Goal: Transaction & Acquisition: Purchase product/service

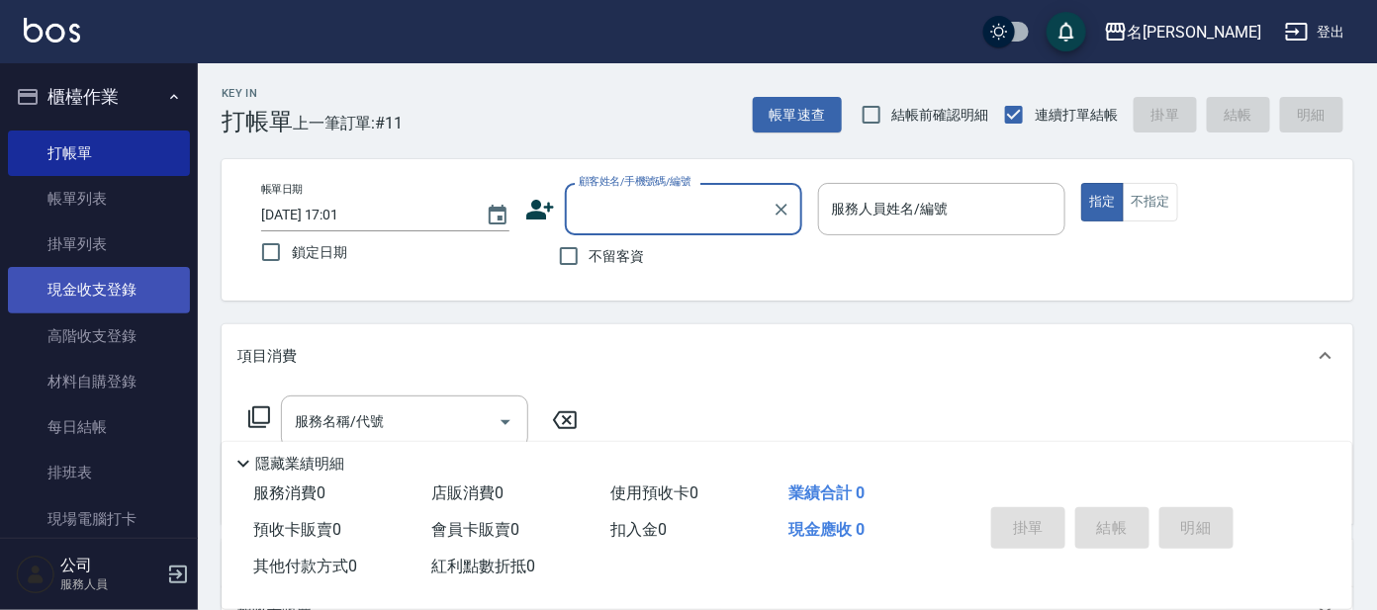
click at [104, 308] on link "現金收支登錄" at bounding box center [99, 290] width 182 height 46
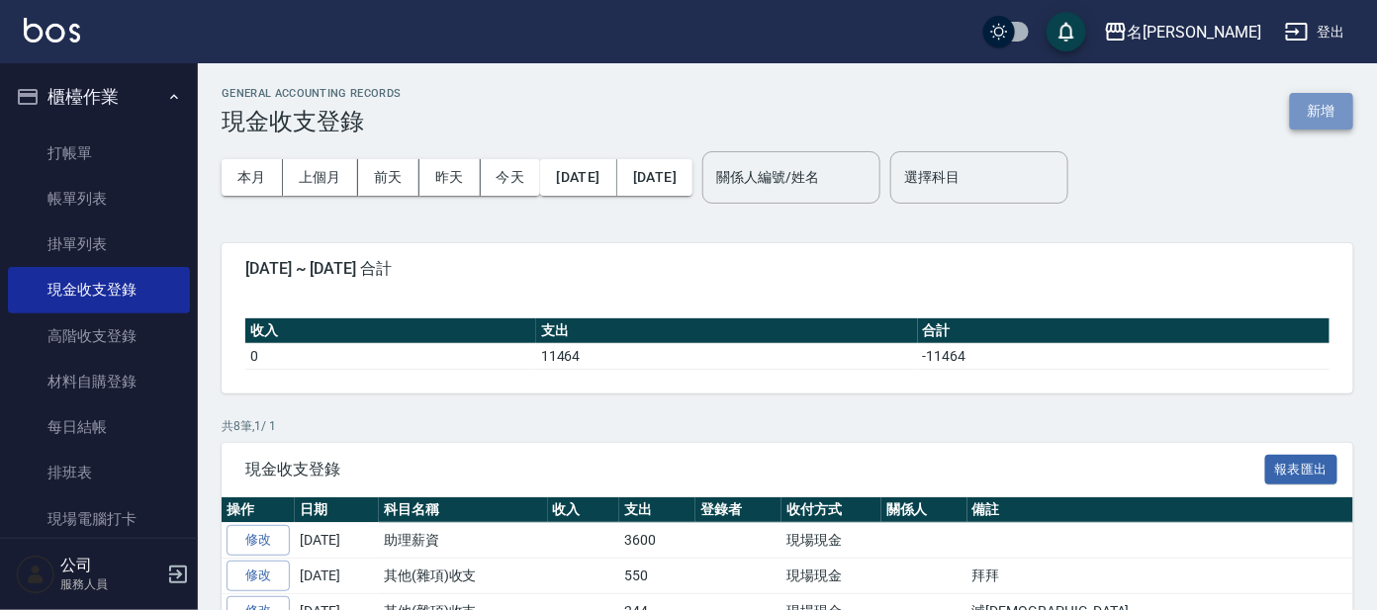
click at [1294, 108] on button "新增" at bounding box center [1321, 111] width 63 height 37
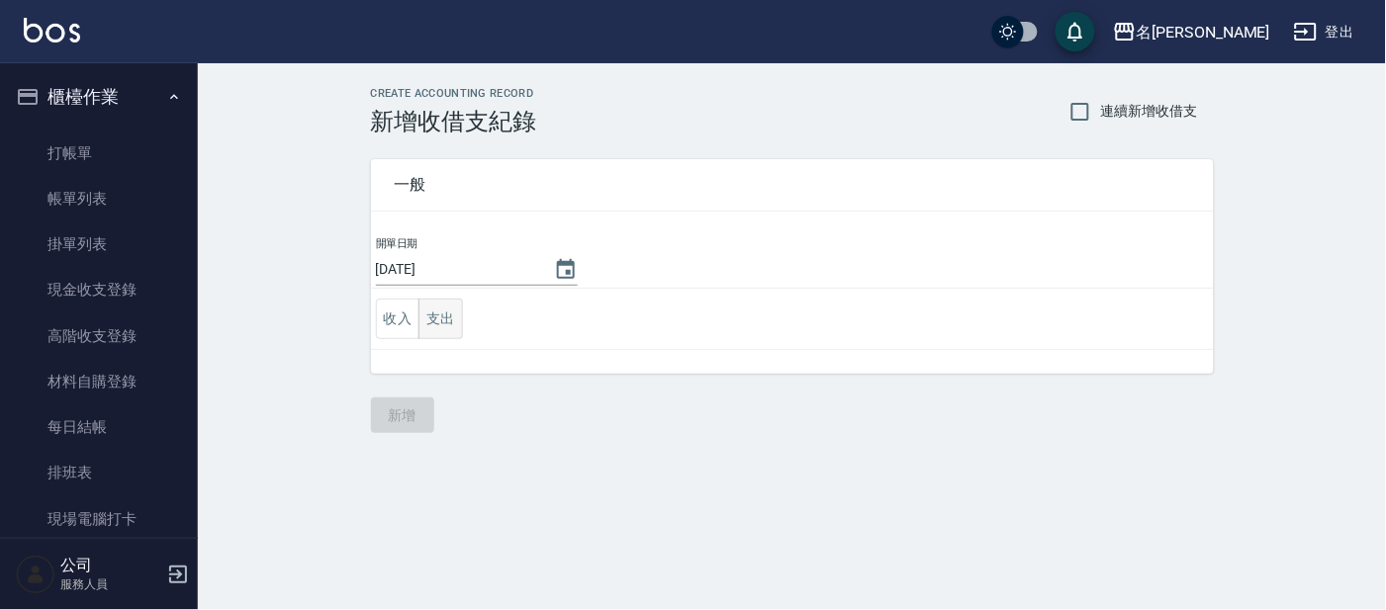
click at [455, 325] on button "支出" at bounding box center [440, 319] width 45 height 41
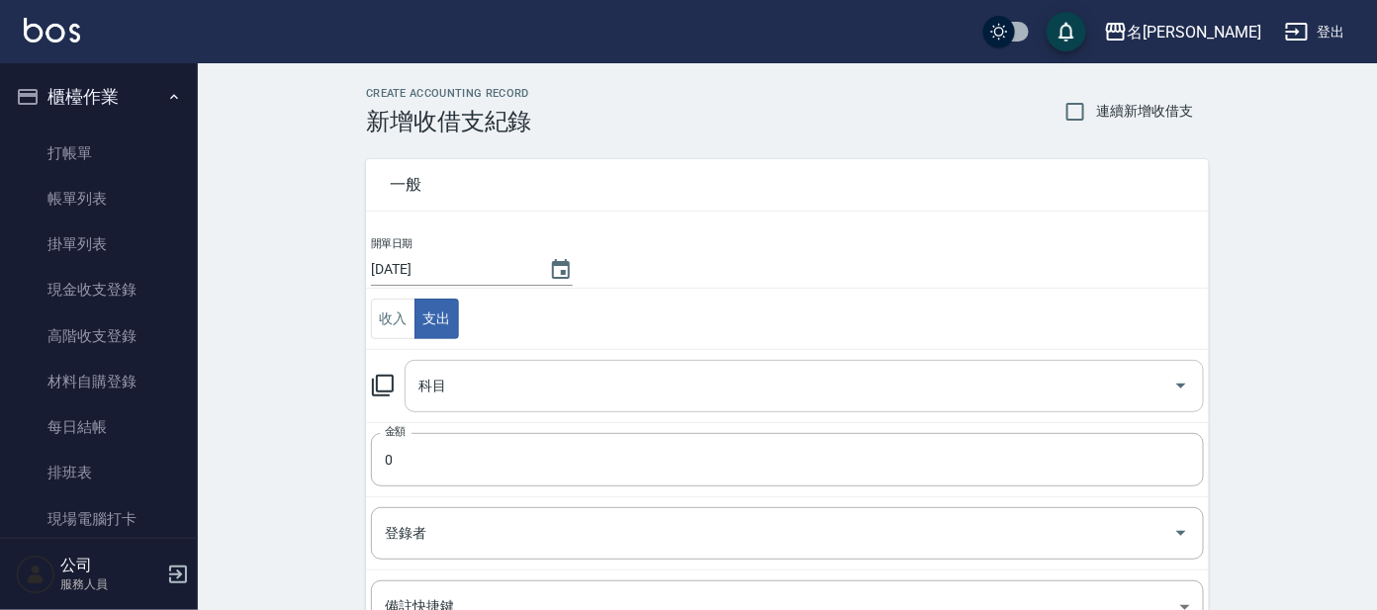
click at [468, 372] on input "科目" at bounding box center [790, 386] width 752 height 35
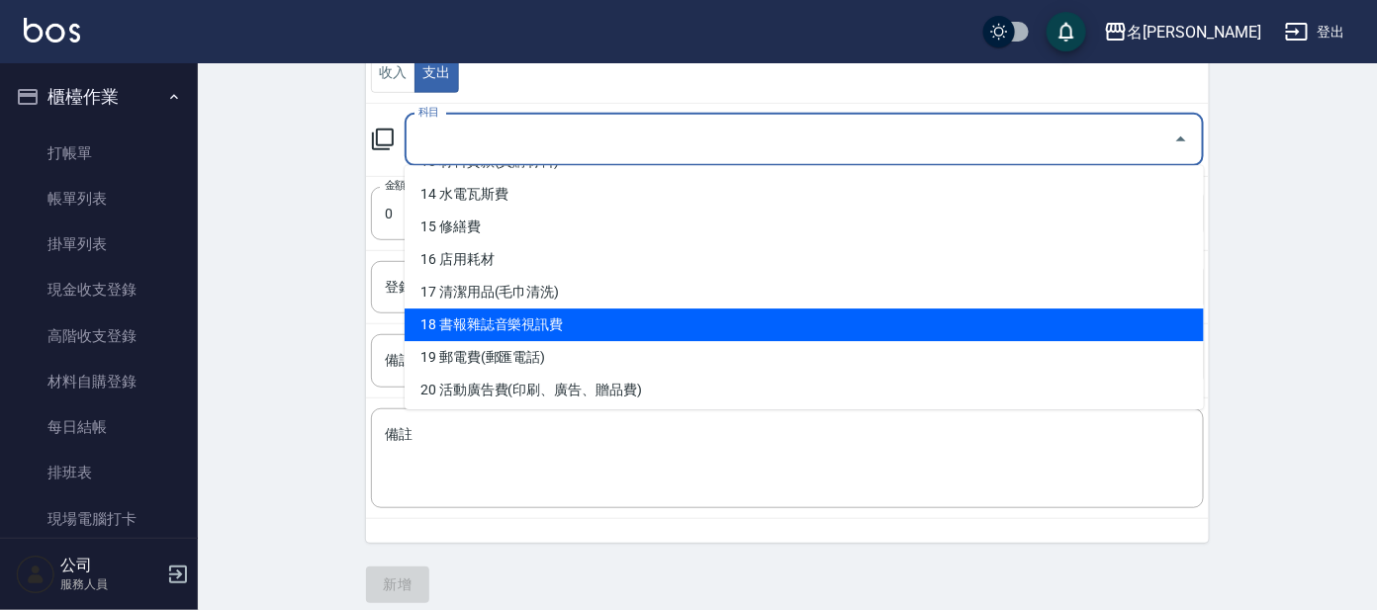
scroll to position [392, 0]
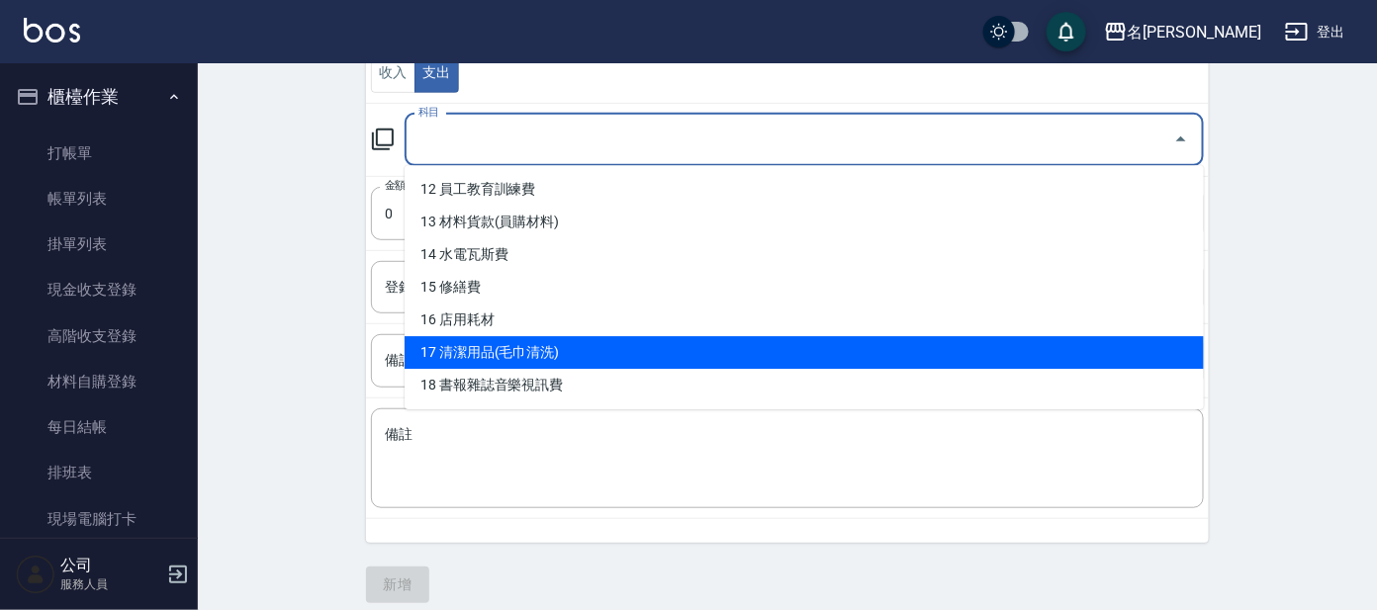
click at [557, 344] on li "17 清潔用品(毛巾清洗)" at bounding box center [804, 352] width 799 height 33
type input "17 清潔用品(毛巾清洗)"
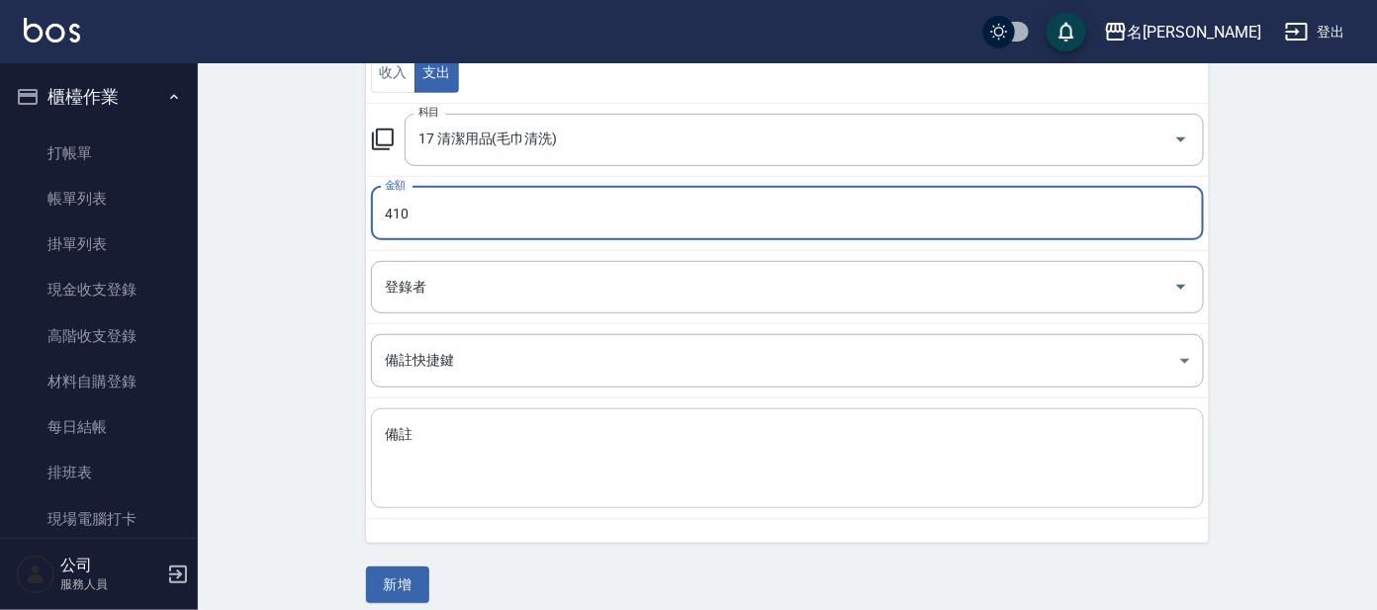
type input "410"
click at [461, 462] on textarea "備註" at bounding box center [787, 458] width 805 height 67
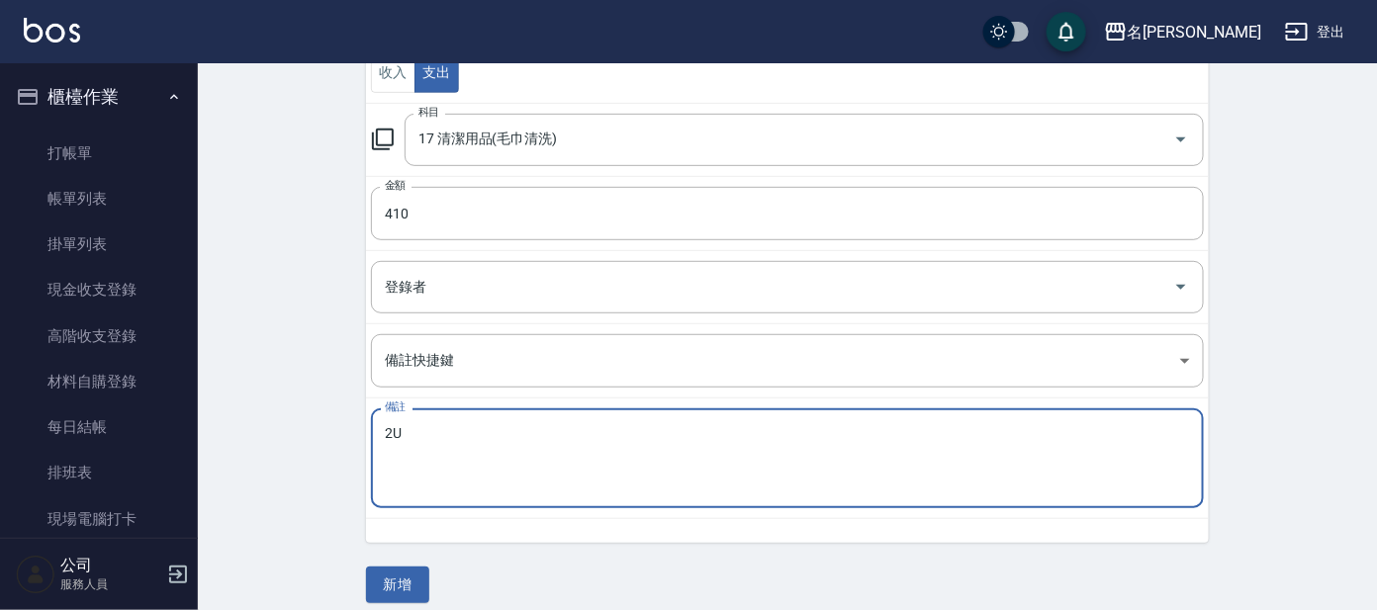
type textarea "2"
drag, startPoint x: 436, startPoint y: 433, endPoint x: 414, endPoint y: 431, distance: 22.8
click at [414, 431] on textarea "帝殿清潔劑" at bounding box center [787, 458] width 805 height 67
drag, startPoint x: 409, startPoint y: 430, endPoint x: 376, endPoint y: 421, distance: 33.8
click at [376, 421] on div "帝殿芳香劑 x 備註" at bounding box center [787, 459] width 833 height 100
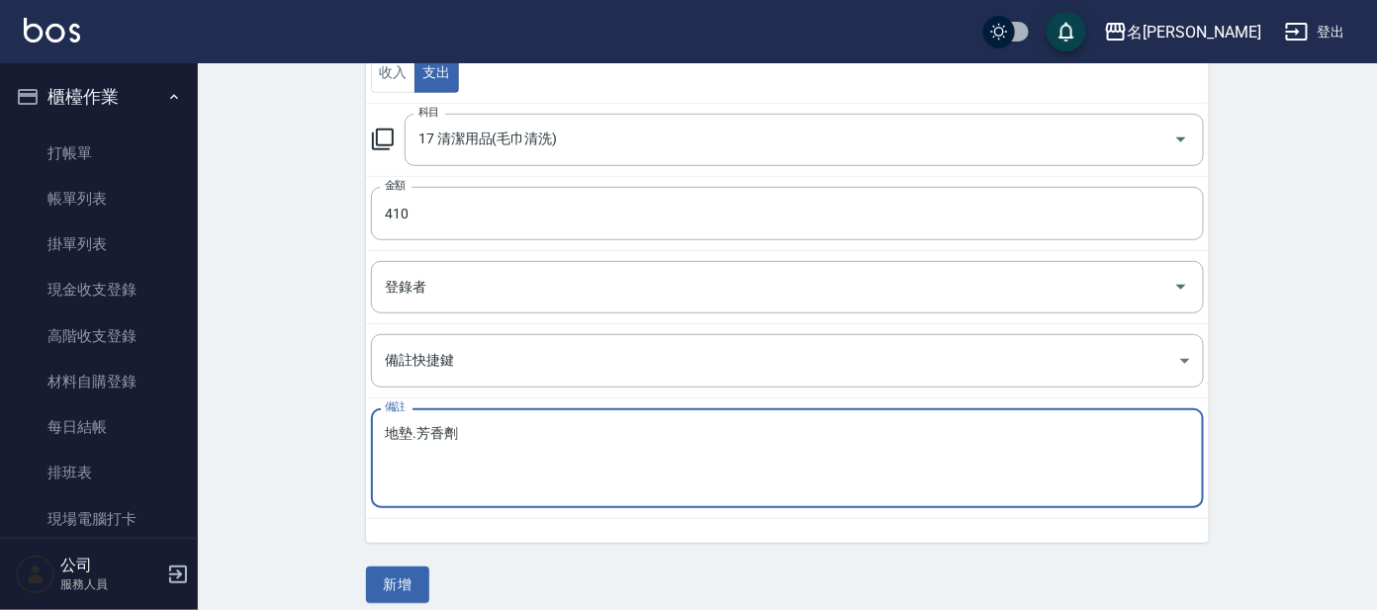
type textarea "地墊.芳香劑"
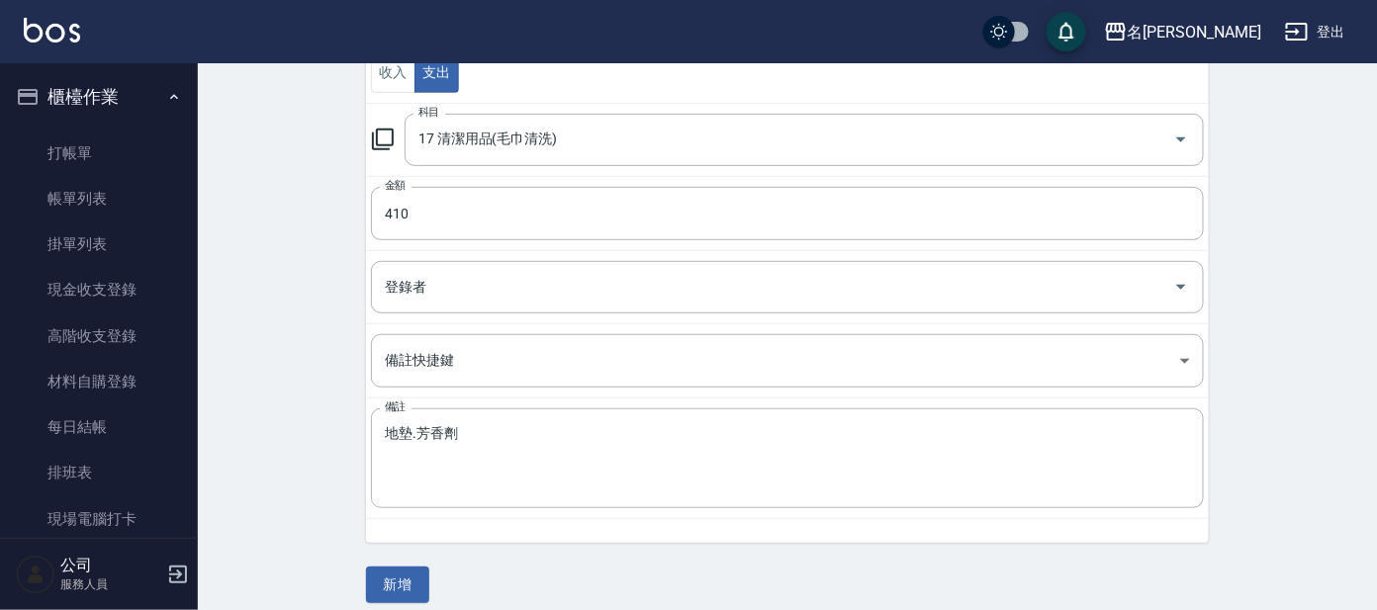
click at [385, 603] on div "CREATE ACCOUNTING RECORD 新增收借支紀錄 連續新增收借支 一般 開單日期 [DATE] 收入 支出 科目 17 清潔用品(毛巾清洗) …" at bounding box center [787, 222] width 1179 height 810
click at [409, 567] on button "新增" at bounding box center [397, 585] width 63 height 37
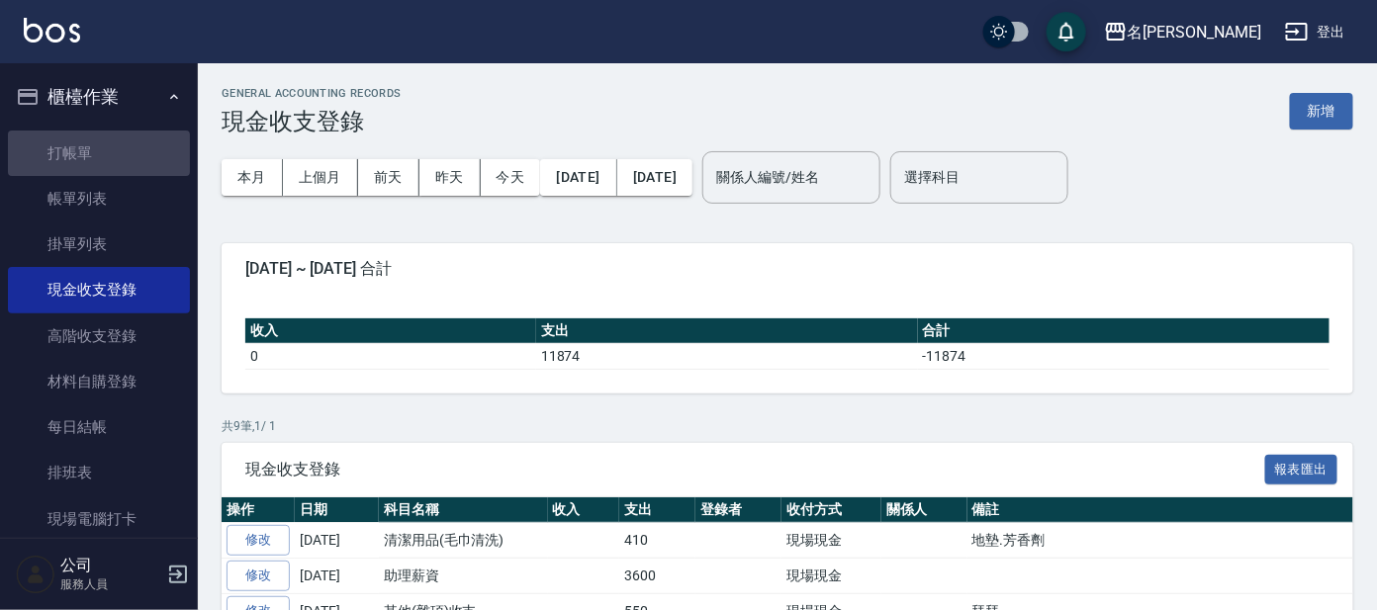
click at [132, 131] on link "打帳單" at bounding box center [99, 154] width 182 height 46
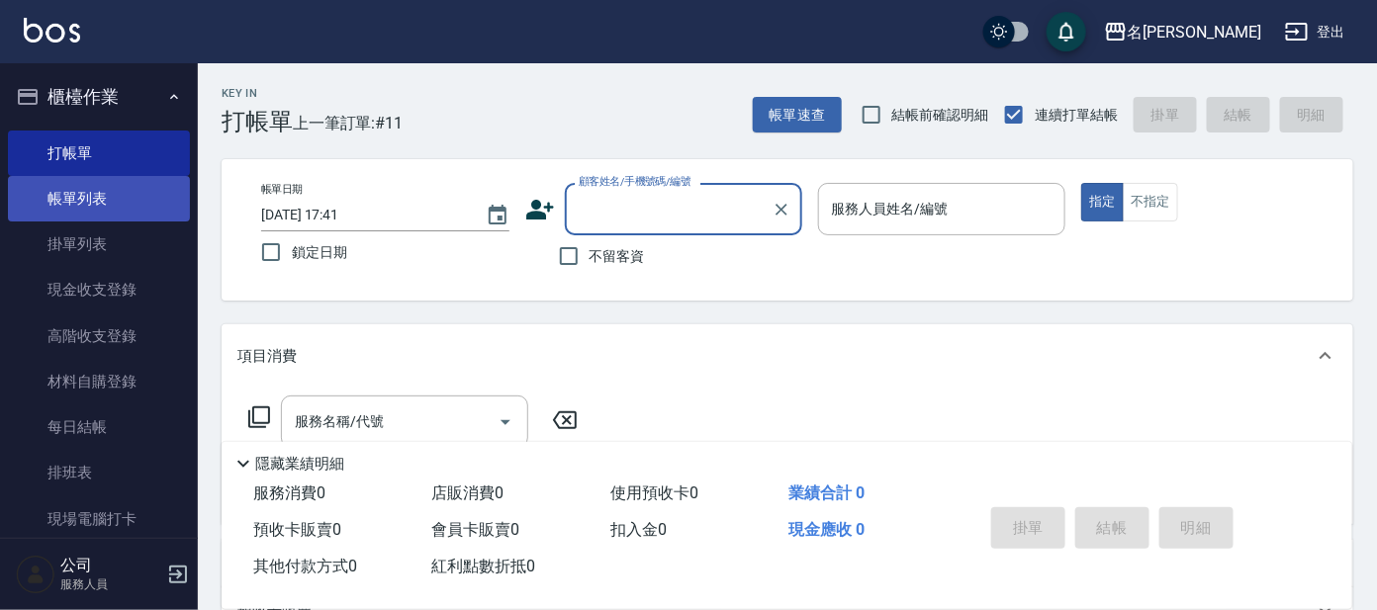
click at [104, 198] on link "帳單列表" at bounding box center [99, 199] width 182 height 46
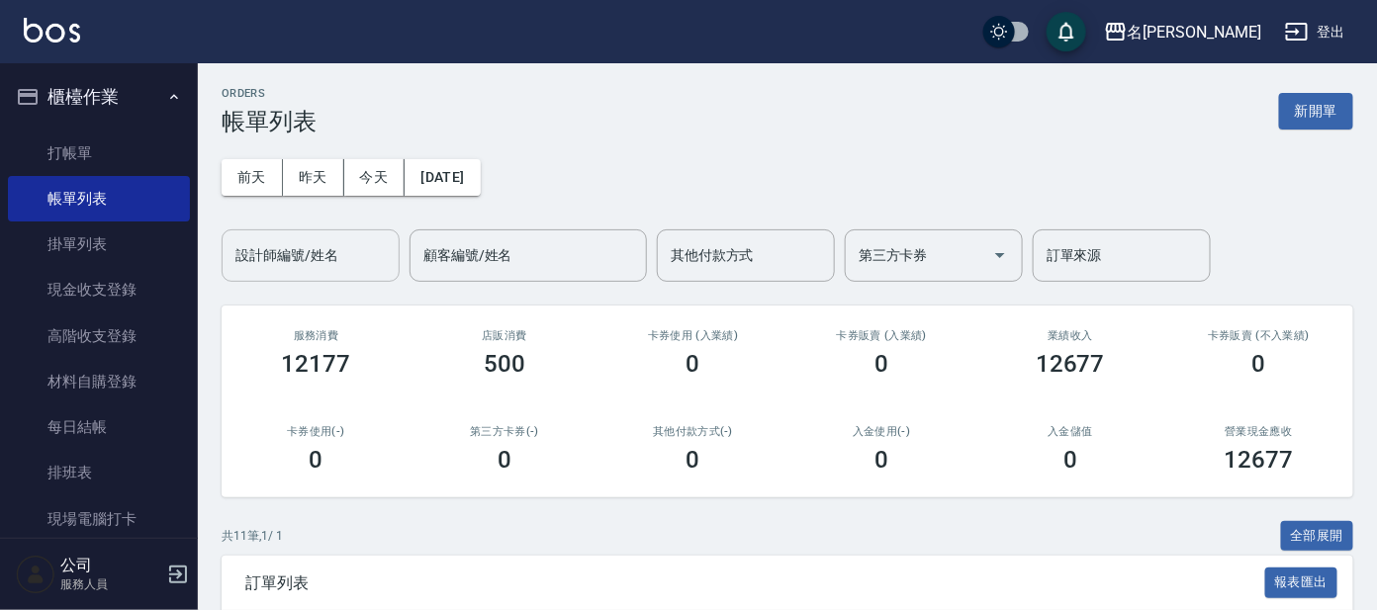
click at [335, 250] on div "設計師編號/姓名 設計師編號/姓名" at bounding box center [311, 256] width 178 height 52
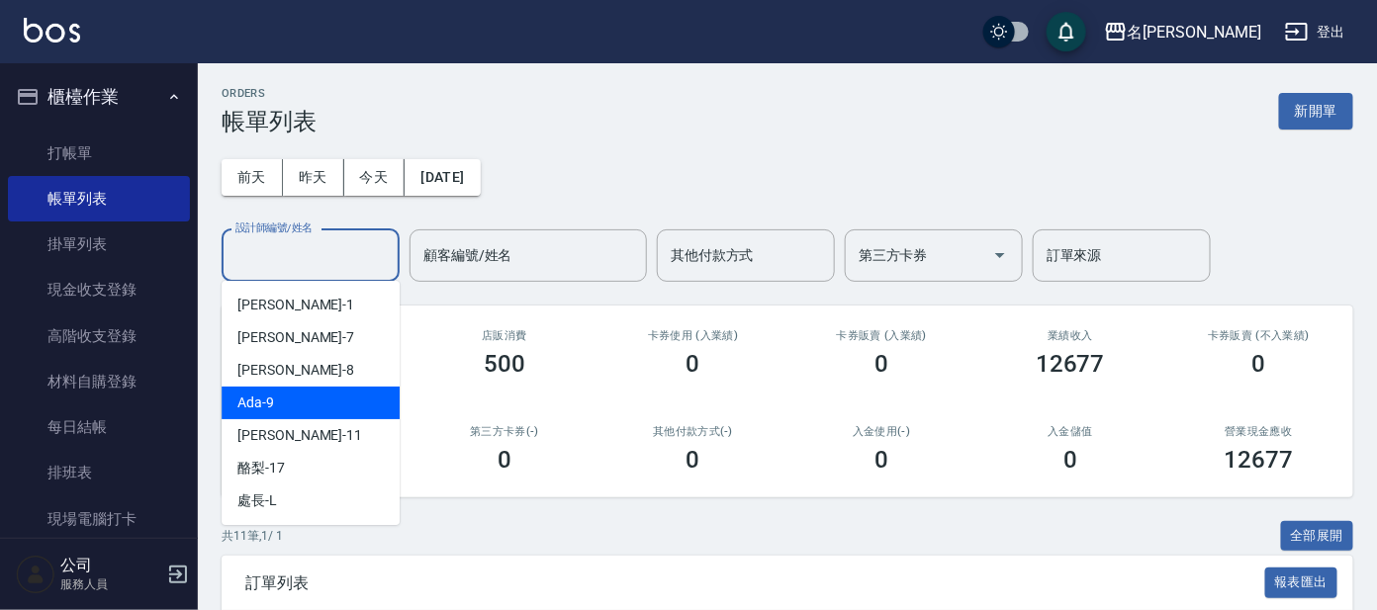
click at [365, 411] on div "Ada -9" at bounding box center [311, 403] width 178 height 33
type input "Ada-9"
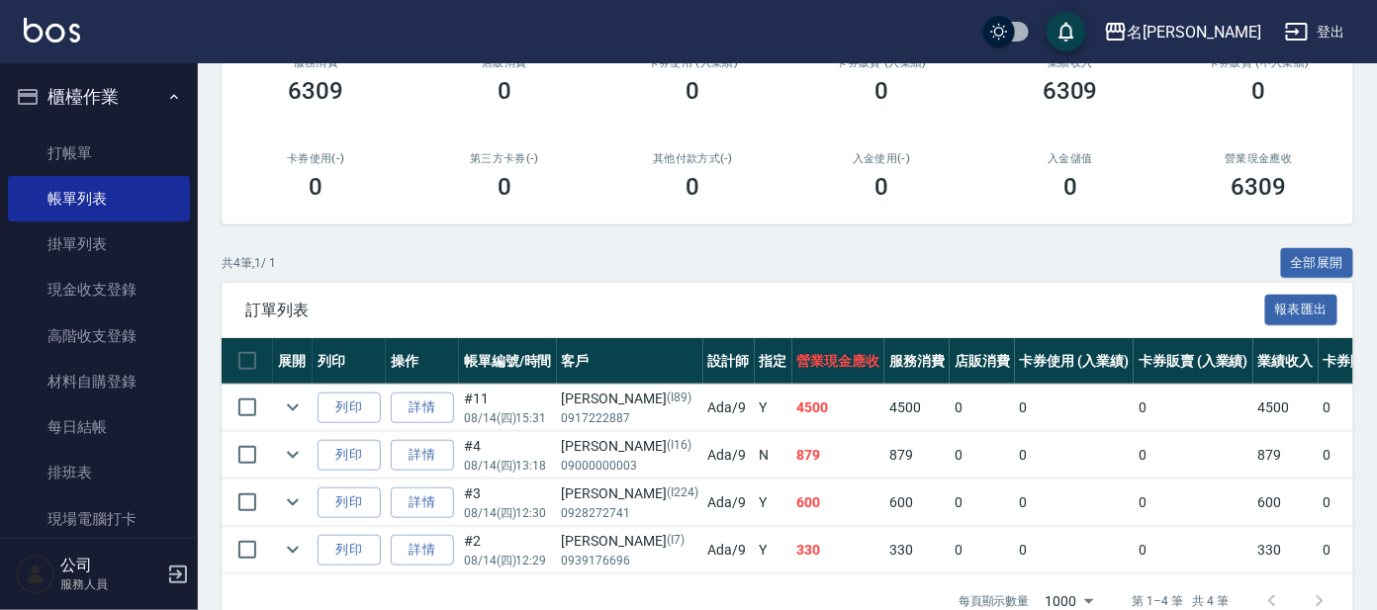
scroll to position [331, 0]
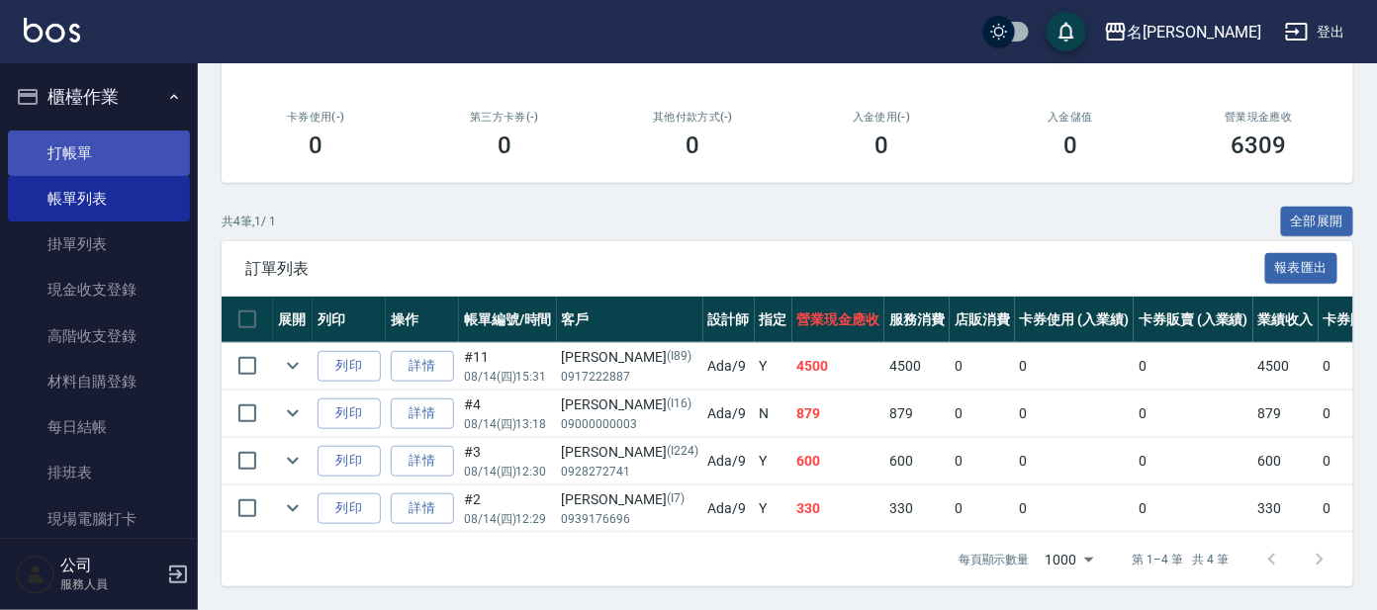
click at [141, 169] on link "打帳單" at bounding box center [99, 154] width 182 height 46
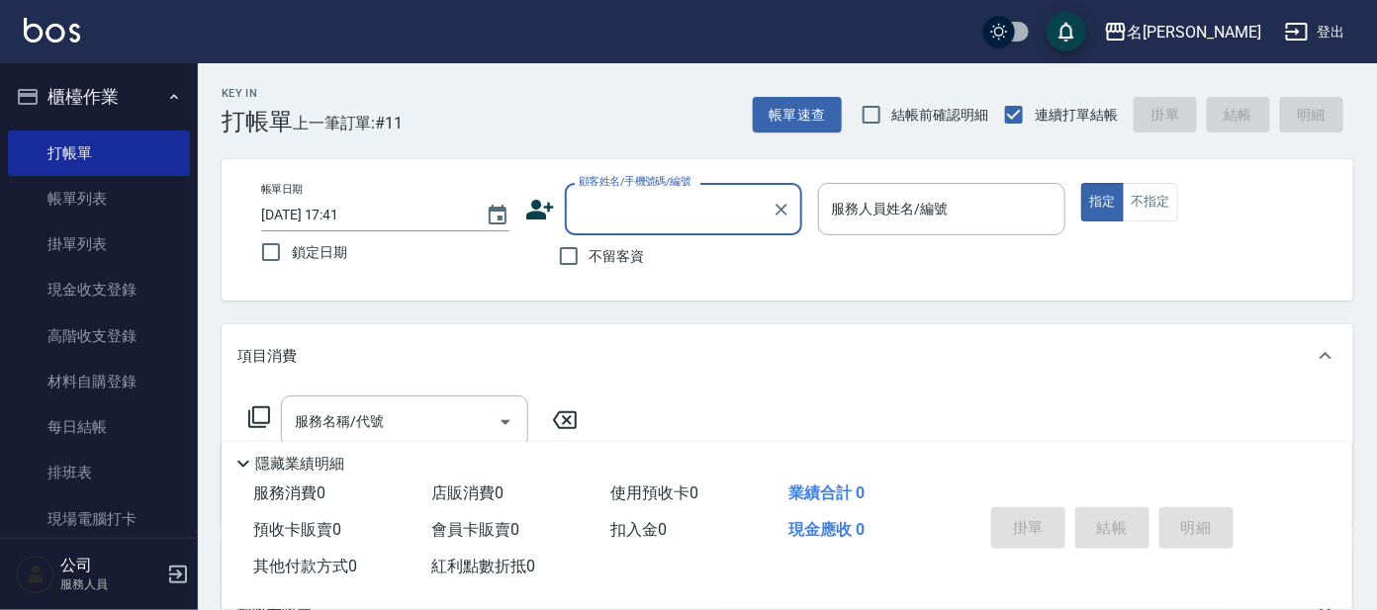
click at [718, 212] on input "顧客姓名/手機號碼/編號" at bounding box center [669, 209] width 190 height 35
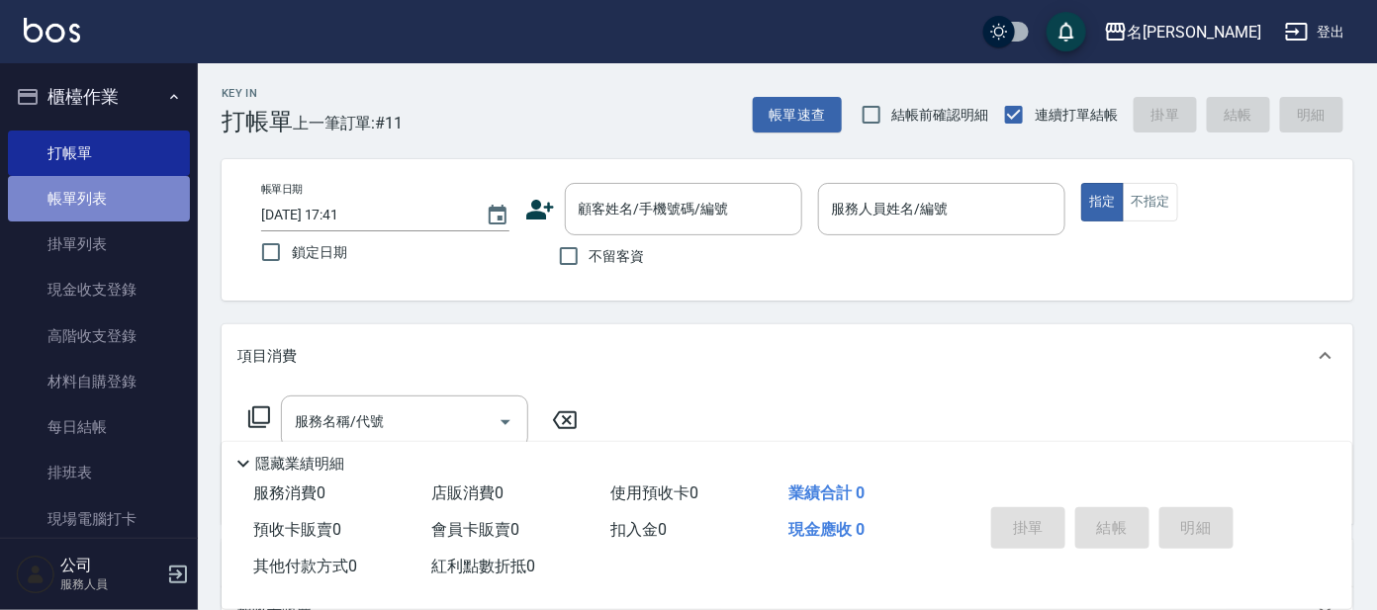
click at [99, 208] on link "帳單列表" at bounding box center [99, 199] width 182 height 46
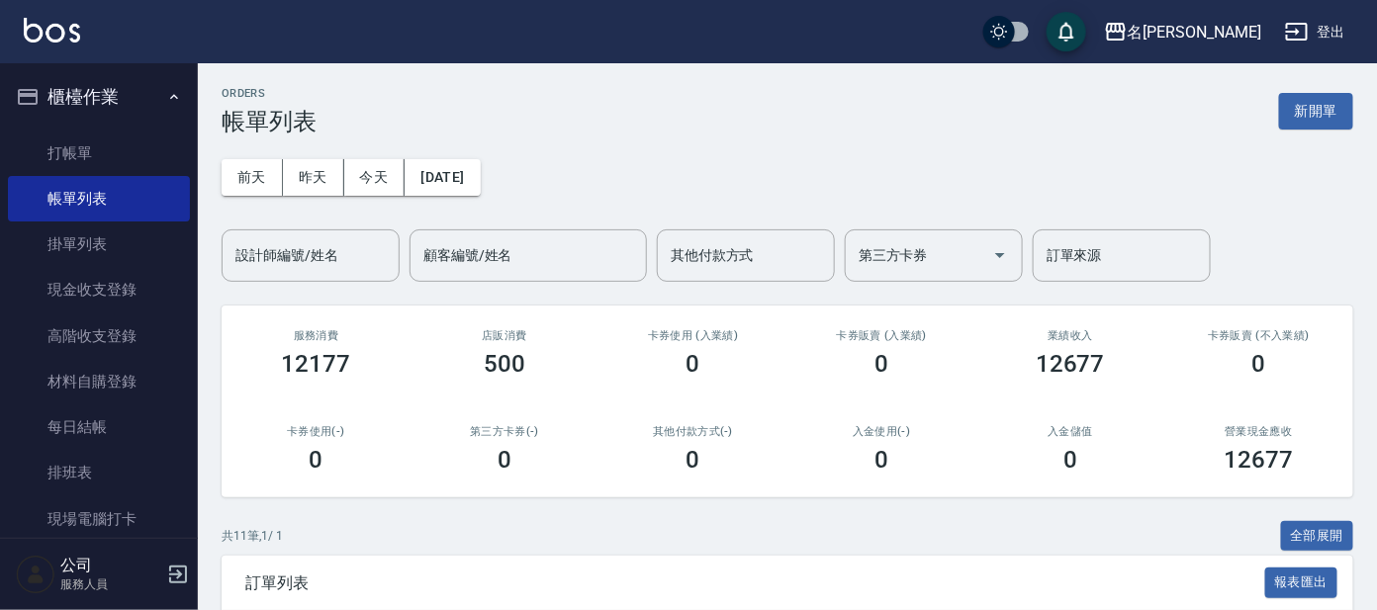
scroll to position [617, 0]
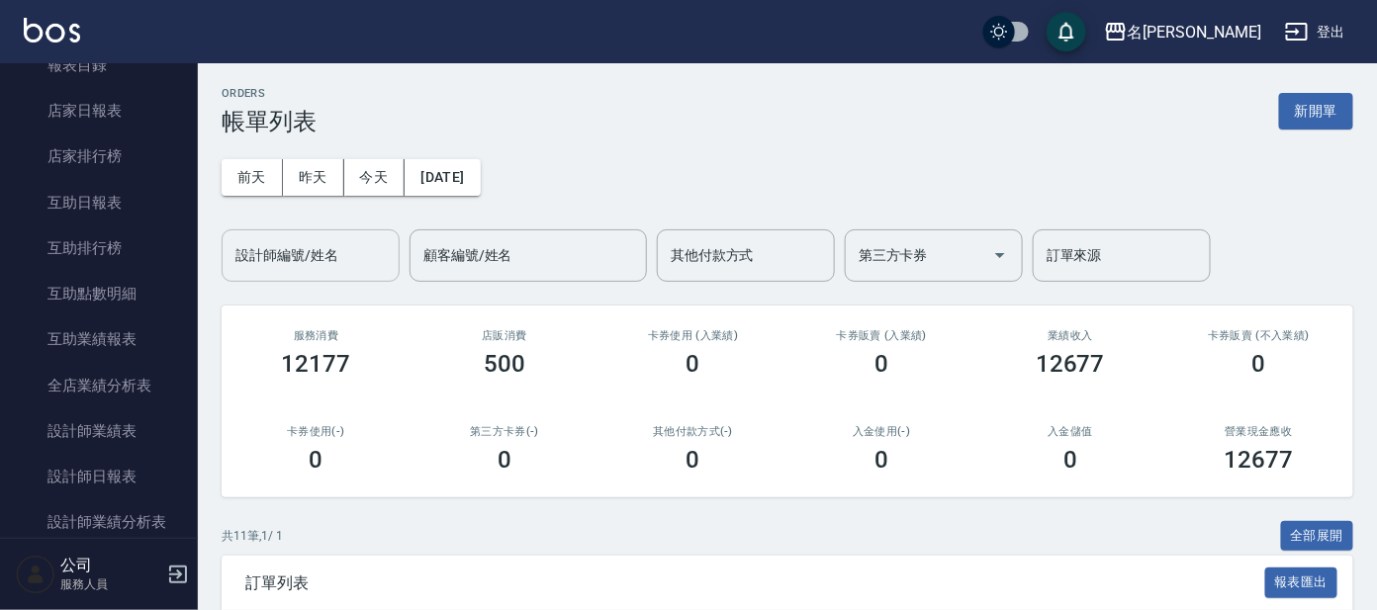
click at [349, 263] on input "設計師編號/姓名" at bounding box center [311, 255] width 160 height 35
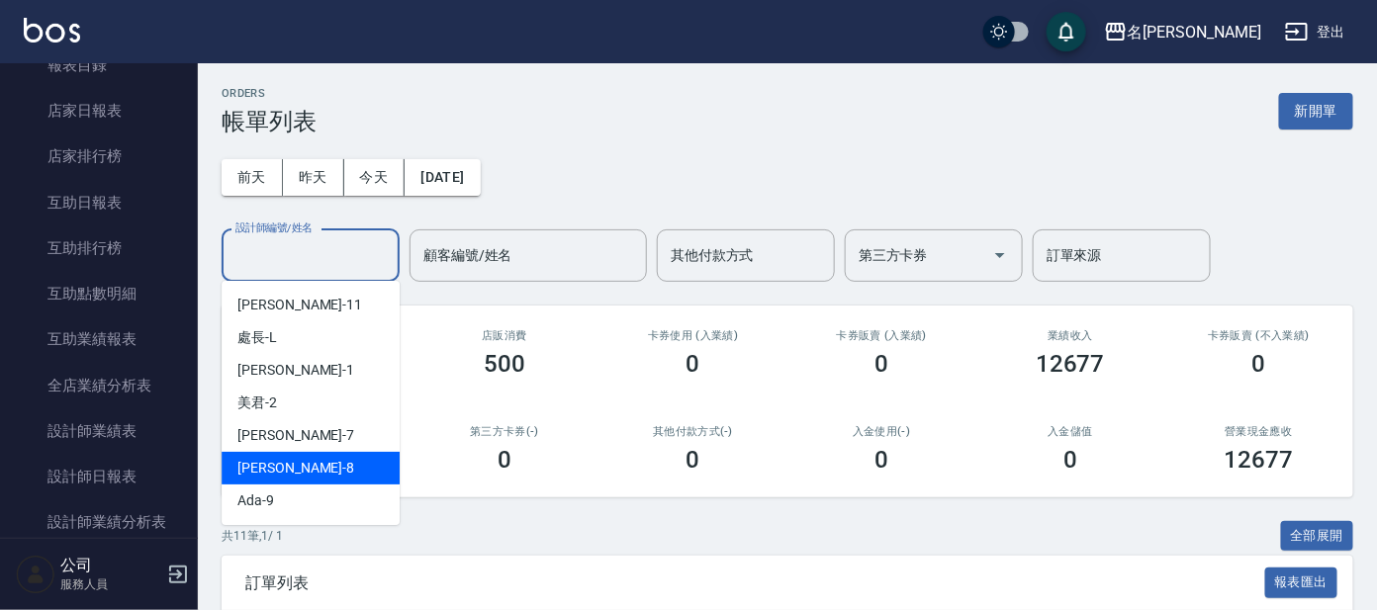
click at [281, 475] on div "[PERSON_NAME] -8" at bounding box center [311, 468] width 178 height 33
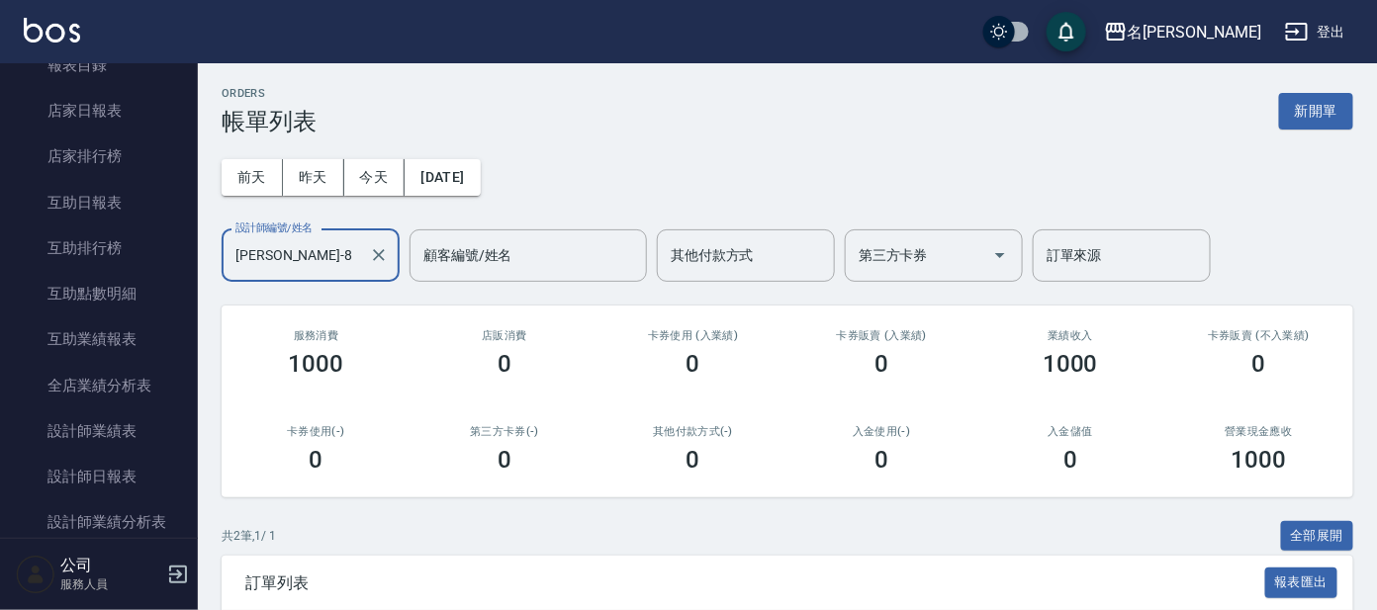
click at [299, 270] on input "[PERSON_NAME]-8" at bounding box center [296, 255] width 131 height 35
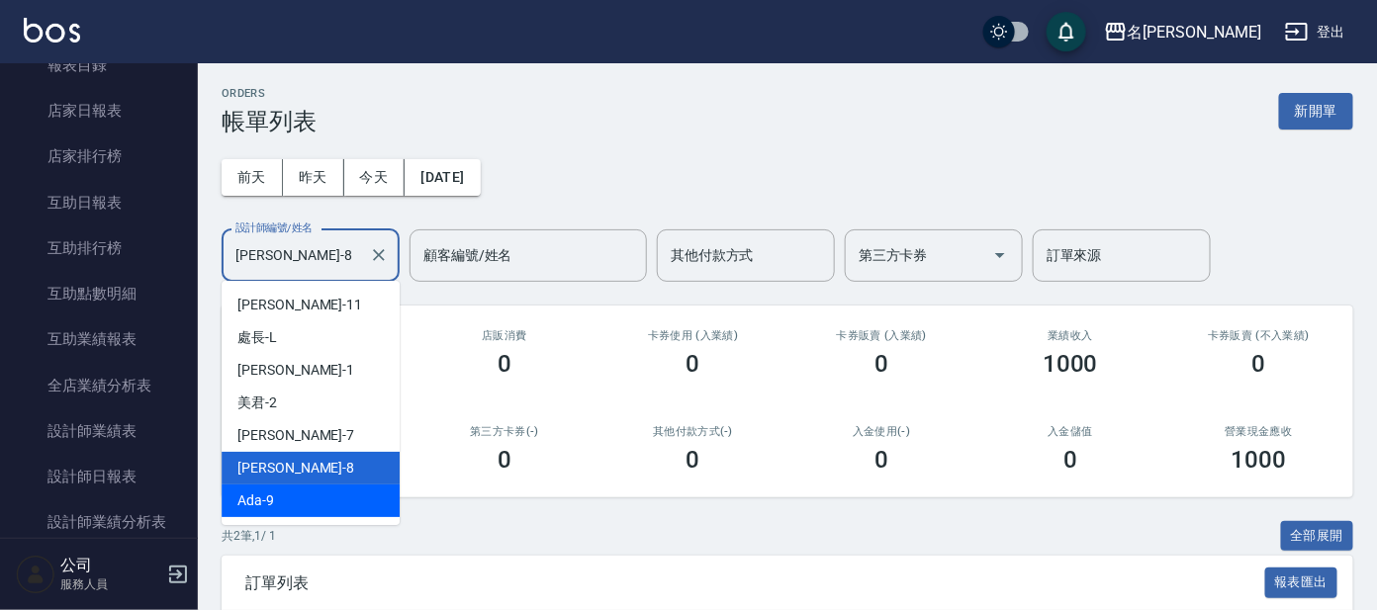
click at [258, 505] on span "Ada -9" at bounding box center [255, 501] width 37 height 21
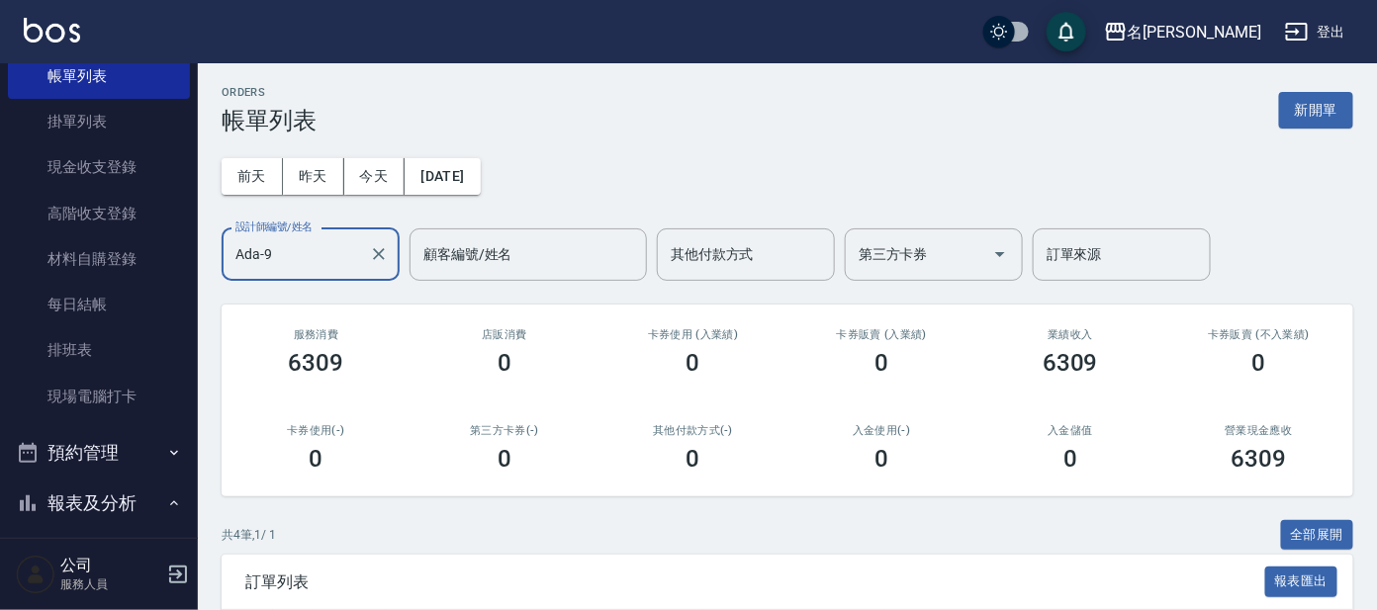
scroll to position [0, 0]
click at [310, 250] on input "Ada-9" at bounding box center [296, 255] width 131 height 35
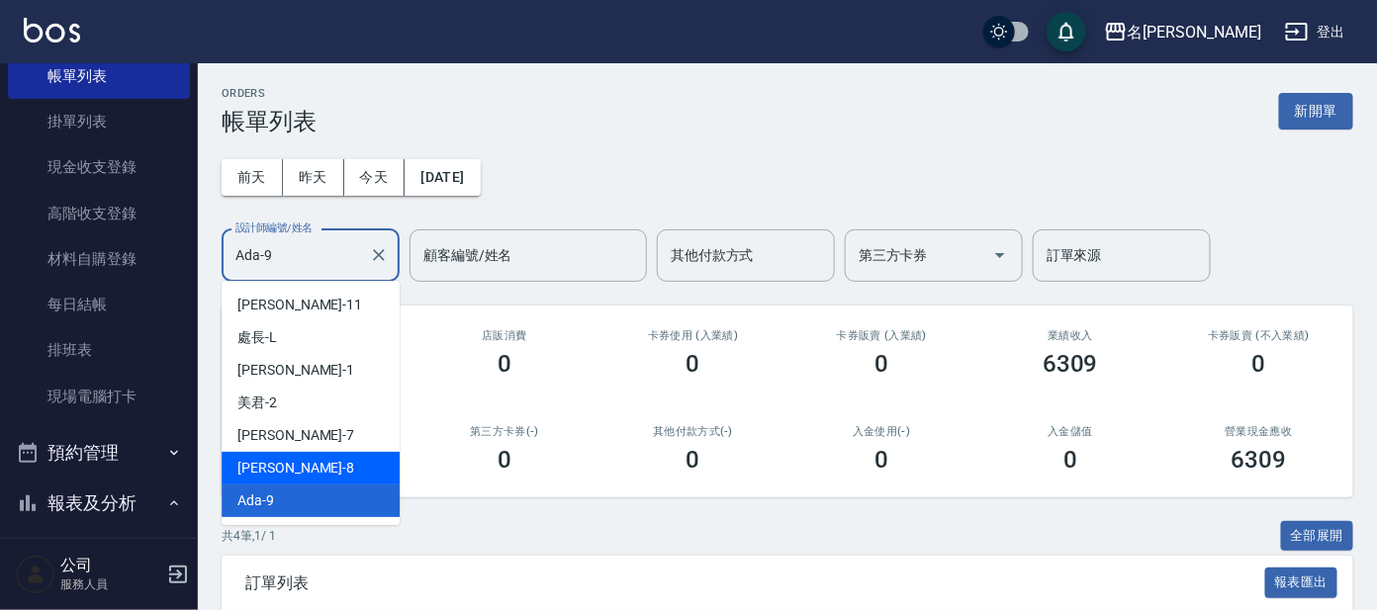
click at [316, 466] on div "[PERSON_NAME] -8" at bounding box center [311, 468] width 178 height 33
type input "[PERSON_NAME]-8"
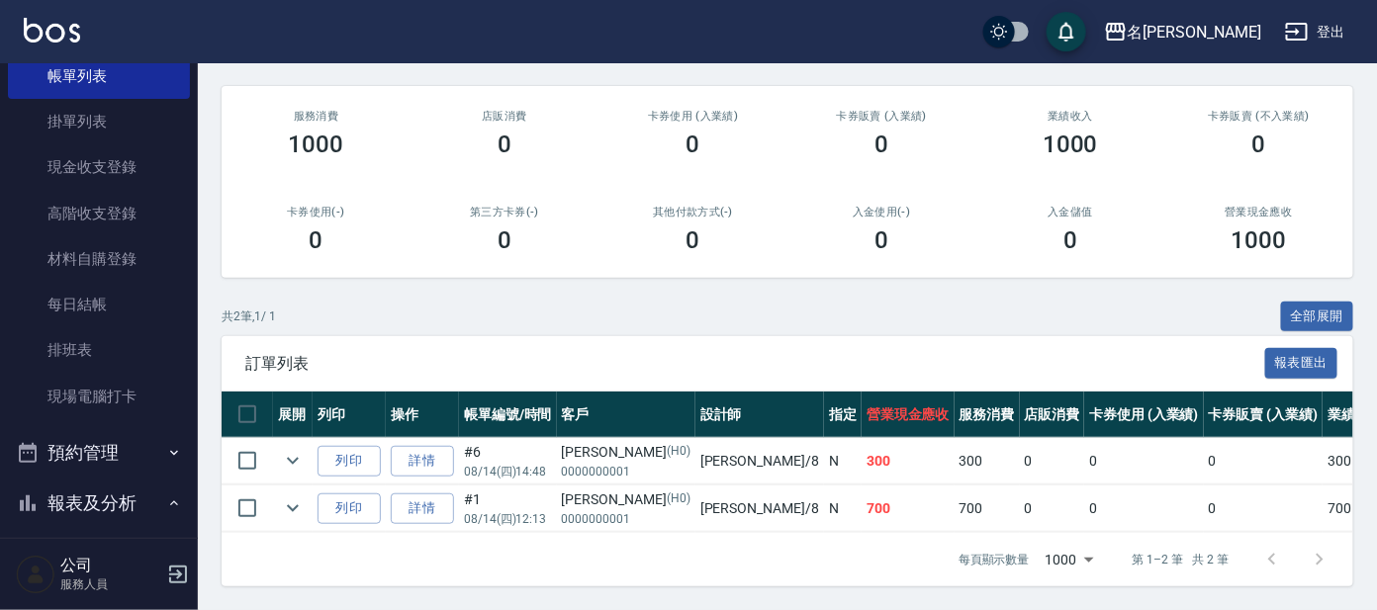
scroll to position [236, 0]
click at [75, 152] on link "現金收支登錄" at bounding box center [99, 167] width 182 height 46
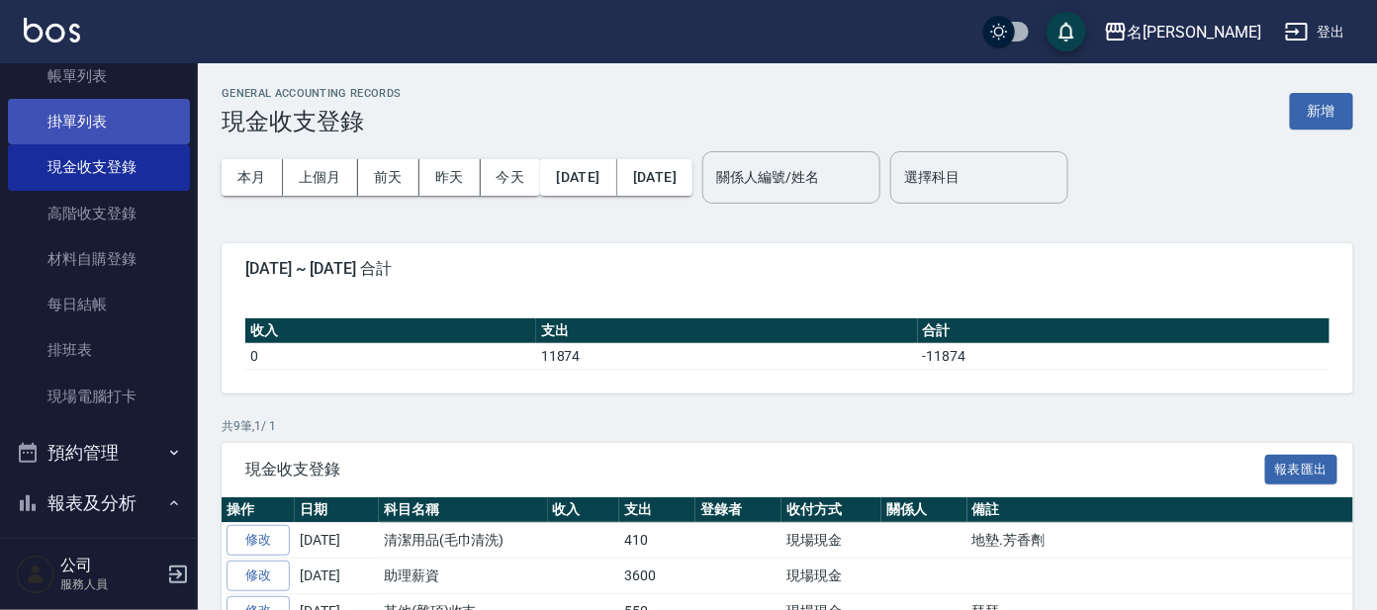
click at [109, 99] on link "掛單列表" at bounding box center [99, 122] width 182 height 46
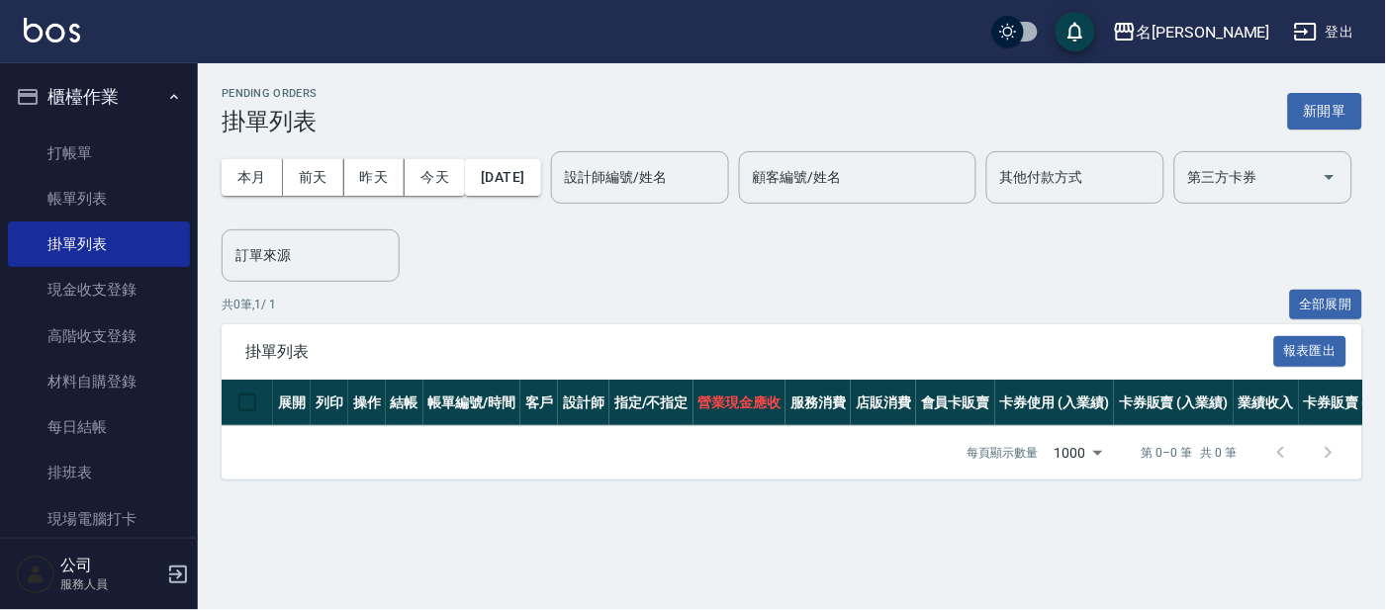
click at [128, 127] on ul "打帳單 帳單列表 掛單列表 現金收支登錄 高階收支登錄 材料自購登錄 每日結帳 排班表 現場電腦打卡" at bounding box center [99, 336] width 182 height 427
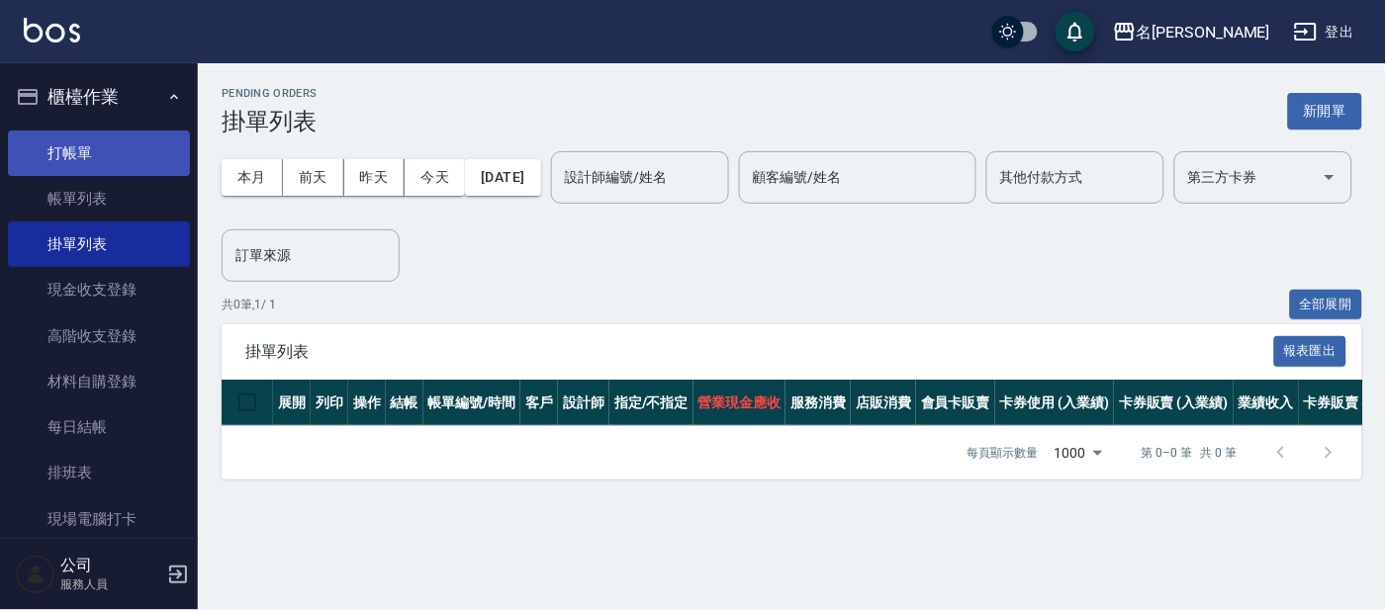
click at [120, 140] on link "打帳單" at bounding box center [99, 154] width 182 height 46
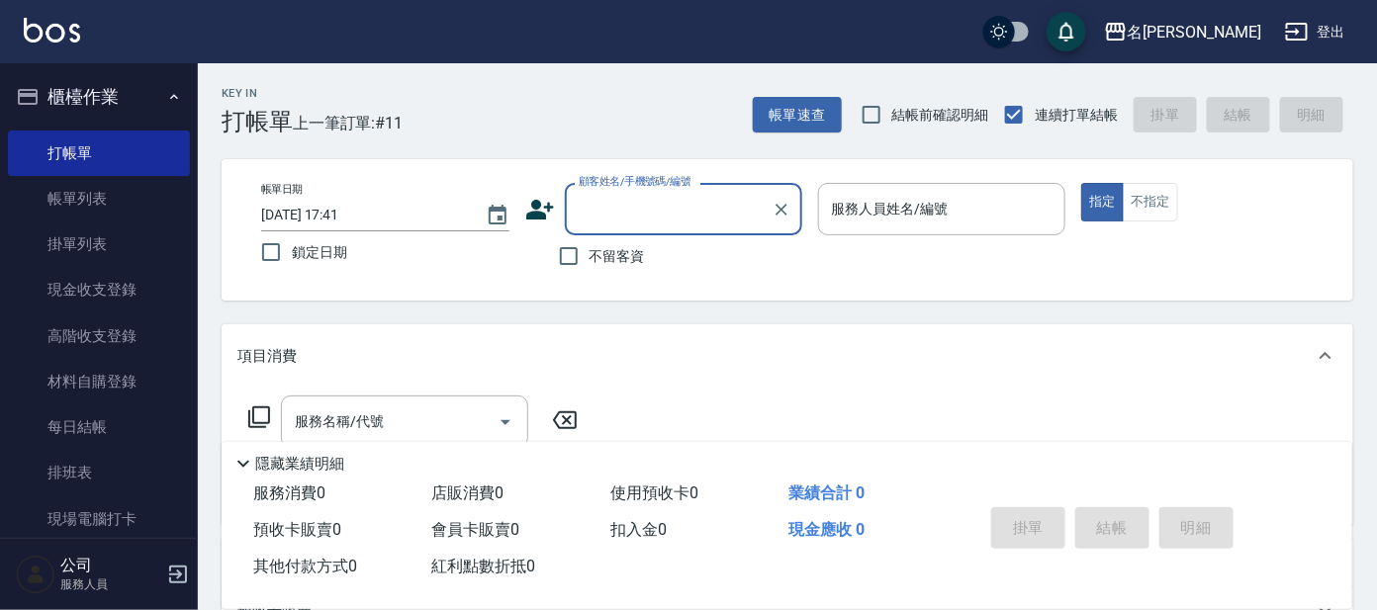
click at [599, 231] on div "顧客姓名/手機號碼/編號" at bounding box center [683, 209] width 237 height 52
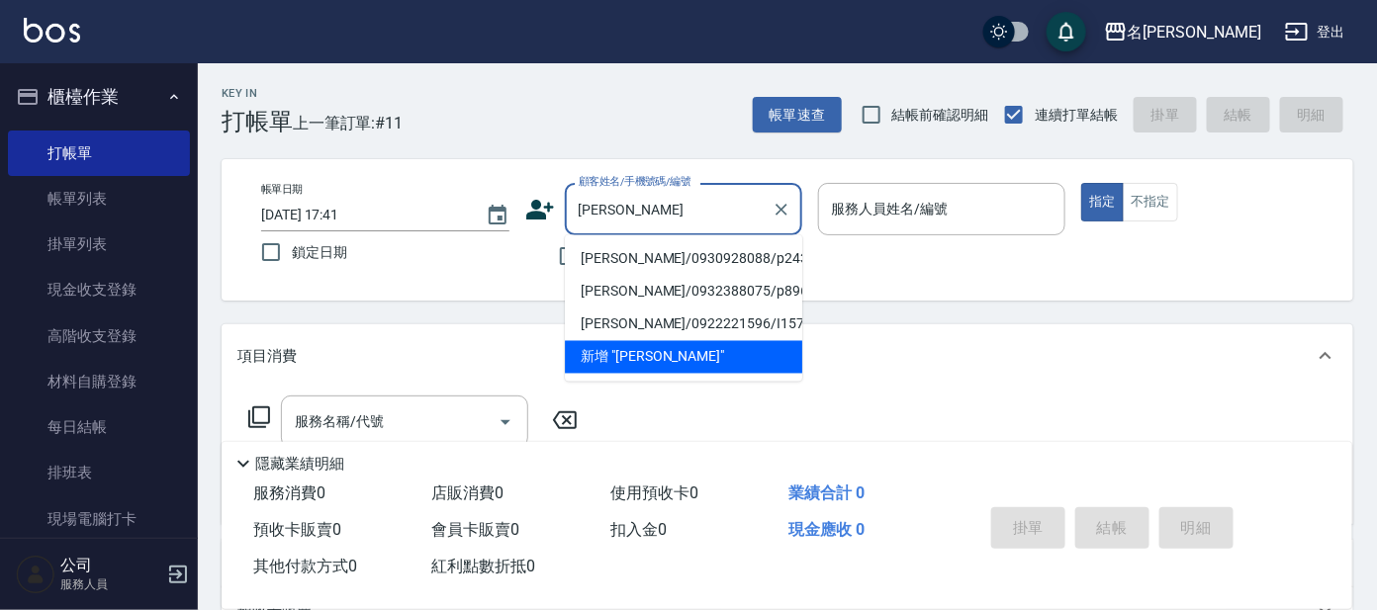
click at [668, 261] on li "[PERSON_NAME]/0930928088/p2437" at bounding box center [683, 259] width 237 height 33
type input "[PERSON_NAME]/0930928088/p2437"
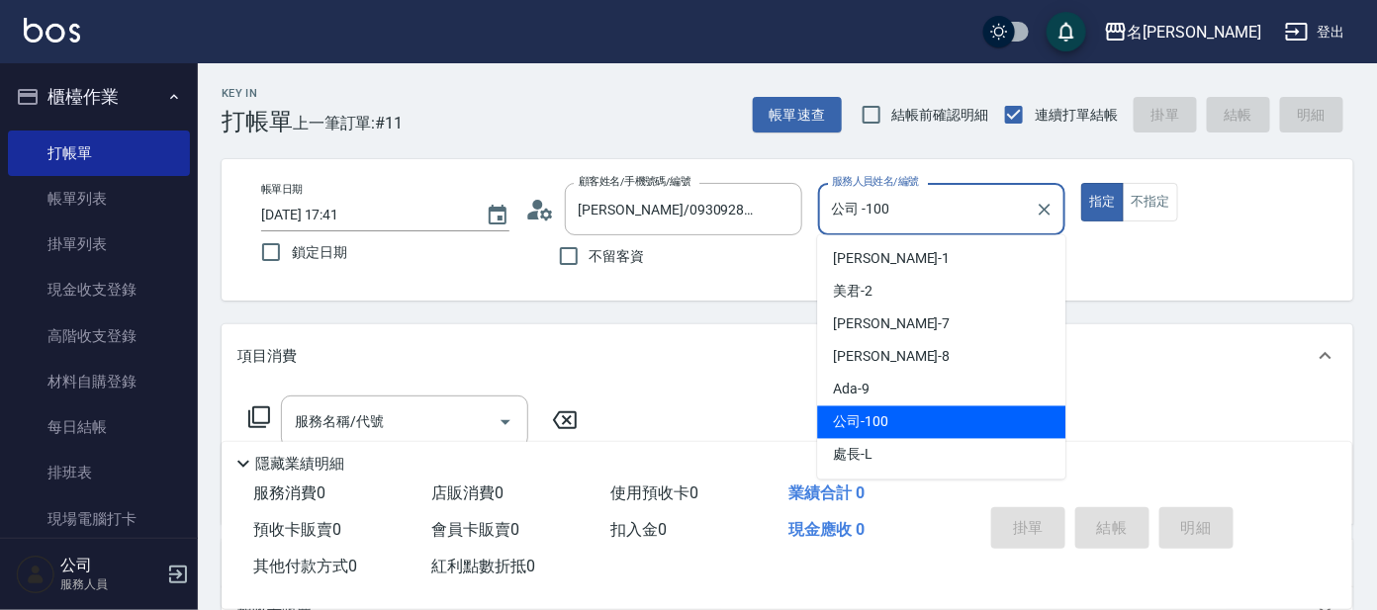
click at [870, 216] on input "公司 -100" at bounding box center [927, 209] width 201 height 35
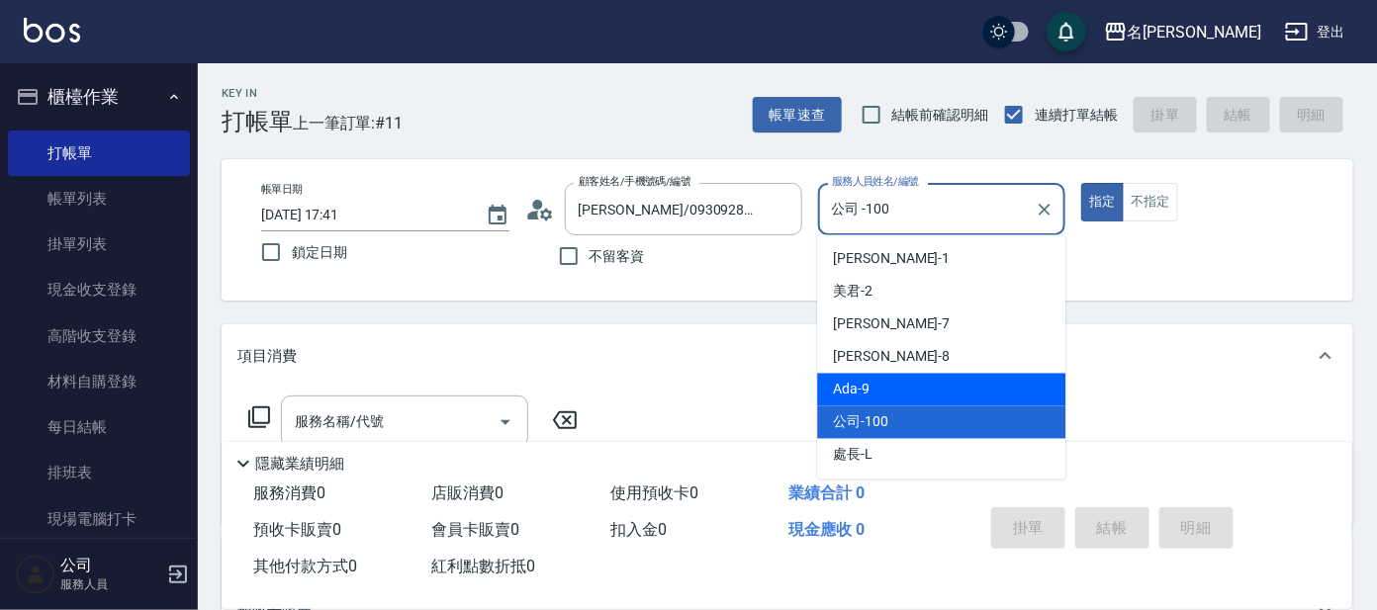
click at [900, 400] on div "Ada -9" at bounding box center [941, 390] width 248 height 33
type input "Ada-9"
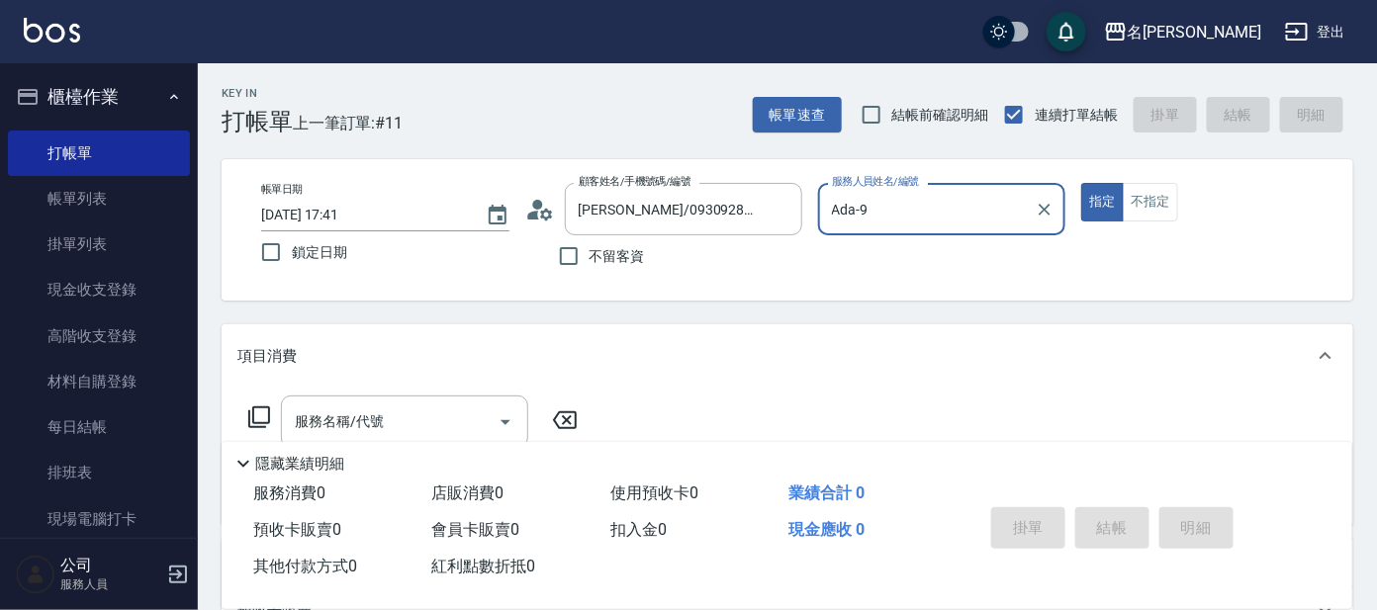
click at [434, 444] on div "隱藏業績明細" at bounding box center [787, 459] width 1131 height 34
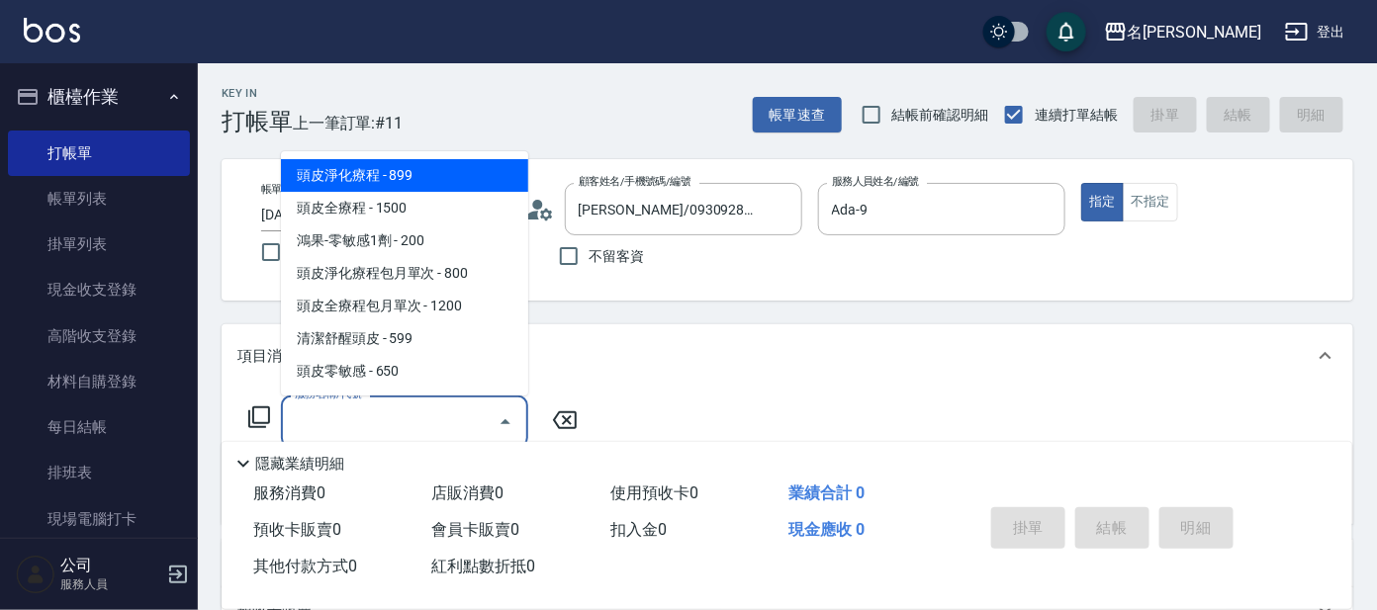
click at [456, 421] on input "服務名稱/代號" at bounding box center [390, 422] width 200 height 35
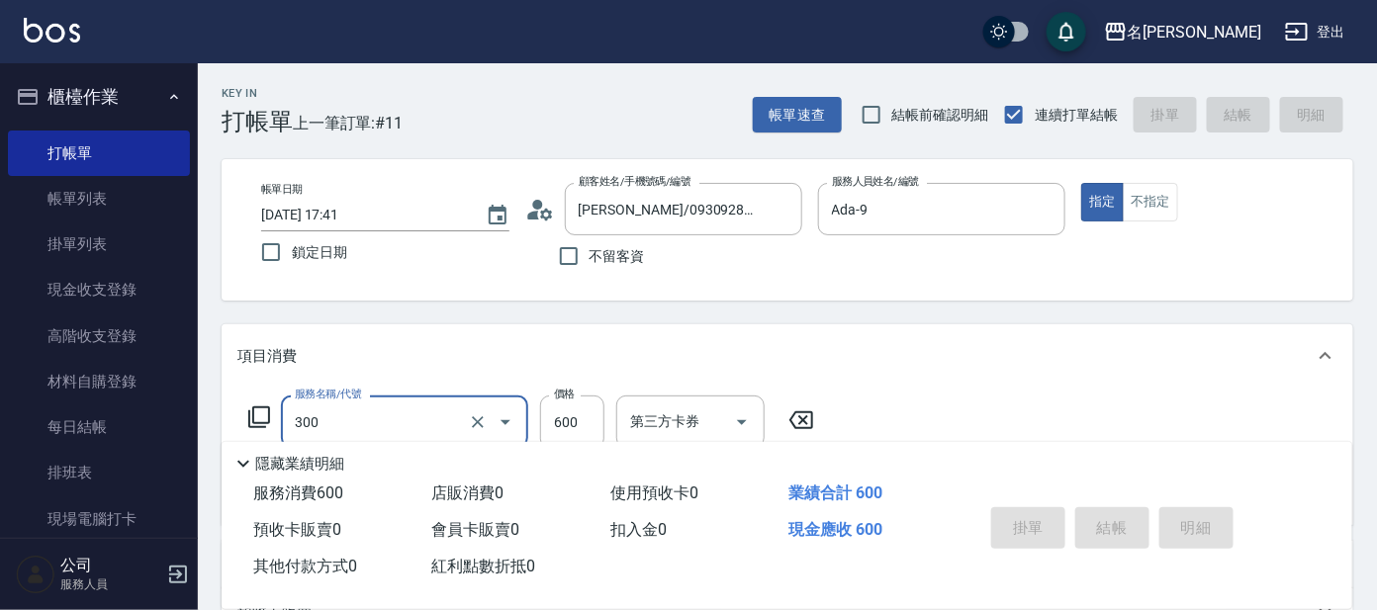
type input "300"
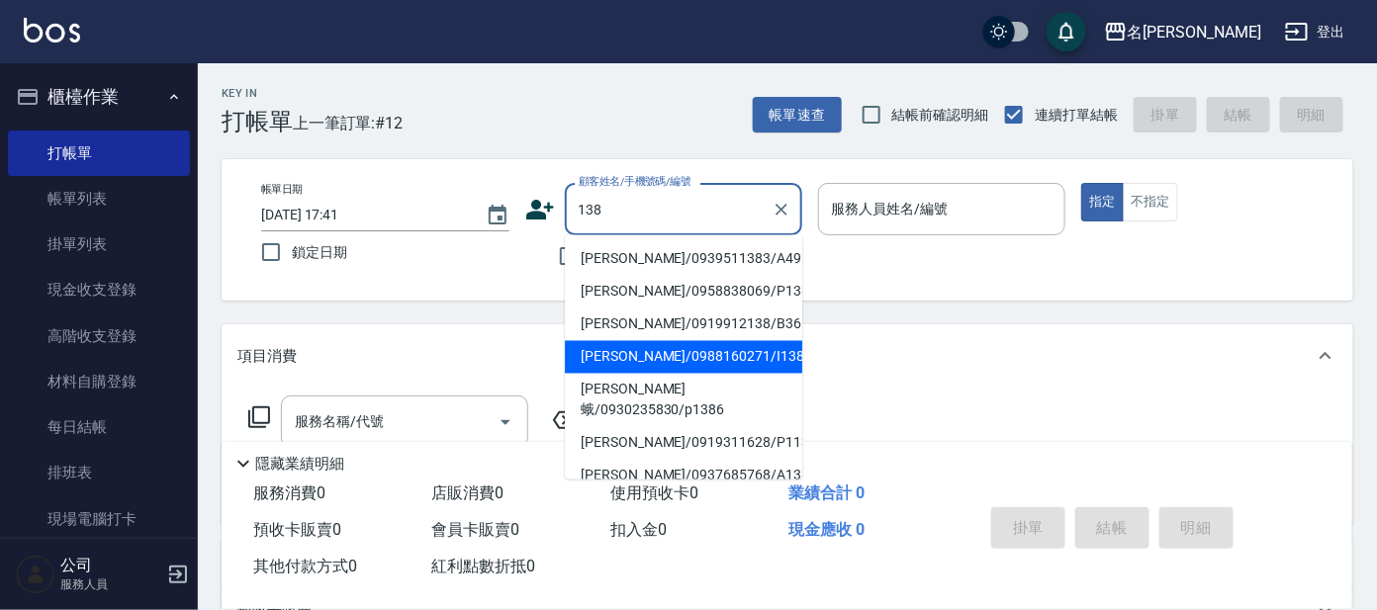
type input "[PERSON_NAME]/0988160271/I138"
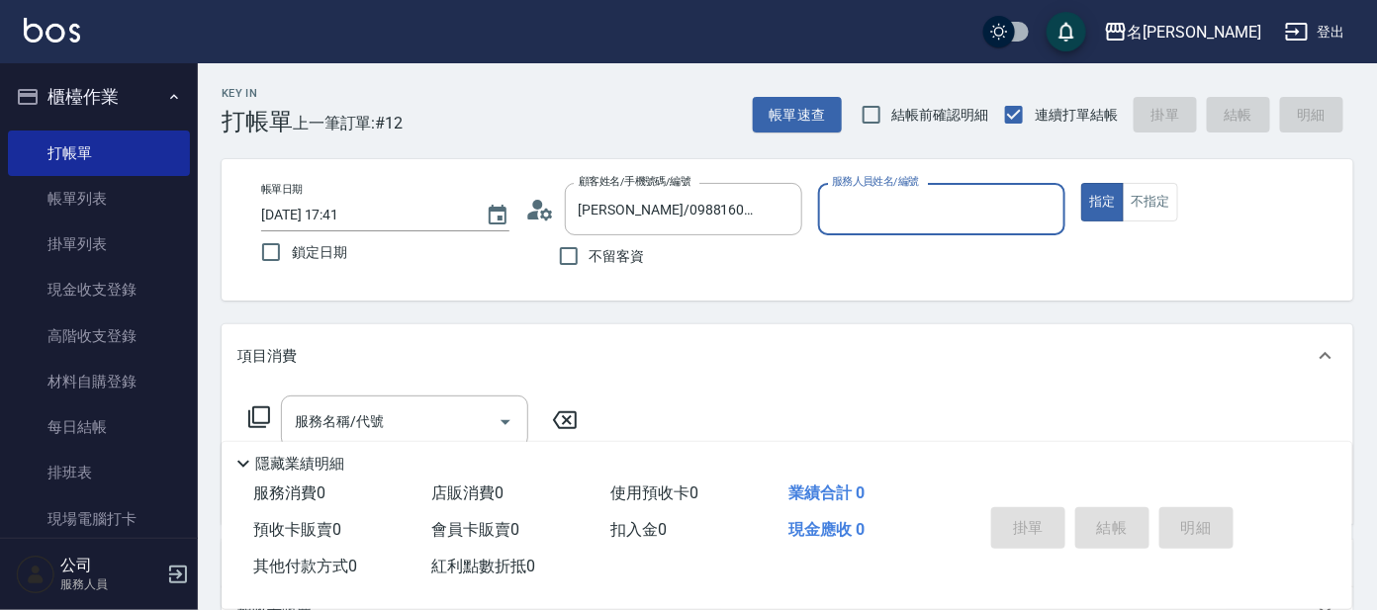
type input "Ada-9"
click at [1081, 183] on button "指定" at bounding box center [1102, 202] width 43 height 39
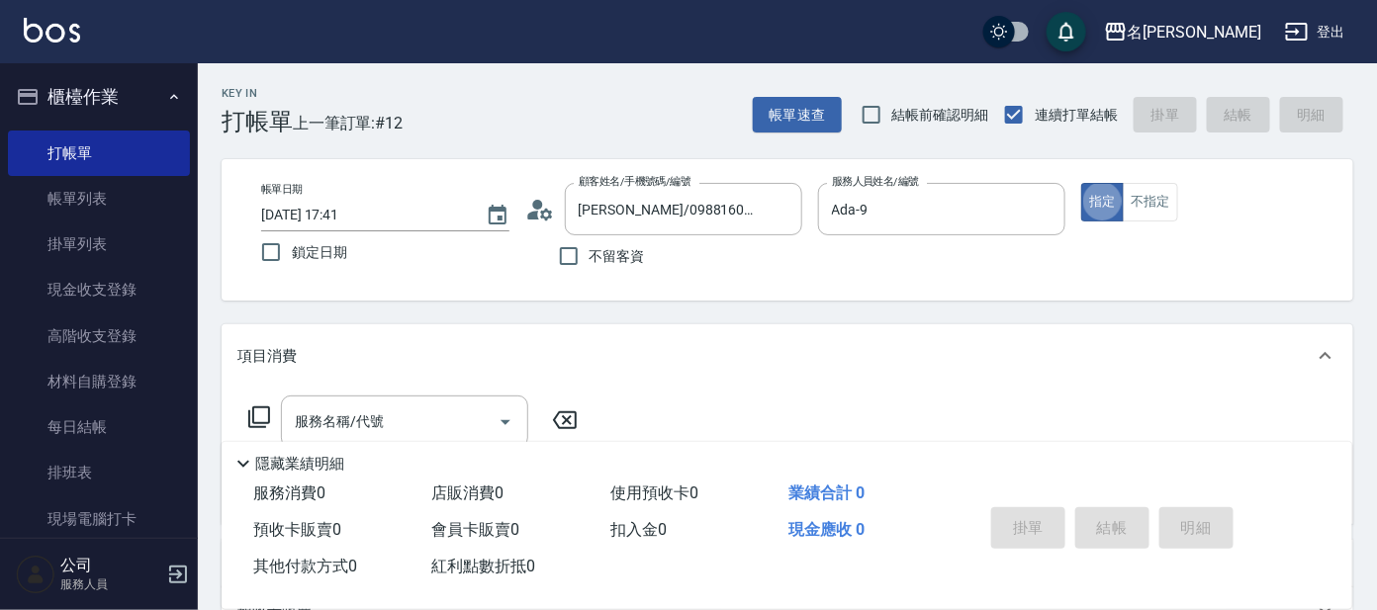
type button "true"
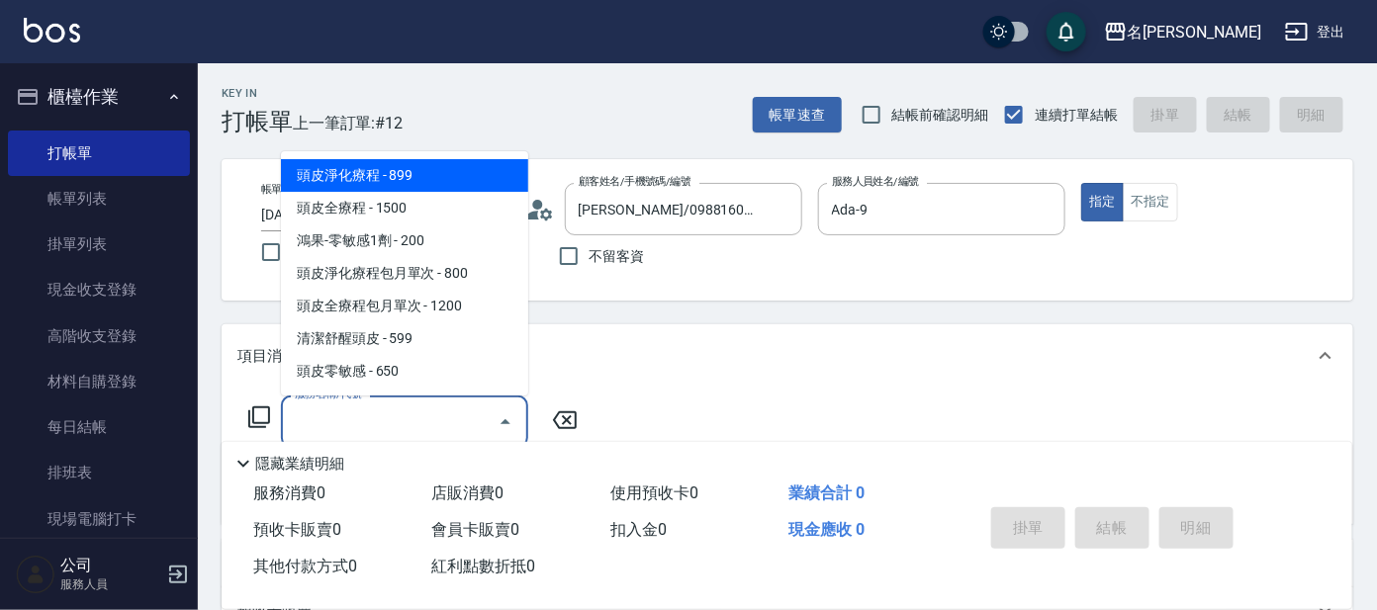
type input "頭皮淨化療程(101)"
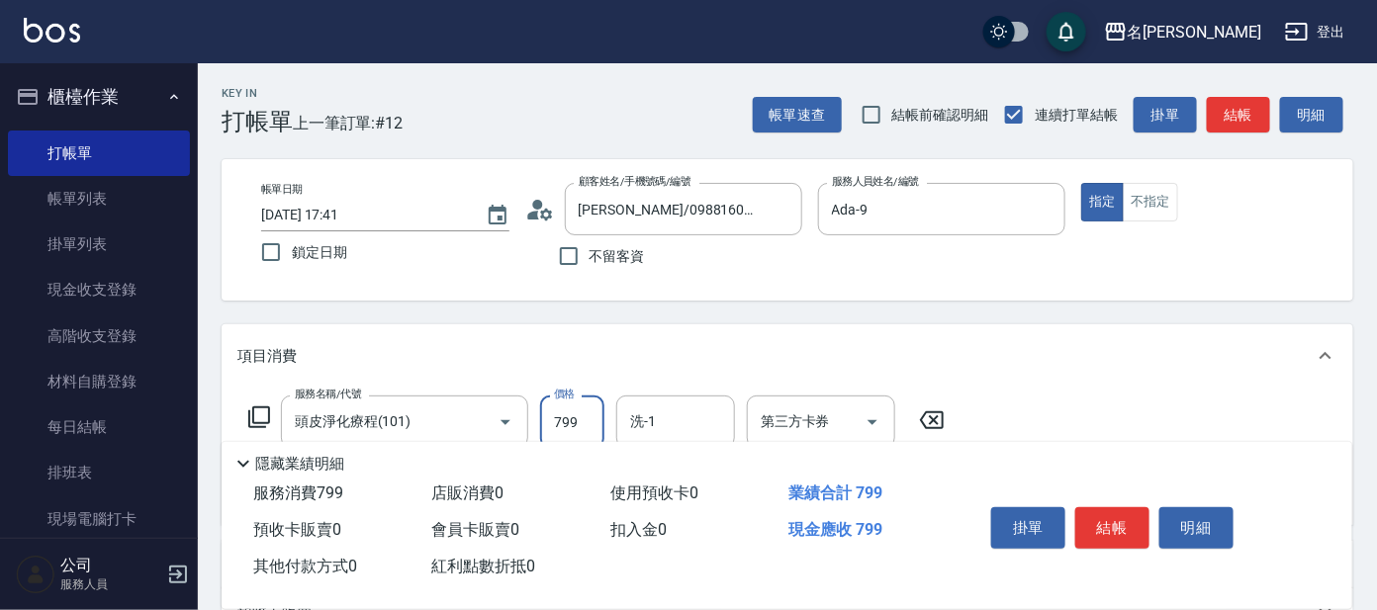
type input "799"
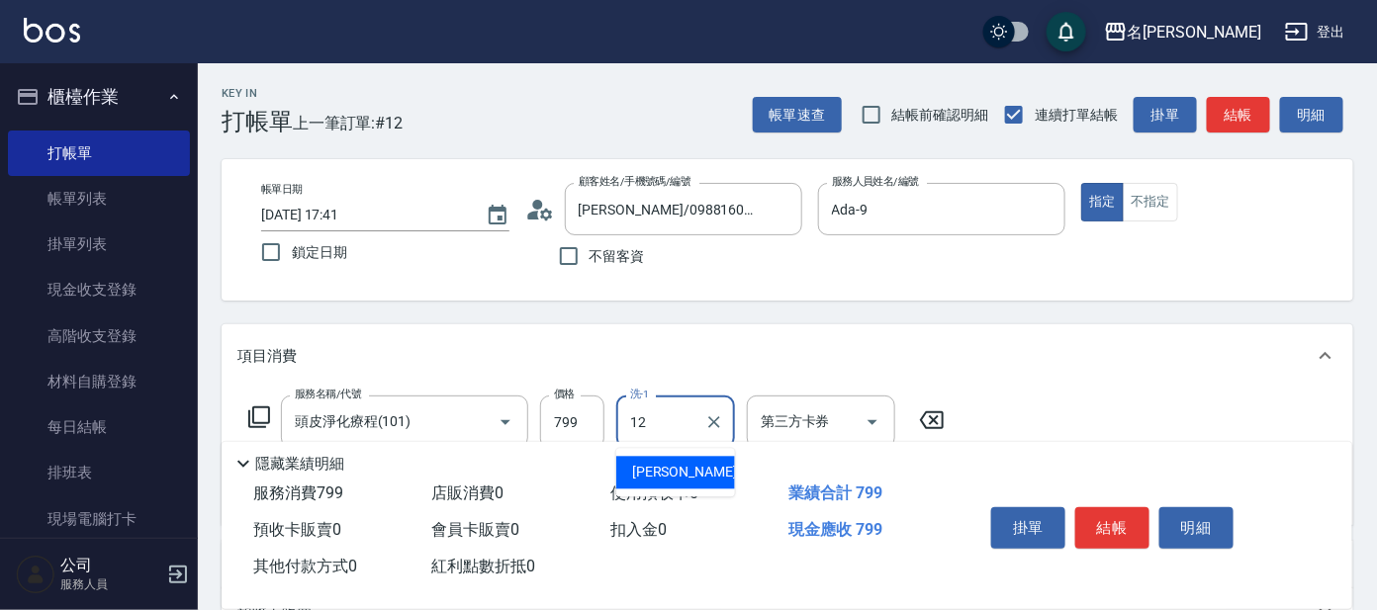
type input "云潔-12"
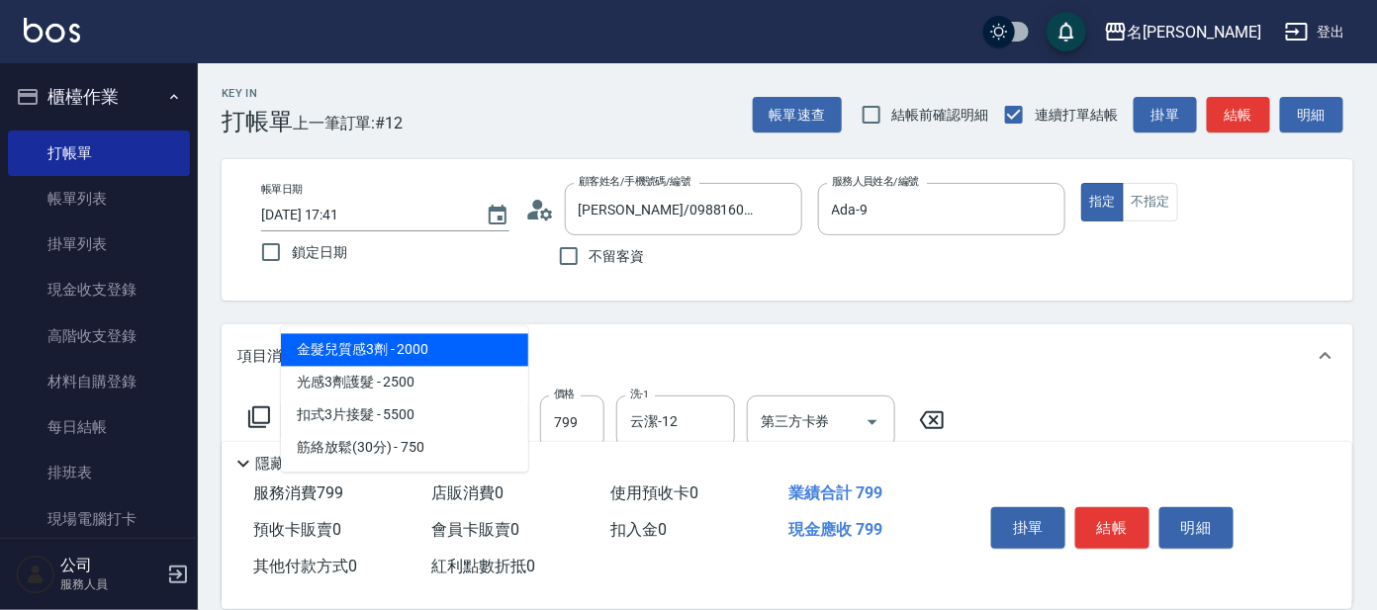
type input "300"
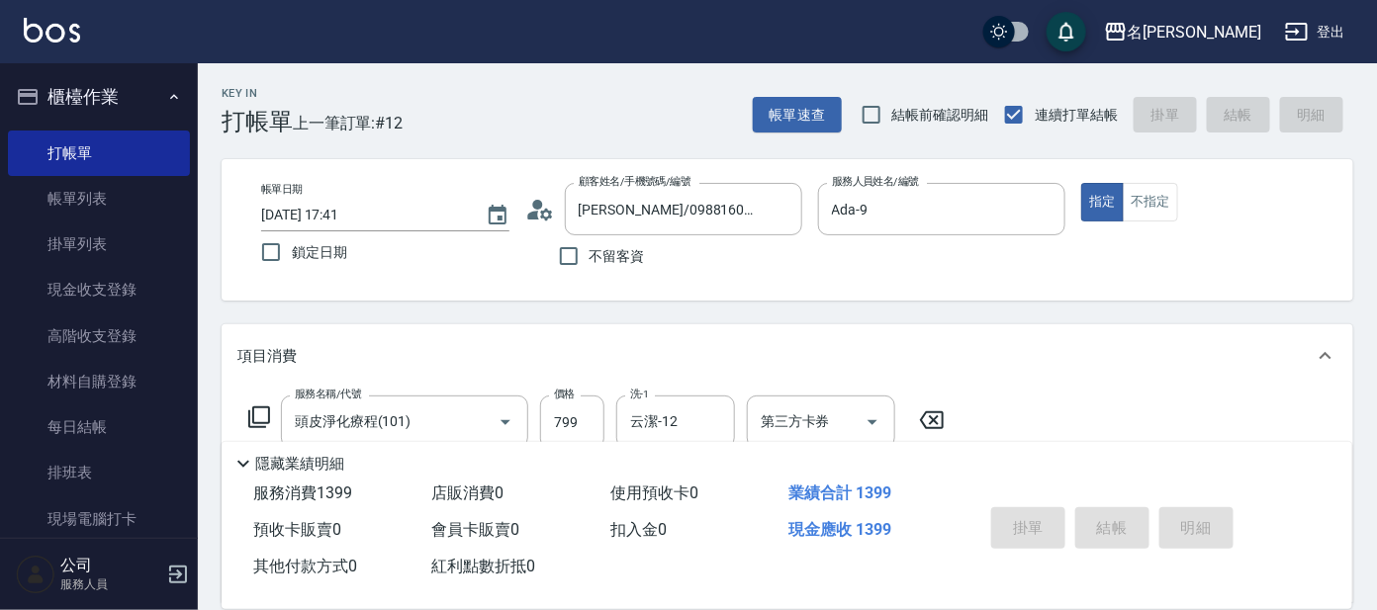
type input "[DATE] 17:48"
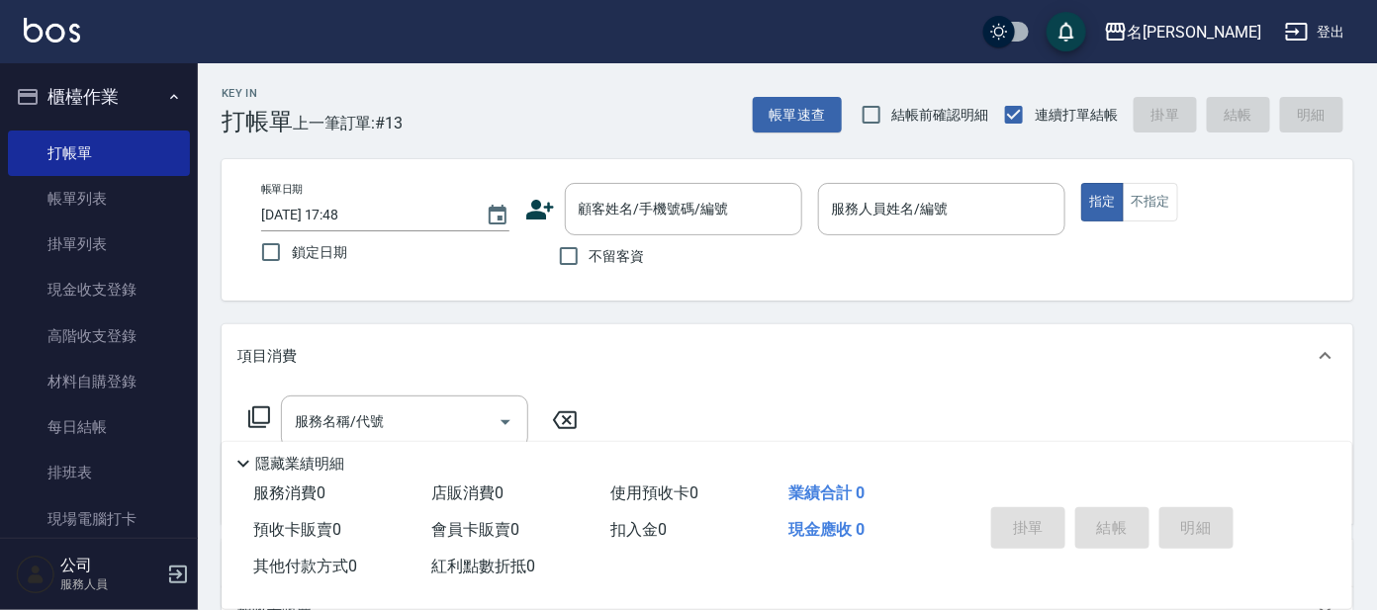
click at [542, 195] on icon at bounding box center [540, 210] width 30 height 30
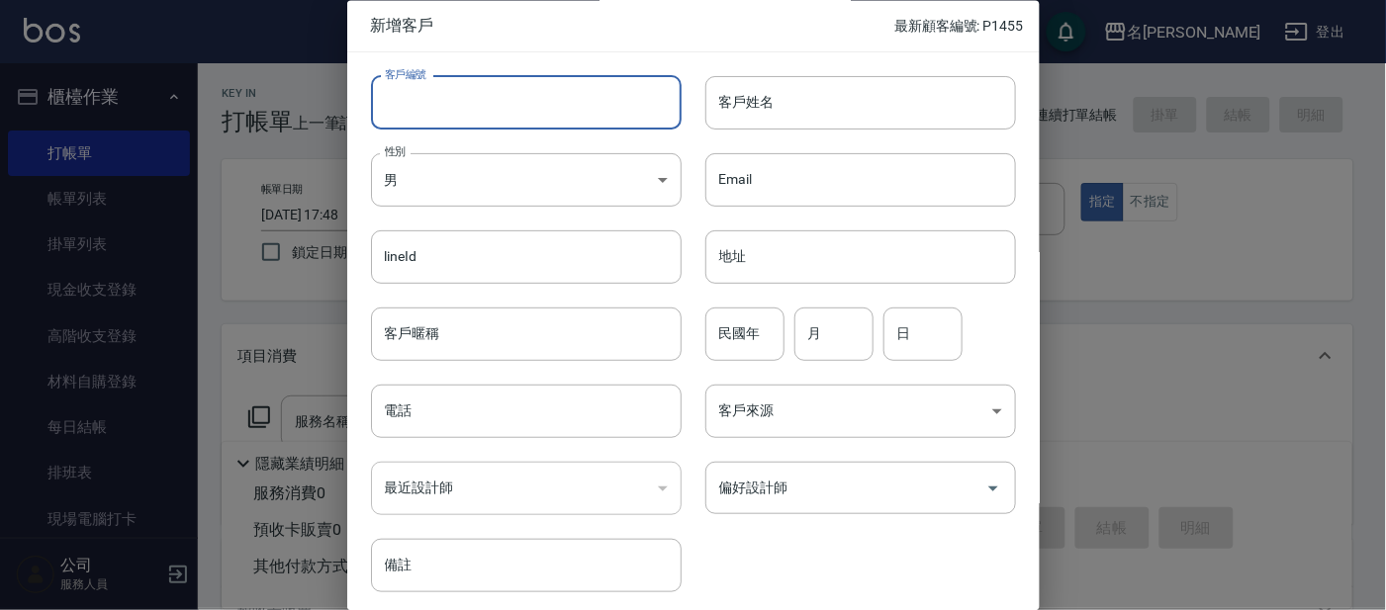
click at [569, 101] on input "客戶編號" at bounding box center [526, 102] width 311 height 53
type input "ㄣ"
type input "1456"
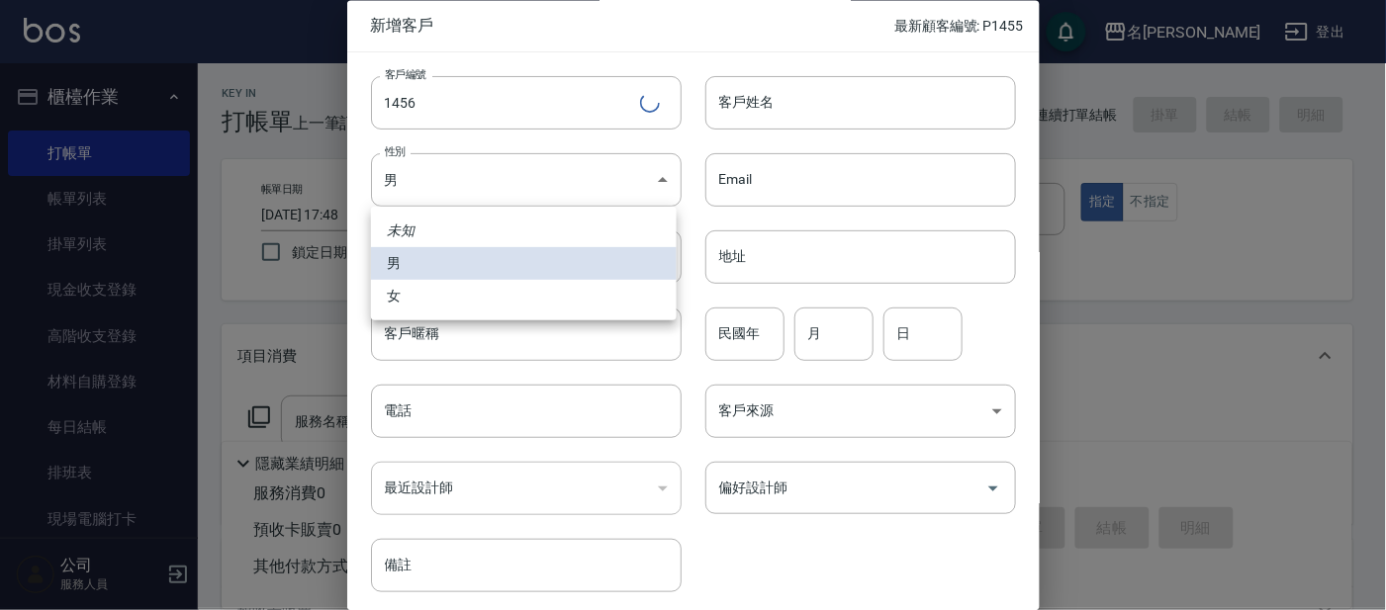
drag, startPoint x: 529, startPoint y: 179, endPoint x: 554, endPoint y: 209, distance: 38.6
click at [538, 183] on body "名留大龍 登出 櫃檯作業 打帳單 帳單列表 掛單列表 現金收支登錄 高階收支登錄 材料自購登錄 每日結帳 排班表 現場電腦打卡 預約管理 預約管理 單日預約紀…" at bounding box center [693, 482] width 1386 height 964
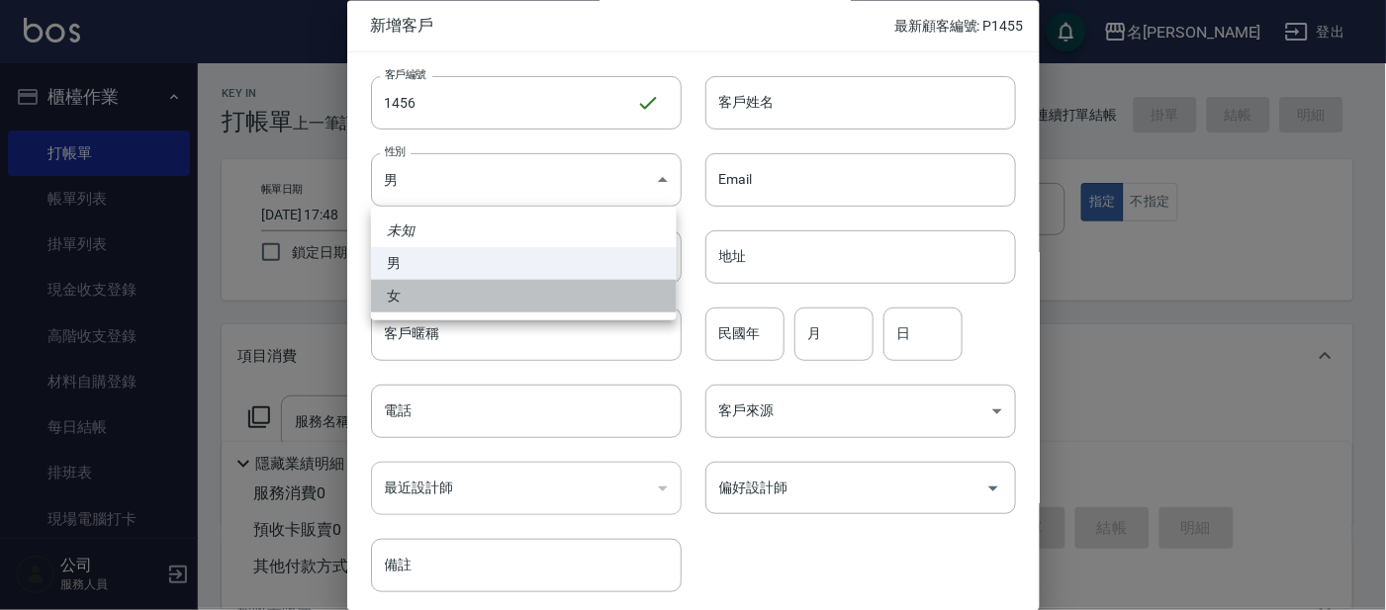
click at [548, 306] on li "女" at bounding box center [524, 296] width 306 height 33
type input "[DEMOGRAPHIC_DATA]"
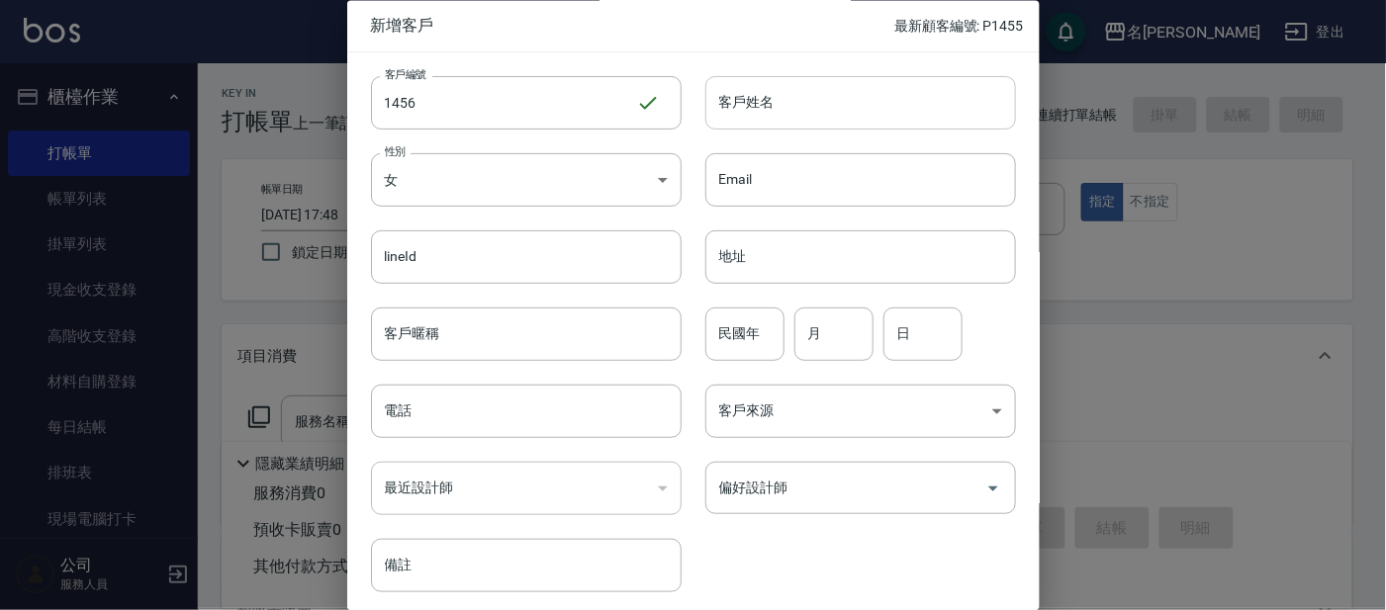
click at [803, 110] on input "客戶姓名" at bounding box center [860, 102] width 311 height 53
click at [757, 355] on input "民國年" at bounding box center [744, 334] width 79 height 53
type input "83"
click at [844, 351] on input "月" at bounding box center [833, 334] width 79 height 53
type input "3"
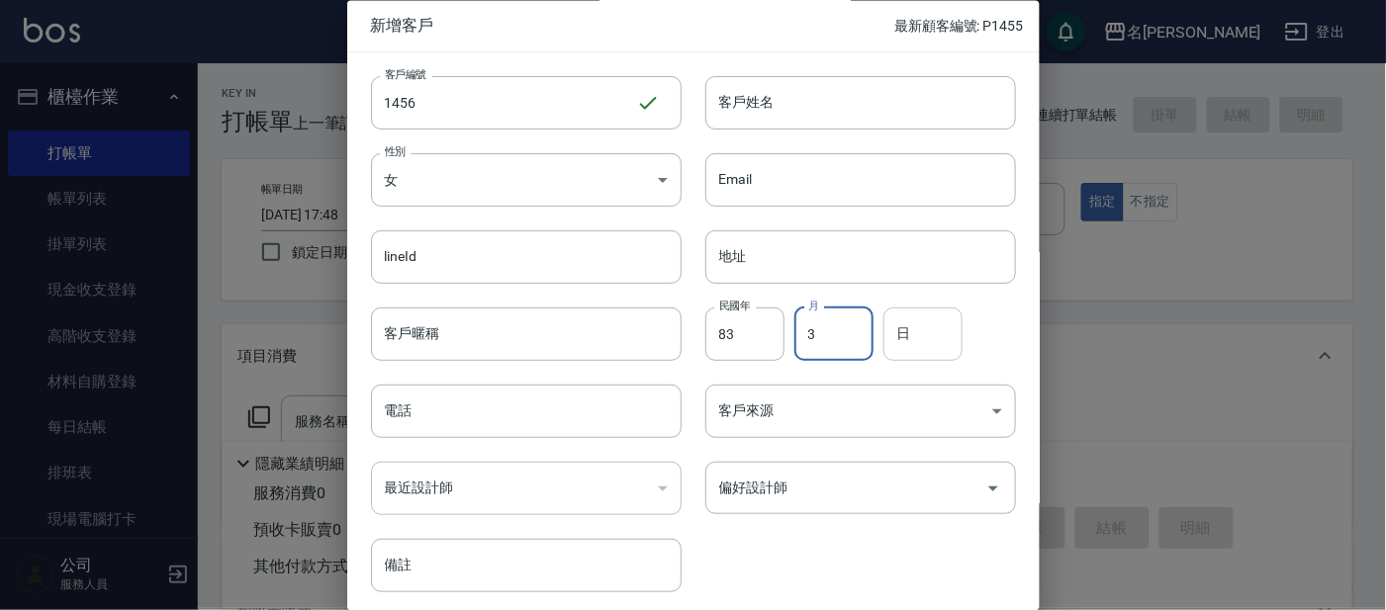
click at [914, 344] on input "日" at bounding box center [922, 334] width 79 height 53
type input "26"
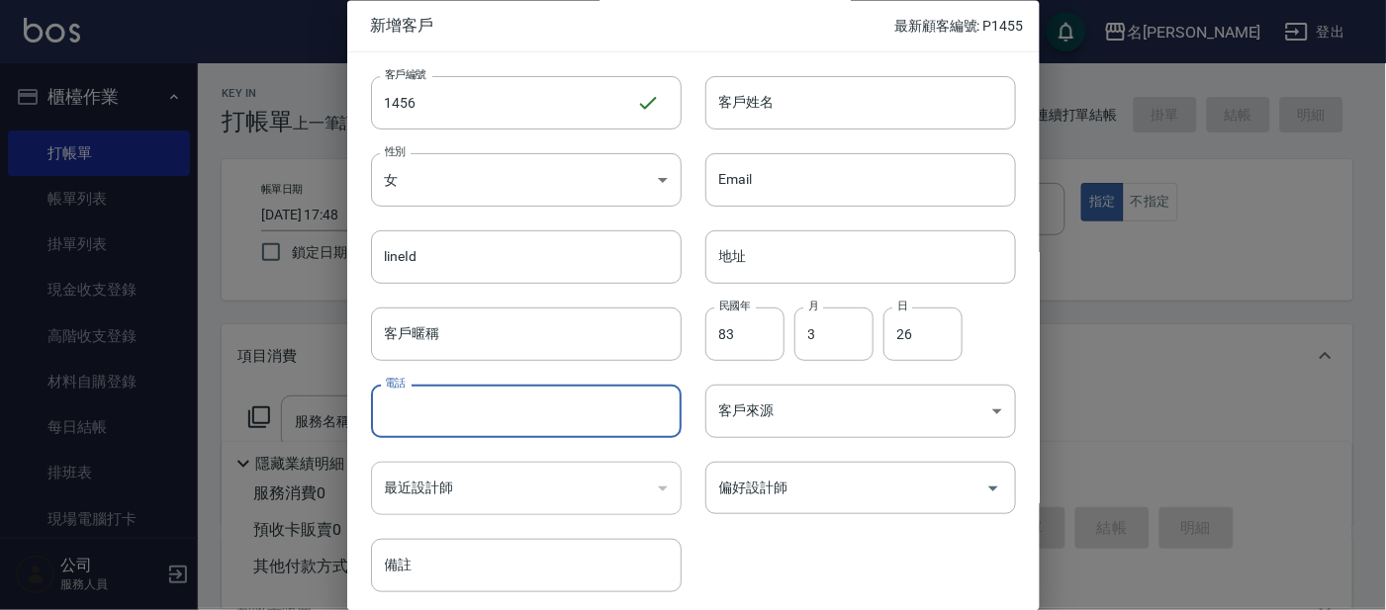
click at [577, 418] on input "電話" at bounding box center [526, 412] width 311 height 53
type input "0975426084"
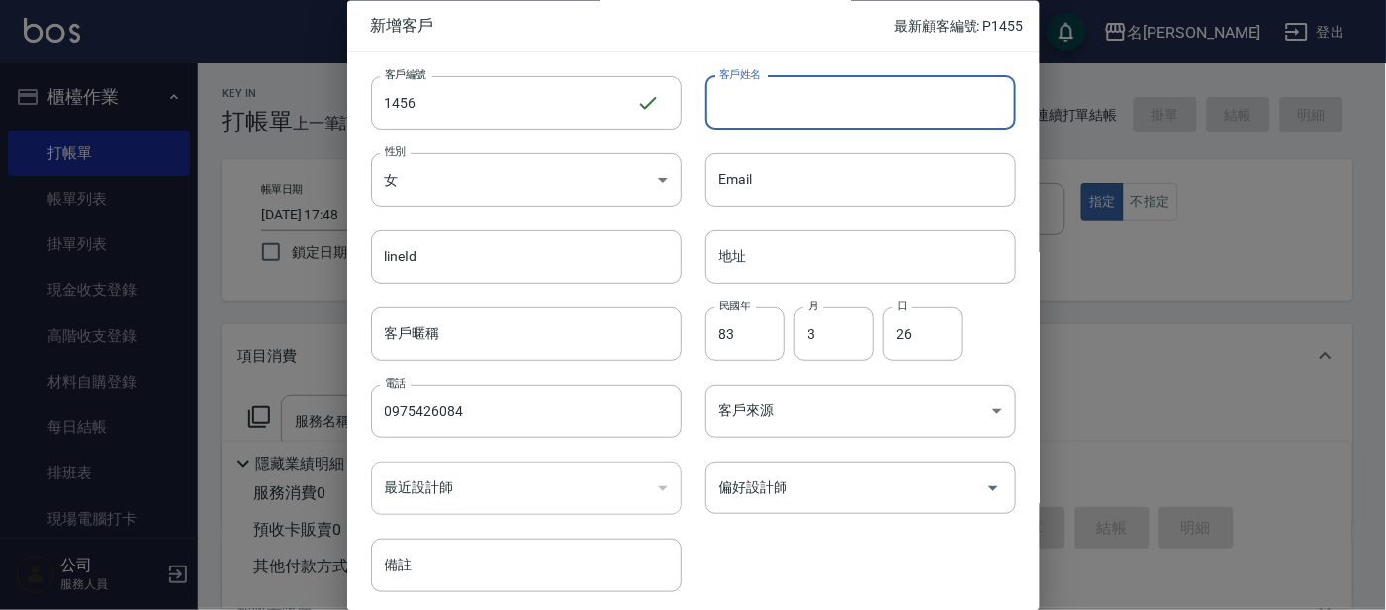
click at [765, 98] on input "客戶姓名" at bounding box center [860, 102] width 311 height 53
type input "T"
click at [727, 105] on input "沉前心" at bounding box center [860, 102] width 311 height 53
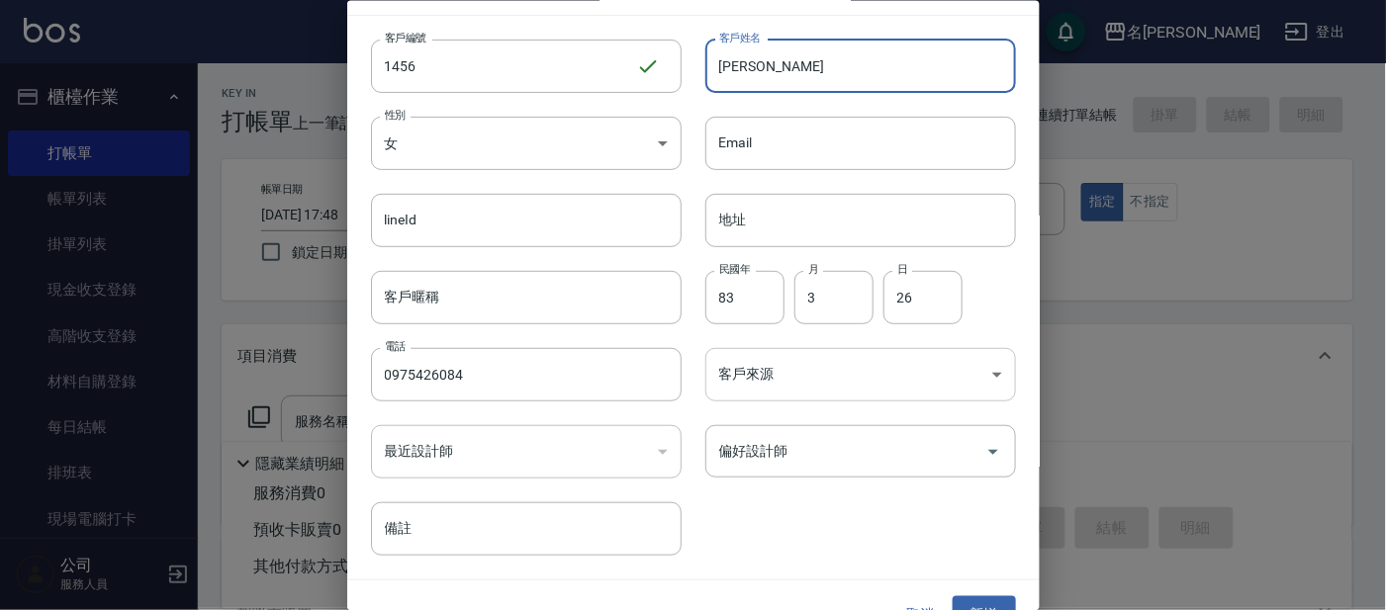
scroll to position [74, 0]
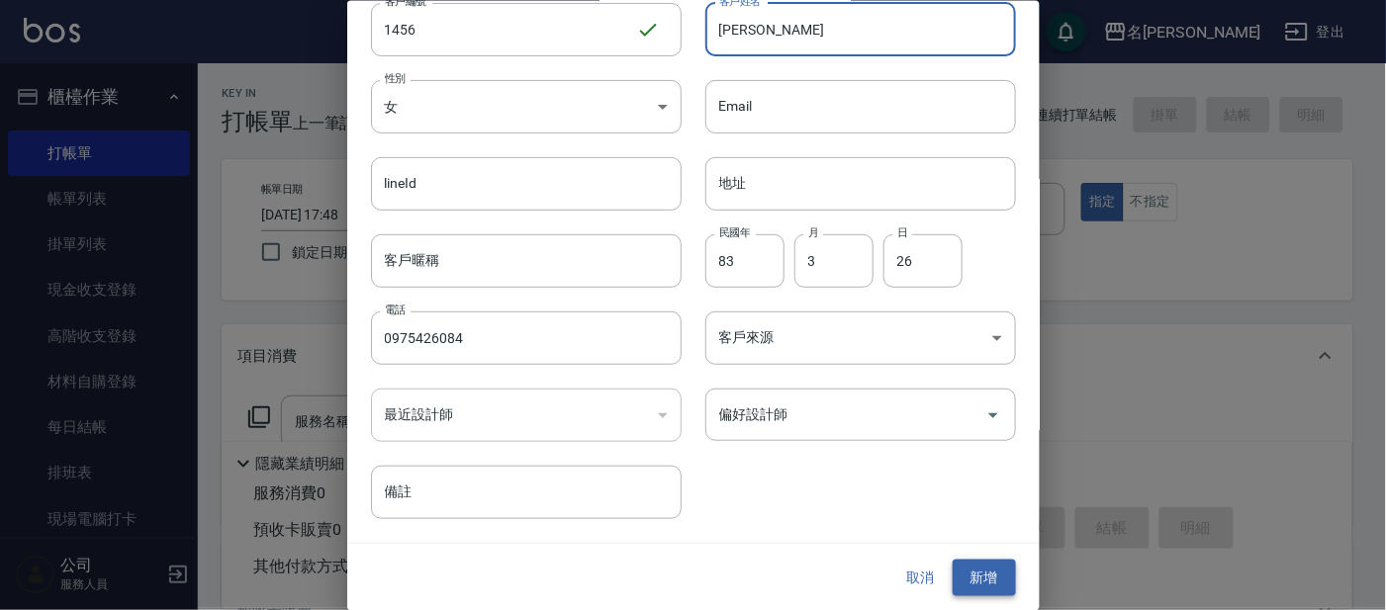
type input "[PERSON_NAME]"
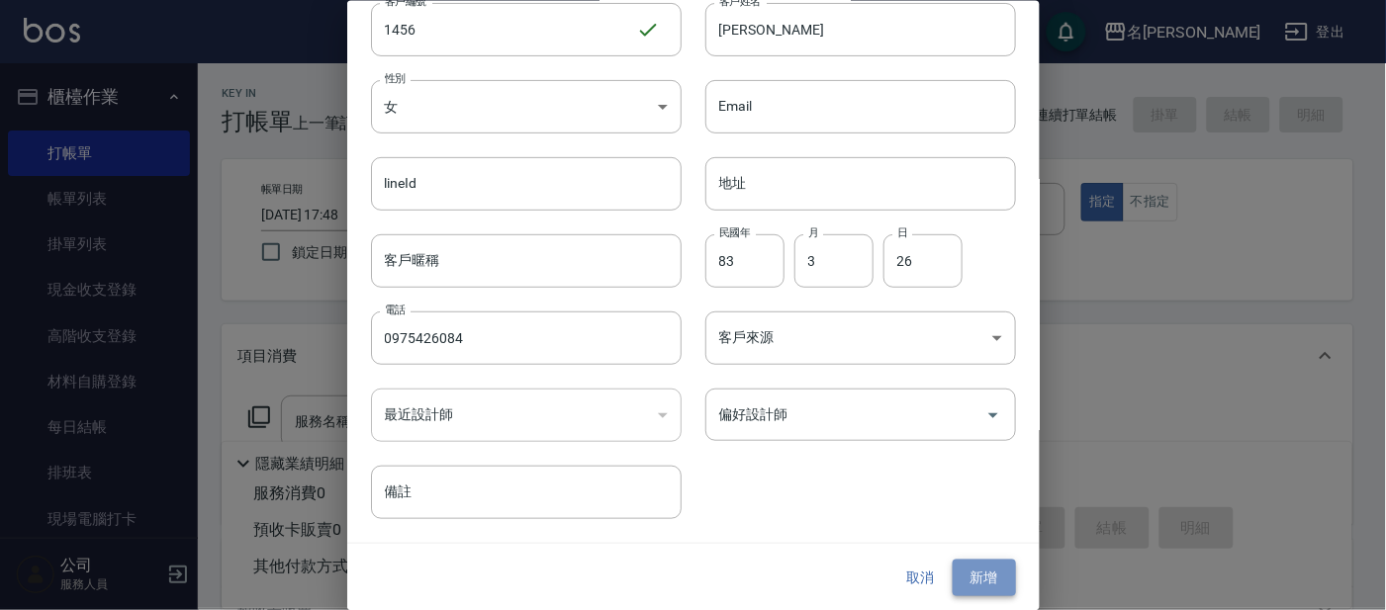
click at [972, 577] on button "新增" at bounding box center [984, 578] width 63 height 37
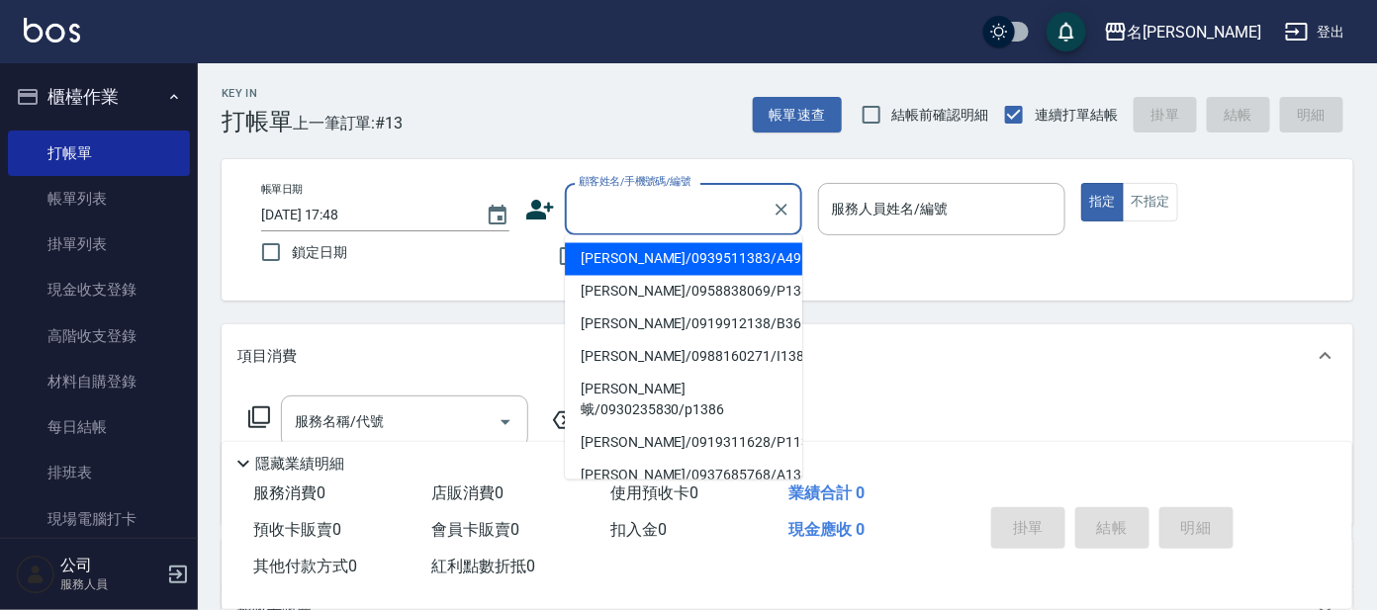
click at [682, 215] on input "顧客姓名/手機號碼/編號" at bounding box center [669, 209] width 190 height 35
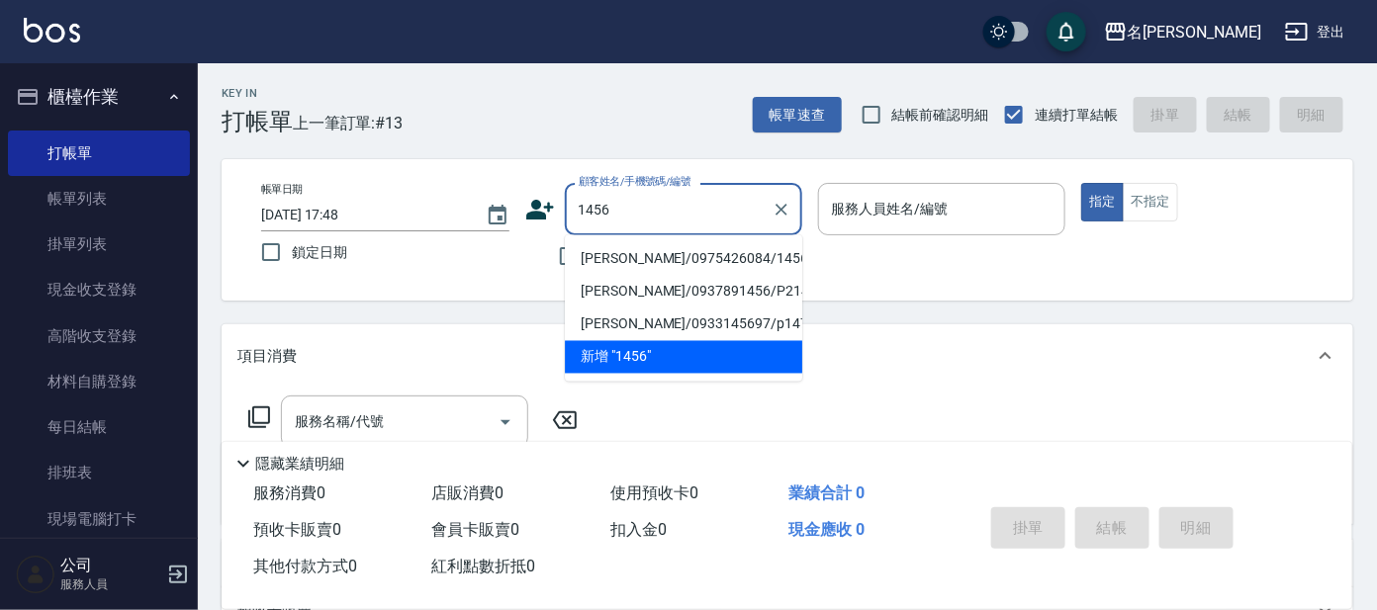
click at [717, 251] on li "[PERSON_NAME]/0975426084/1456" at bounding box center [683, 259] width 237 height 33
type input "[PERSON_NAME]/0975426084/1456"
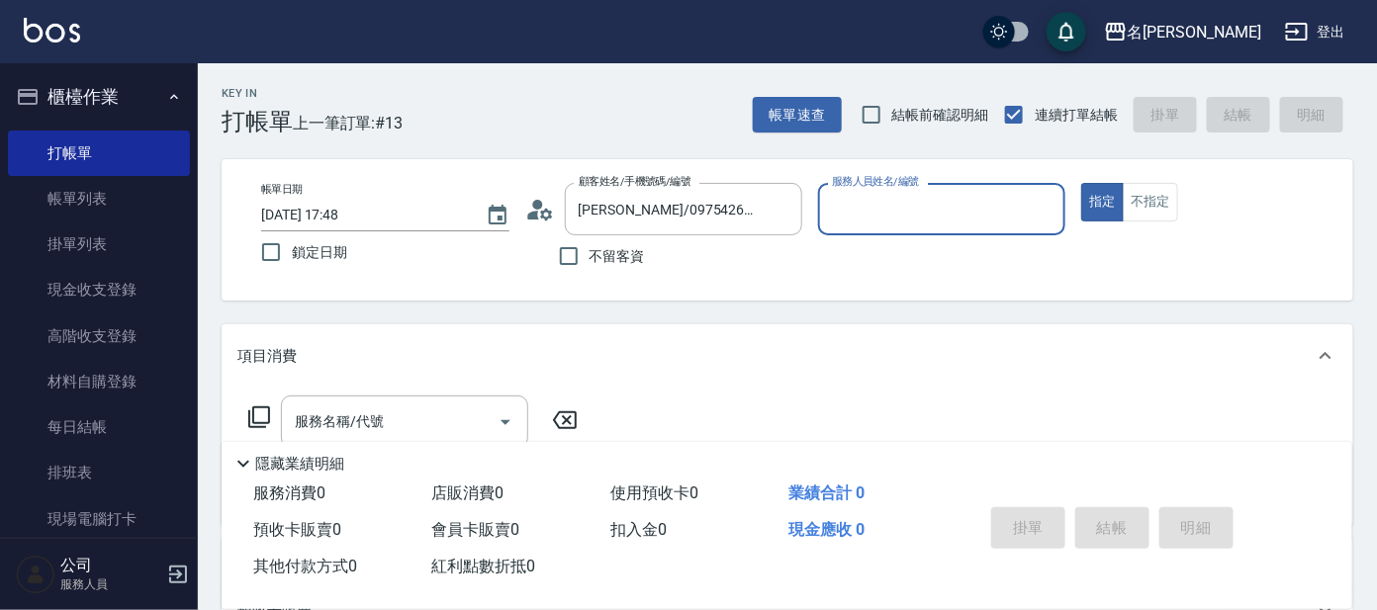
click at [546, 212] on icon at bounding box center [546, 214] width 12 height 12
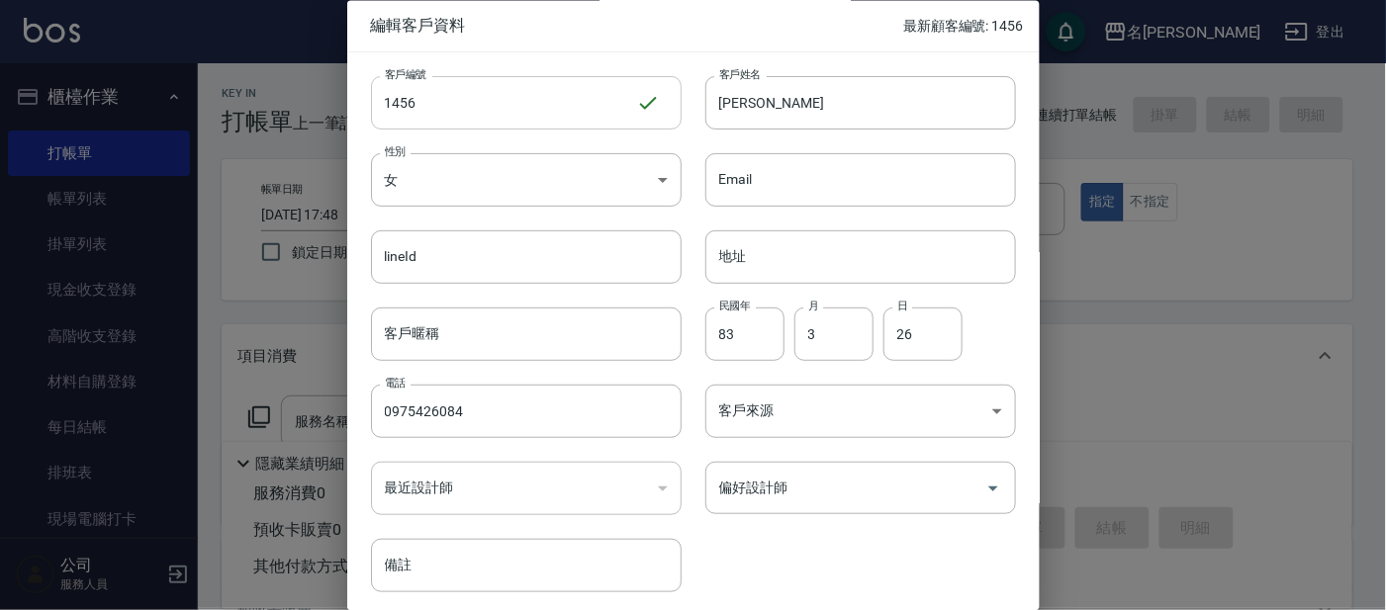
click at [383, 104] on input "1456" at bounding box center [503, 102] width 265 height 53
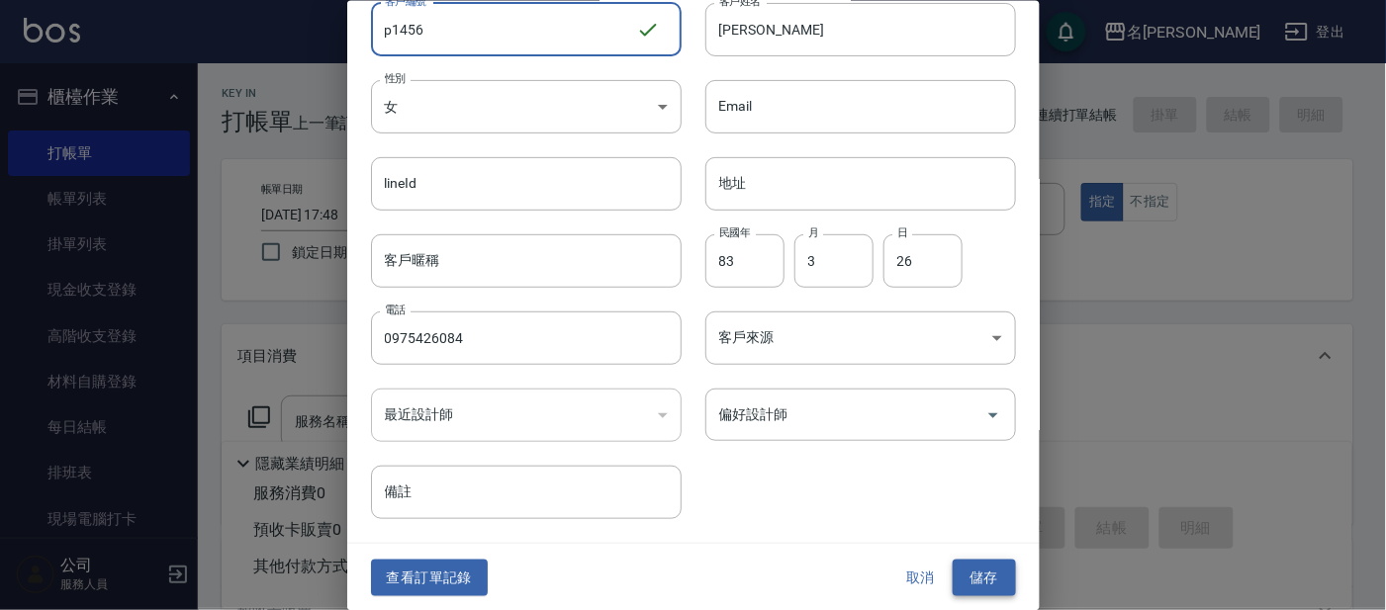
type input "p1456"
click at [974, 560] on button "儲存" at bounding box center [984, 578] width 63 height 37
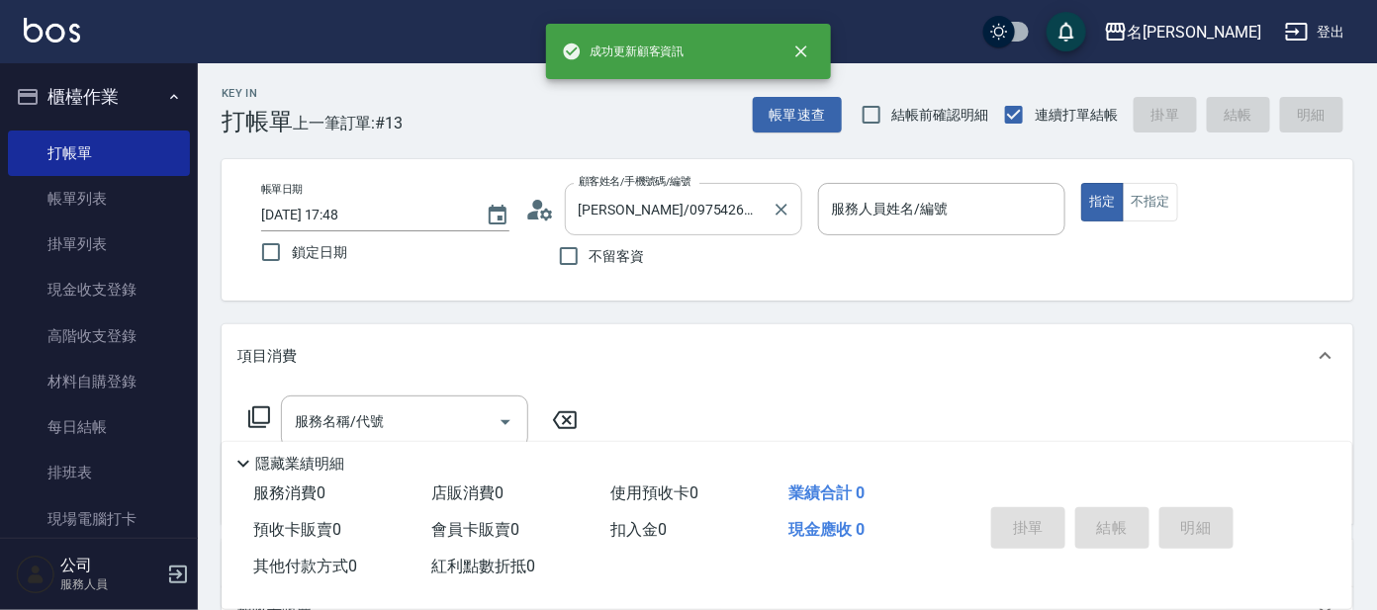
drag, startPoint x: 755, startPoint y: 209, endPoint x: 751, endPoint y: 223, distance: 14.4
click at [755, 210] on input "[PERSON_NAME]/0975426084/1456" at bounding box center [669, 209] width 190 height 35
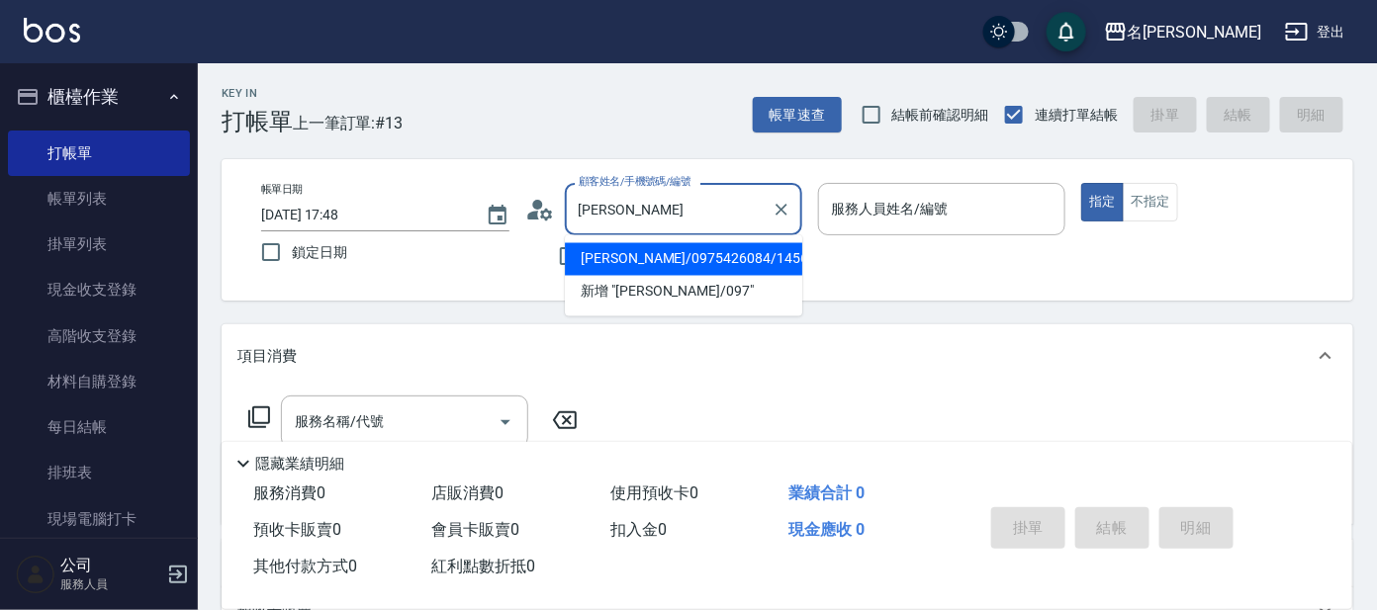
type input "陳"
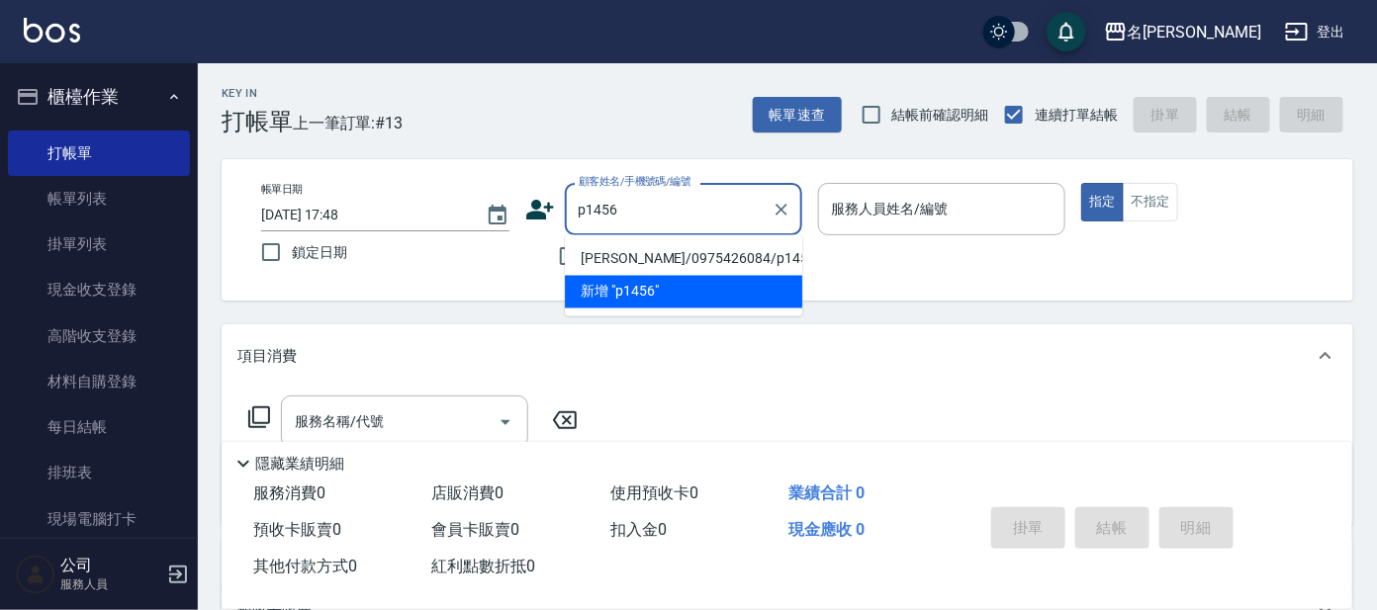
click at [762, 252] on li "[PERSON_NAME]/0975426084/p1456" at bounding box center [683, 259] width 237 height 33
type input "[PERSON_NAME]/0975426084/p1456"
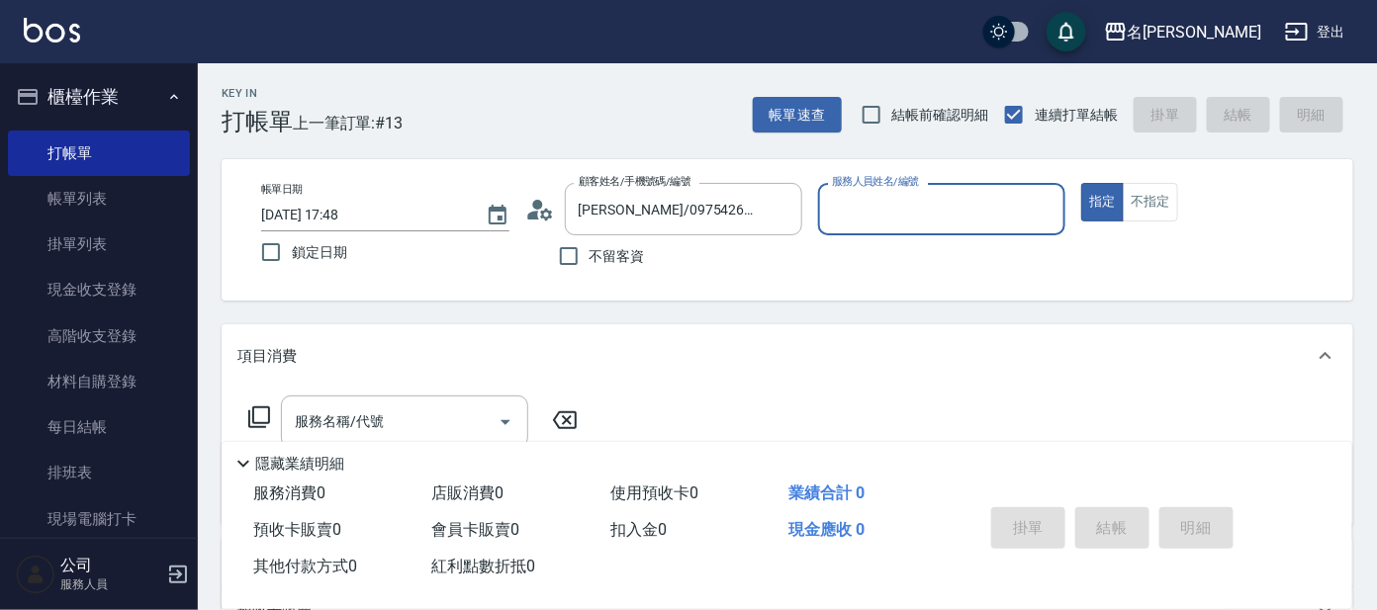
click at [944, 196] on input "服務人員姓名/編號" at bounding box center [942, 209] width 231 height 35
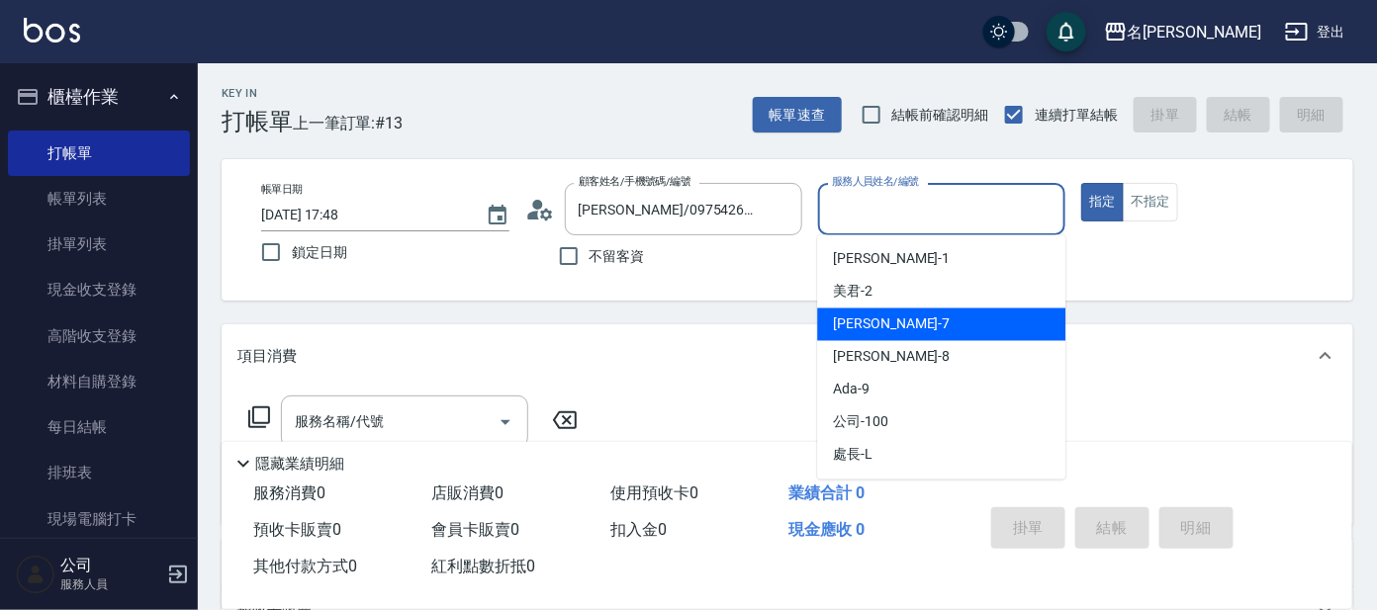
drag, startPoint x: 905, startPoint y: 310, endPoint x: 955, endPoint y: 306, distance: 49.6
click at [908, 309] on div "[PERSON_NAME] -7" at bounding box center [941, 325] width 248 height 33
type input "[PERSON_NAME]-7"
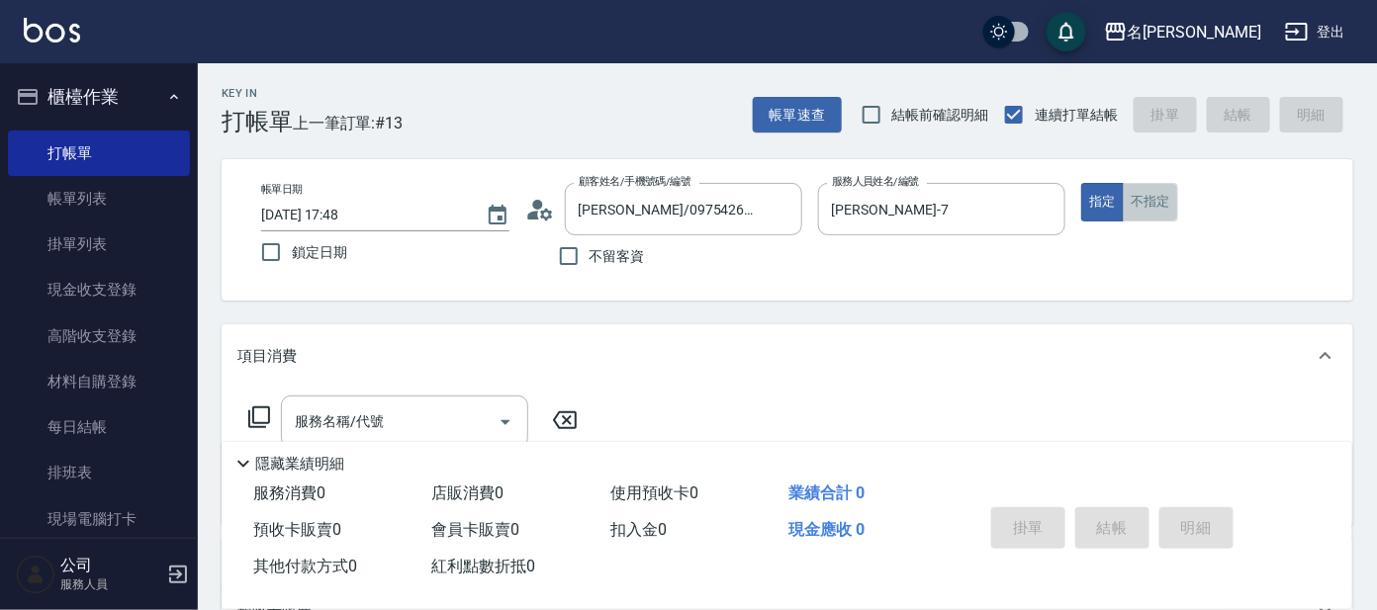
click at [1163, 188] on button "不指定" at bounding box center [1150, 202] width 55 height 39
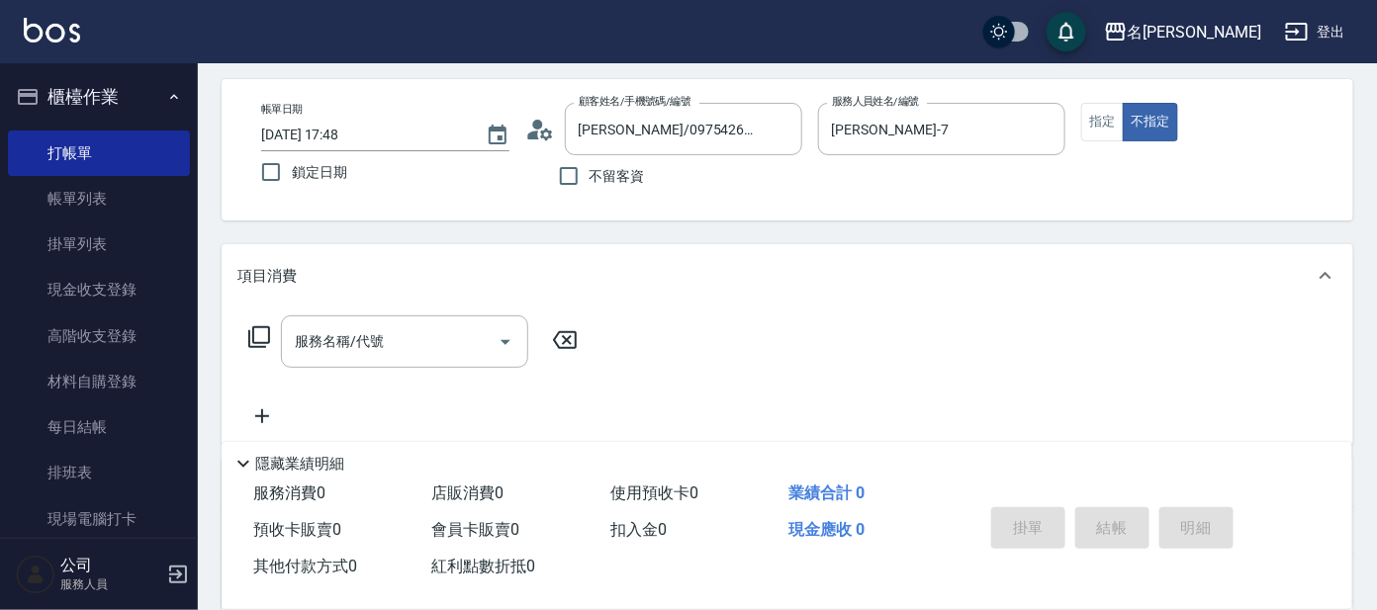
scroll to position [123, 0]
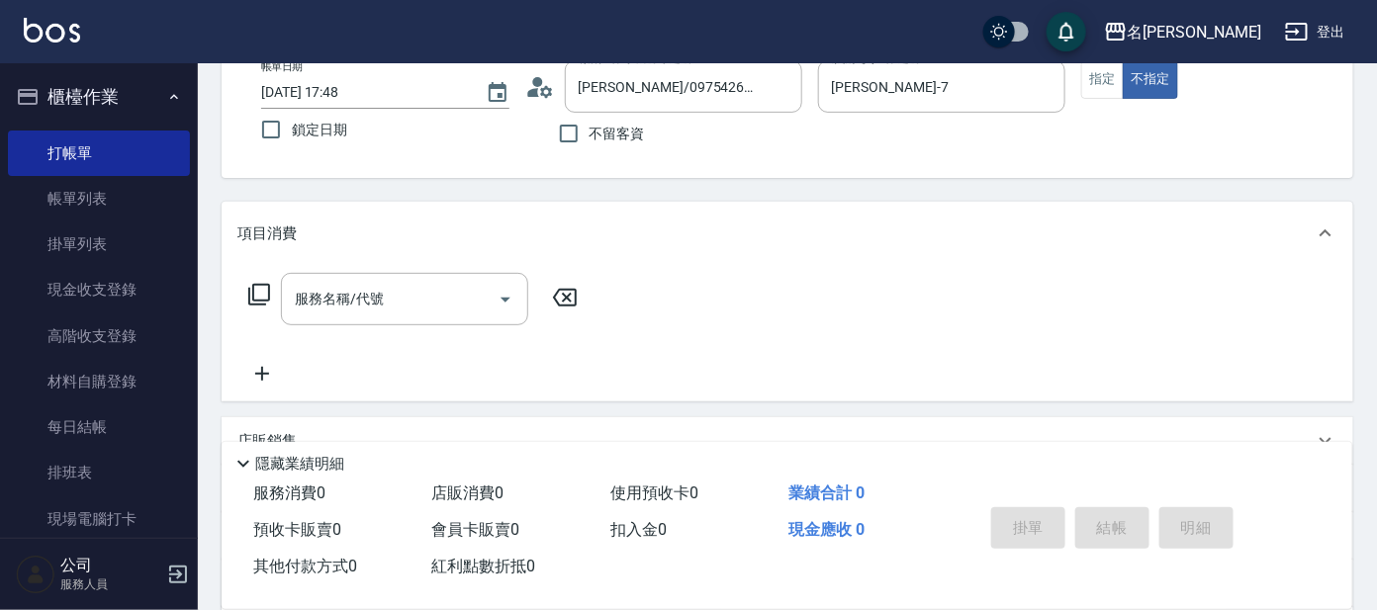
click at [260, 283] on icon at bounding box center [259, 295] width 24 height 24
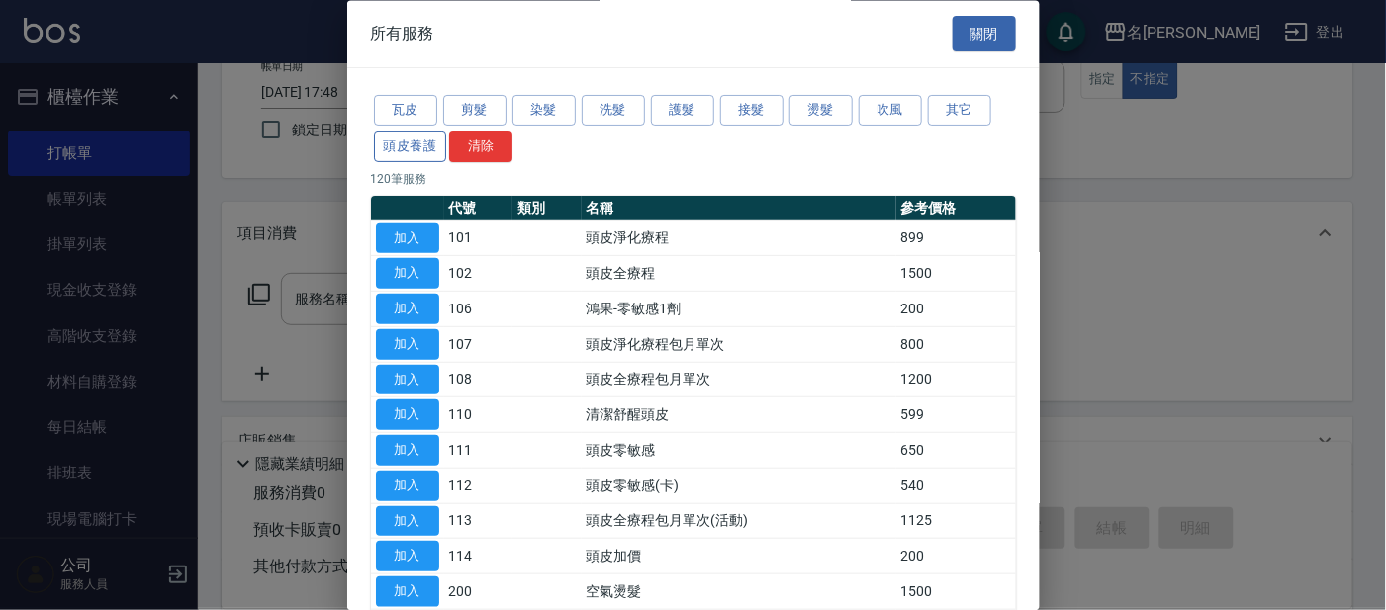
click at [426, 139] on button "頭皮養護" at bounding box center [410, 147] width 73 height 31
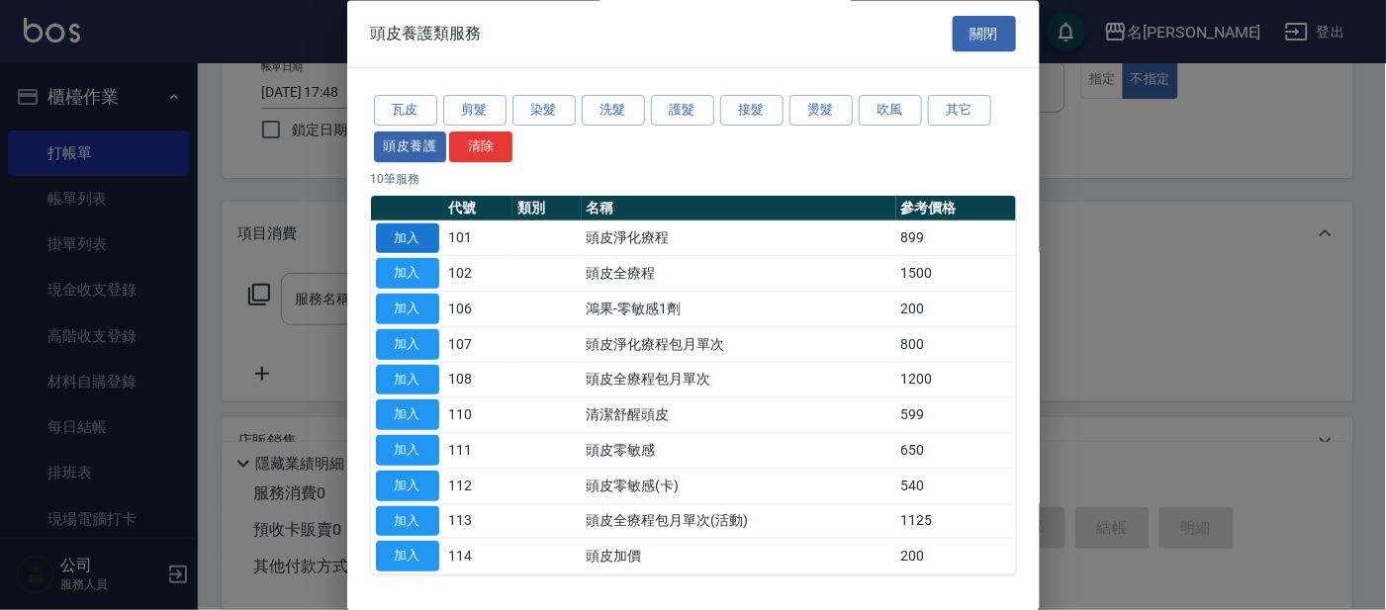
click at [403, 232] on button "加入" at bounding box center [407, 239] width 63 height 31
type input "頭皮淨化療程(101)"
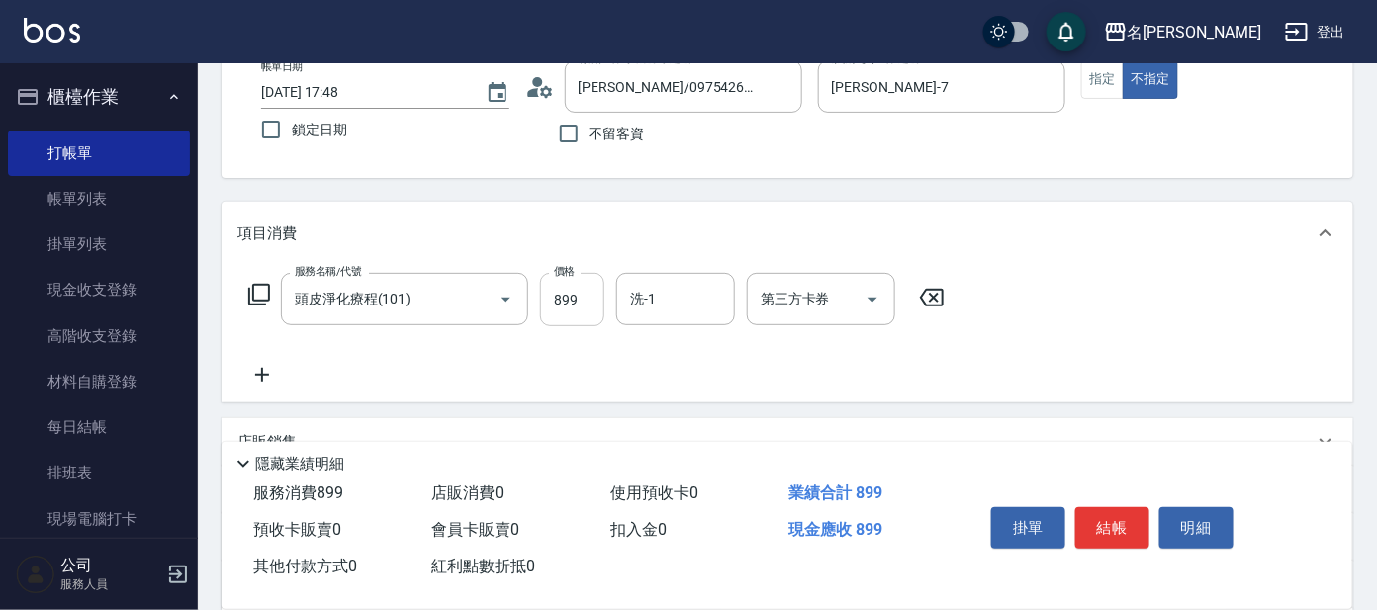
click at [572, 307] on input "899" at bounding box center [572, 299] width 64 height 53
type input "799"
click at [687, 310] on input "洗-1" at bounding box center [675, 299] width 101 height 35
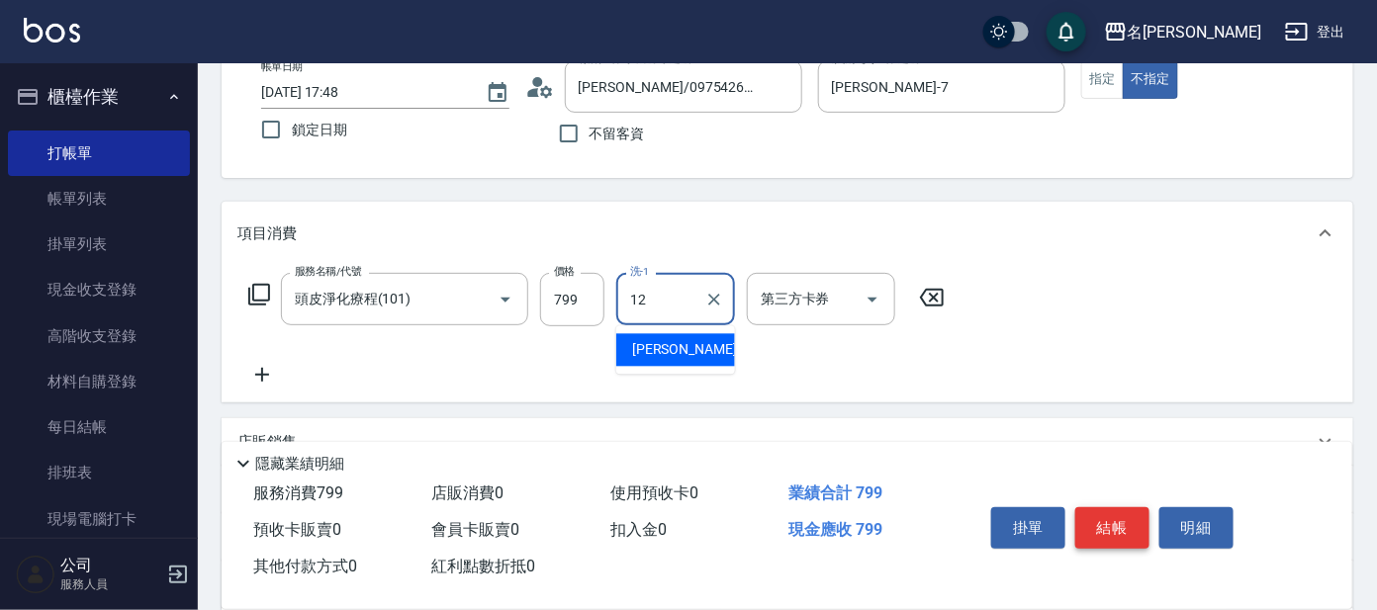
type input "12"
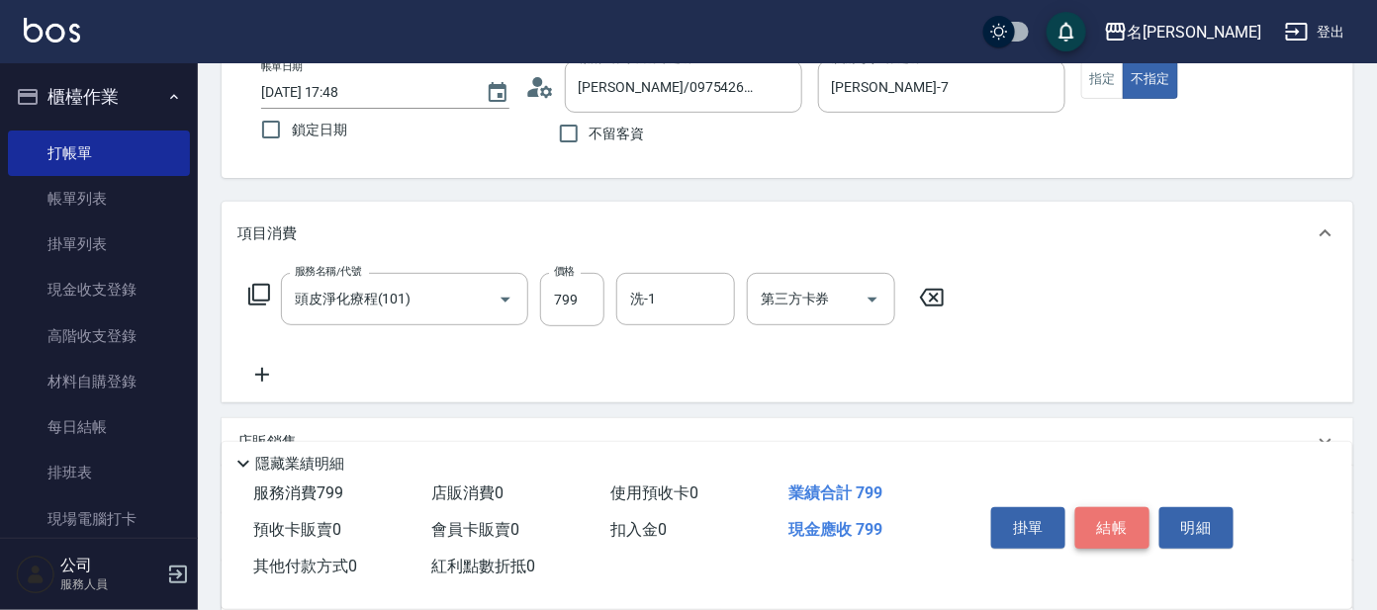
click at [1099, 517] on button "結帳" at bounding box center [1112, 529] width 74 height 42
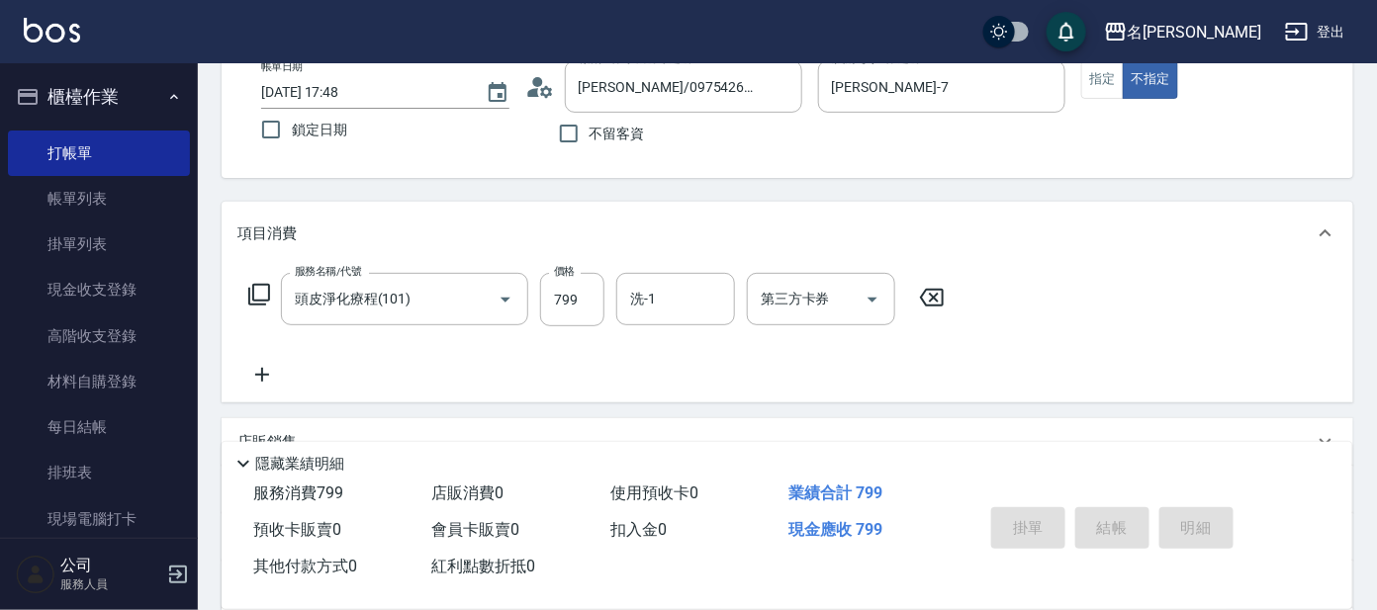
type input "[DATE] 17:51"
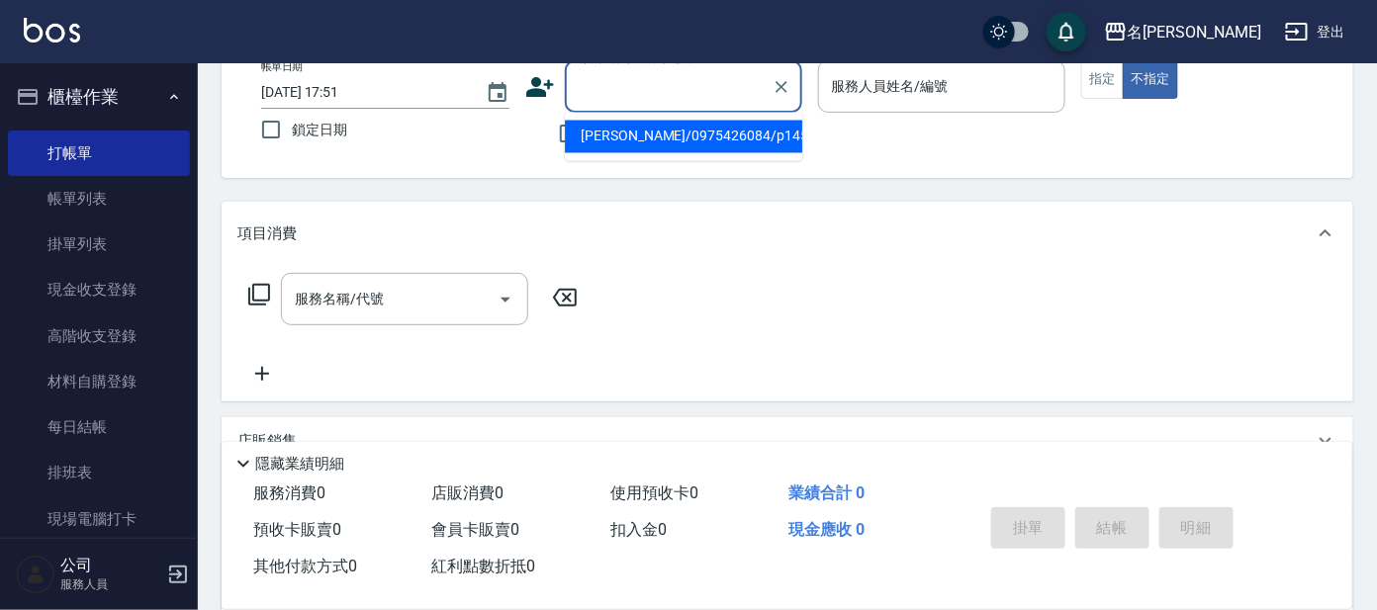
drag, startPoint x: 630, startPoint y: 83, endPoint x: 655, endPoint y: 85, distance: 24.8
click at [654, 85] on input "顧客姓名/手機號碼/編號" at bounding box center [669, 86] width 190 height 35
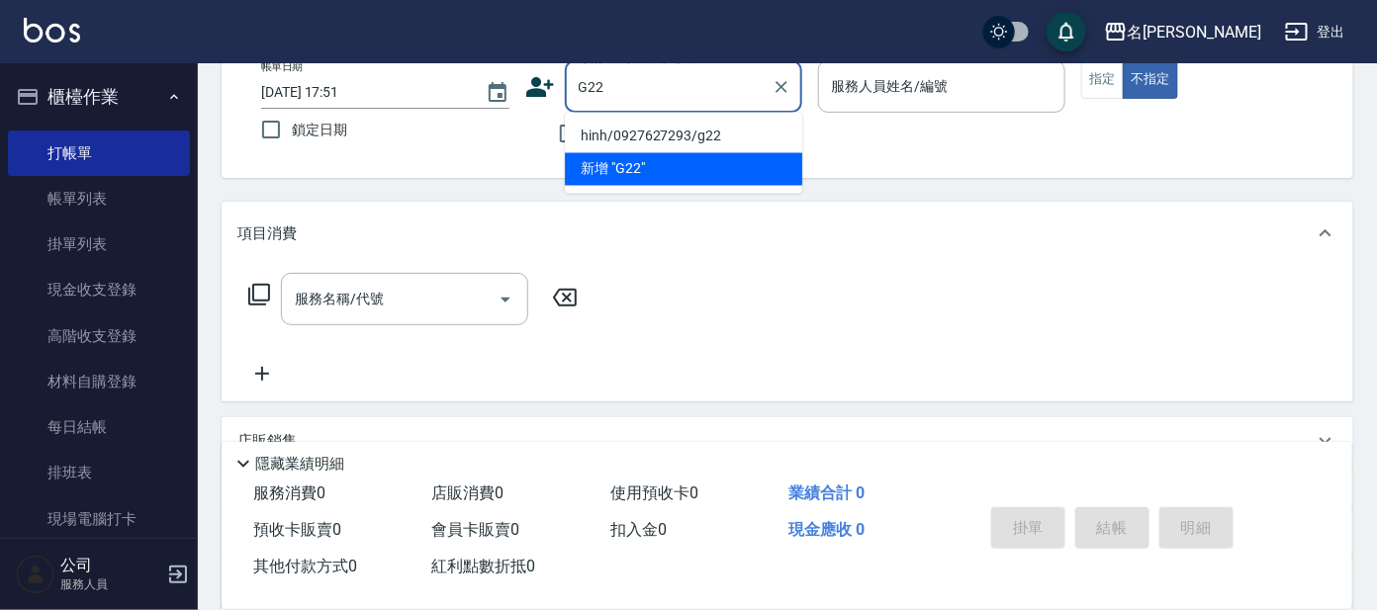
click at [688, 142] on li "hinh/0927627293/g22" at bounding box center [683, 137] width 237 height 33
type input "hinh/0927627293/g22"
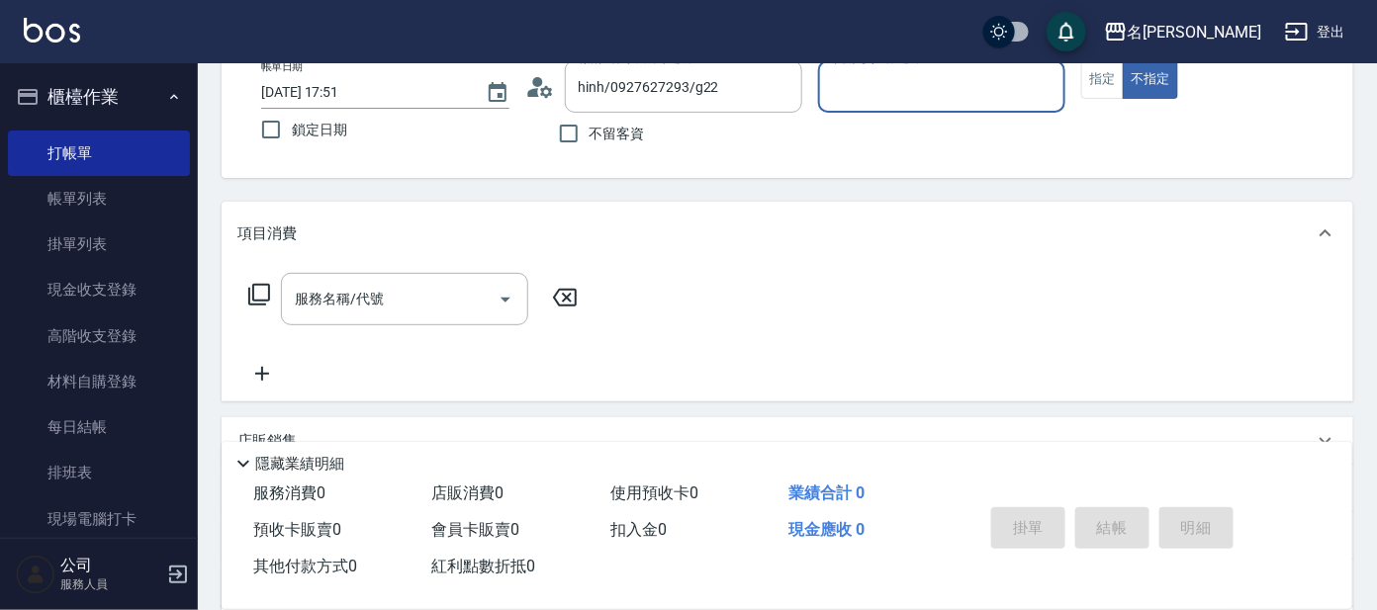
type input "[PERSON_NAME]-7"
click at [1091, 82] on button "指定" at bounding box center [1102, 79] width 43 height 39
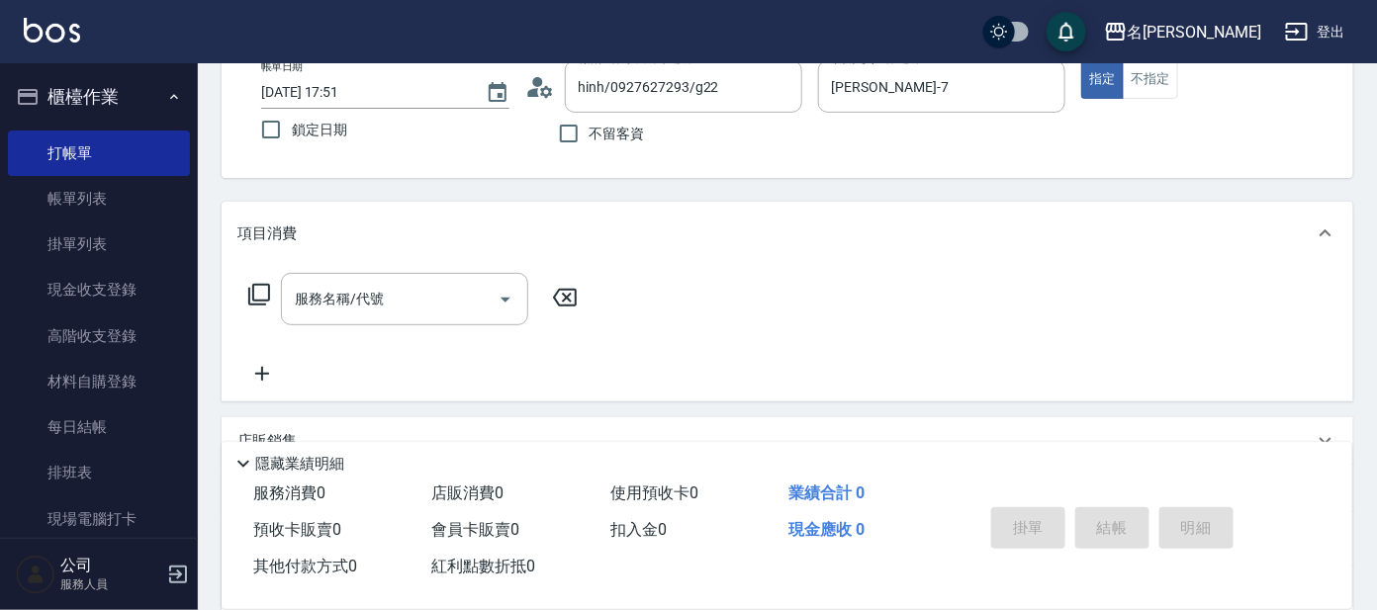
click at [257, 291] on icon at bounding box center [259, 295] width 24 height 24
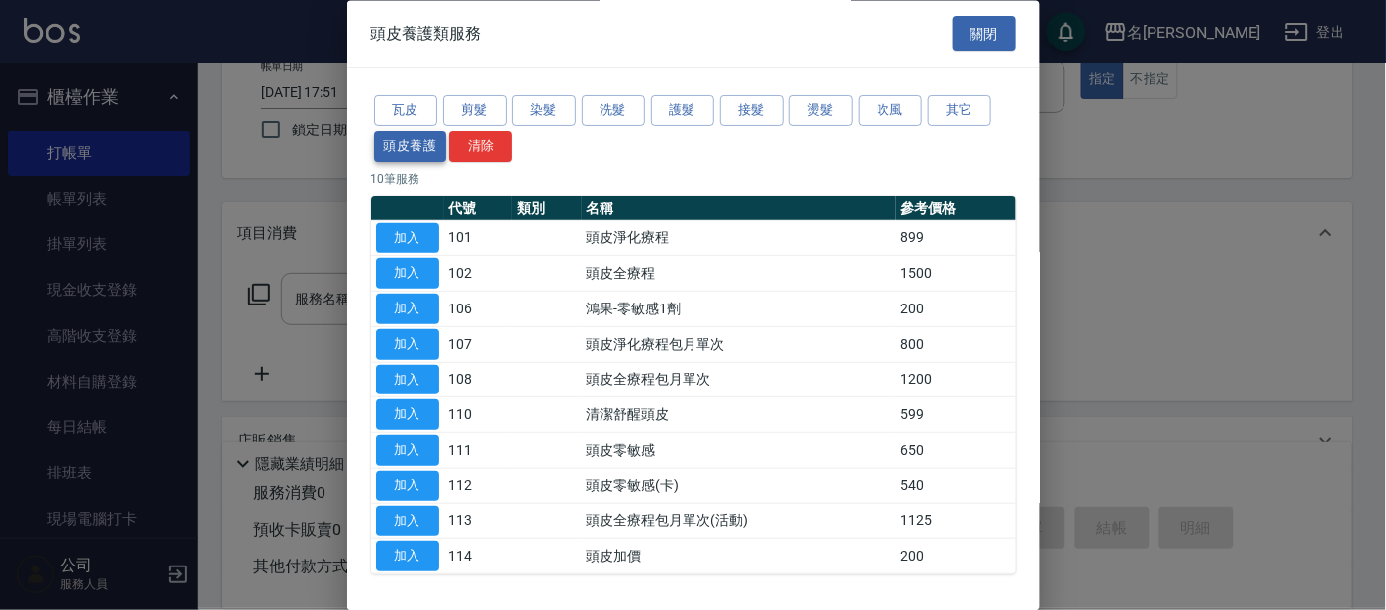
click at [404, 148] on button "頭皮養護" at bounding box center [410, 147] width 73 height 31
click at [406, 405] on button "加入" at bounding box center [407, 416] width 63 height 31
type input "清潔舒醒頭皮(110)"
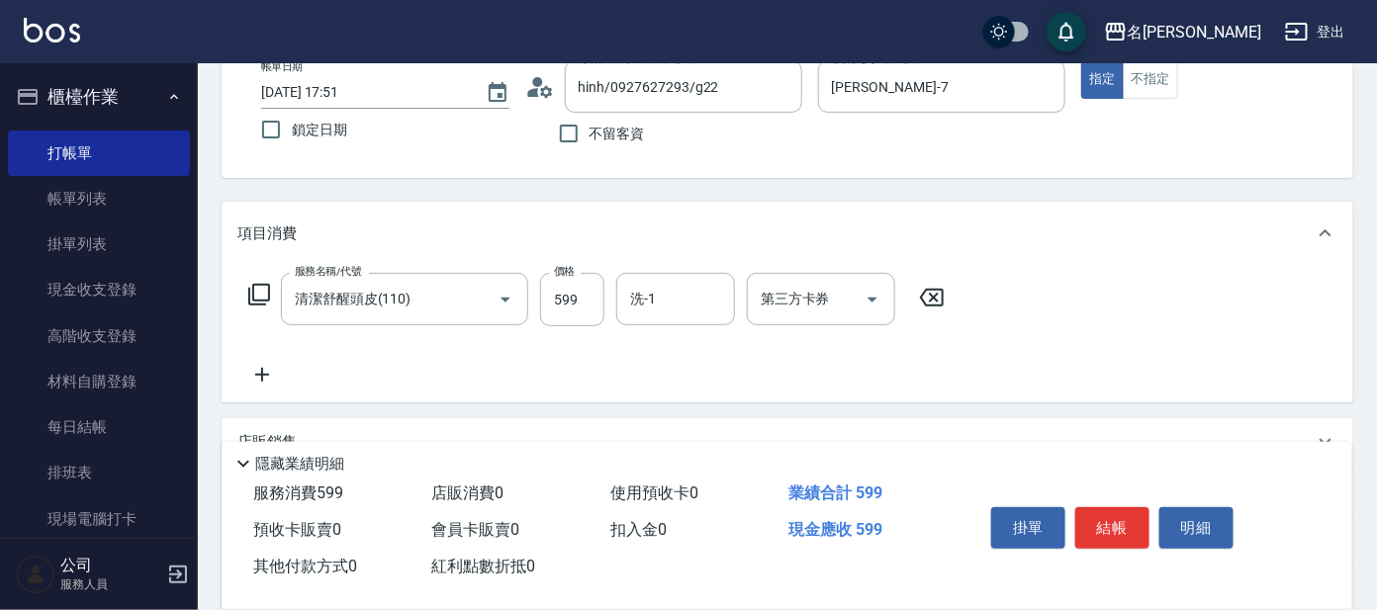
click at [260, 286] on icon at bounding box center [259, 295] width 24 height 24
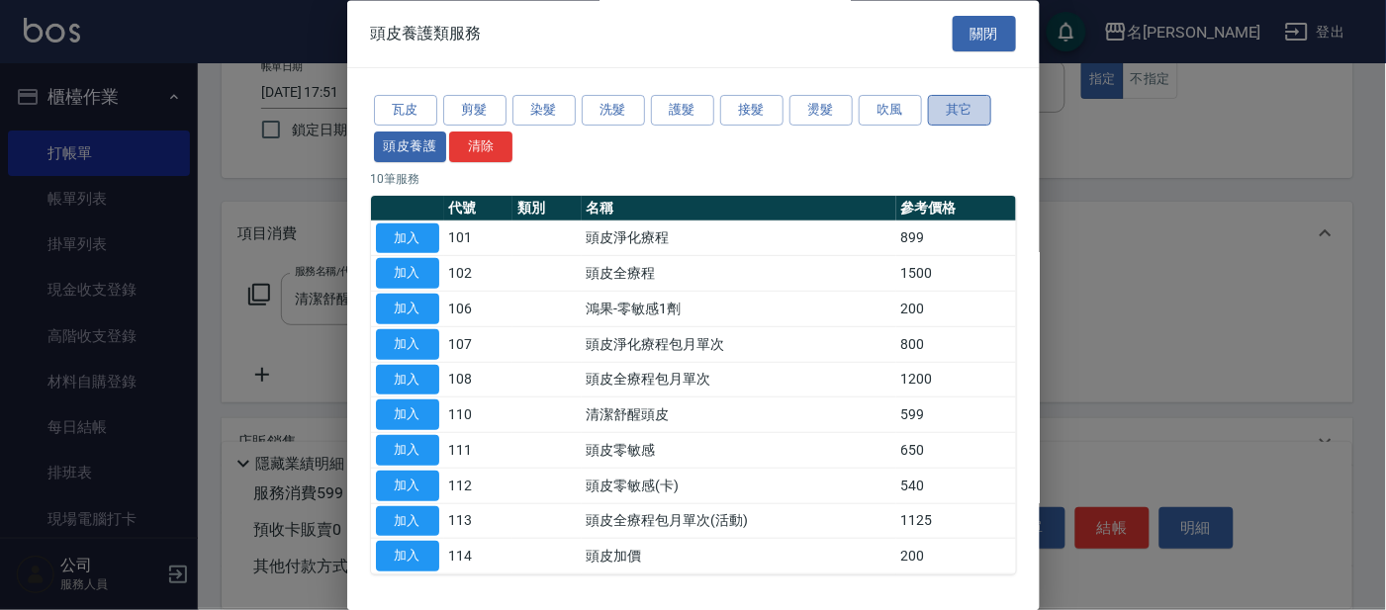
click at [969, 114] on button "其它" at bounding box center [959, 111] width 63 height 31
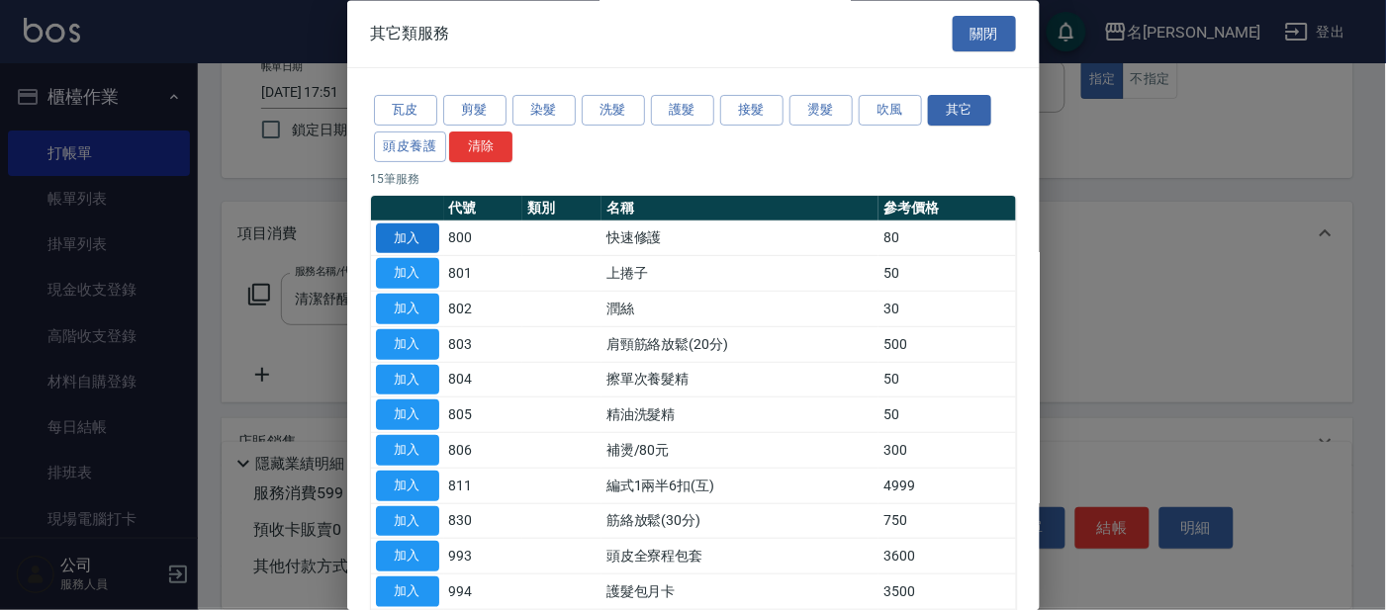
click at [415, 224] on button "加入" at bounding box center [407, 239] width 63 height 31
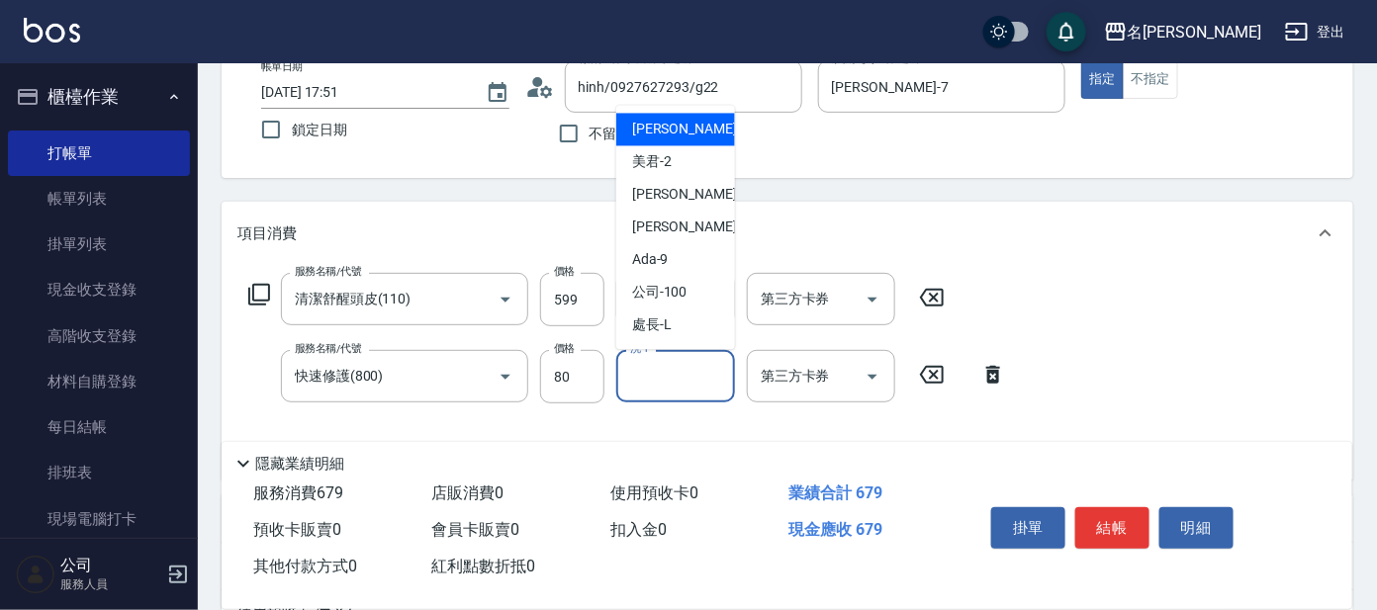
click at [651, 371] on input "洗-1" at bounding box center [675, 376] width 101 height 35
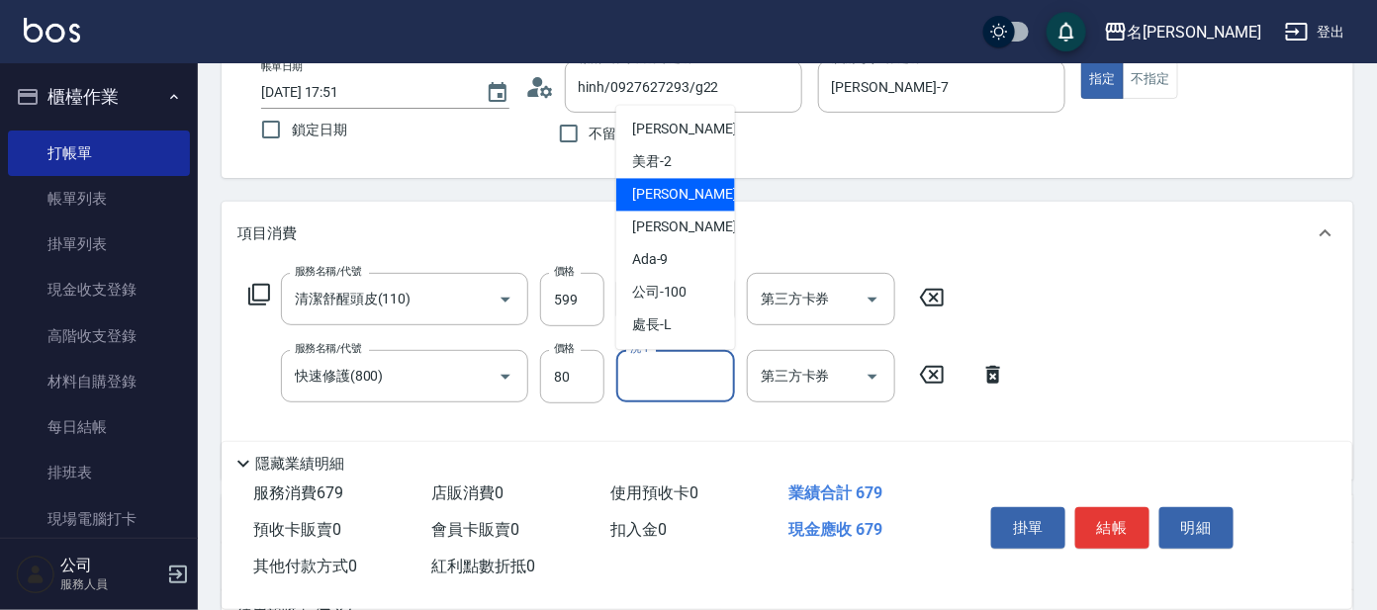
drag, startPoint x: 659, startPoint y: 192, endPoint x: 712, endPoint y: 199, distance: 53.9
click at [661, 192] on span "[PERSON_NAME] -7" at bounding box center [690, 195] width 117 height 21
type input "[PERSON_NAME]-7"
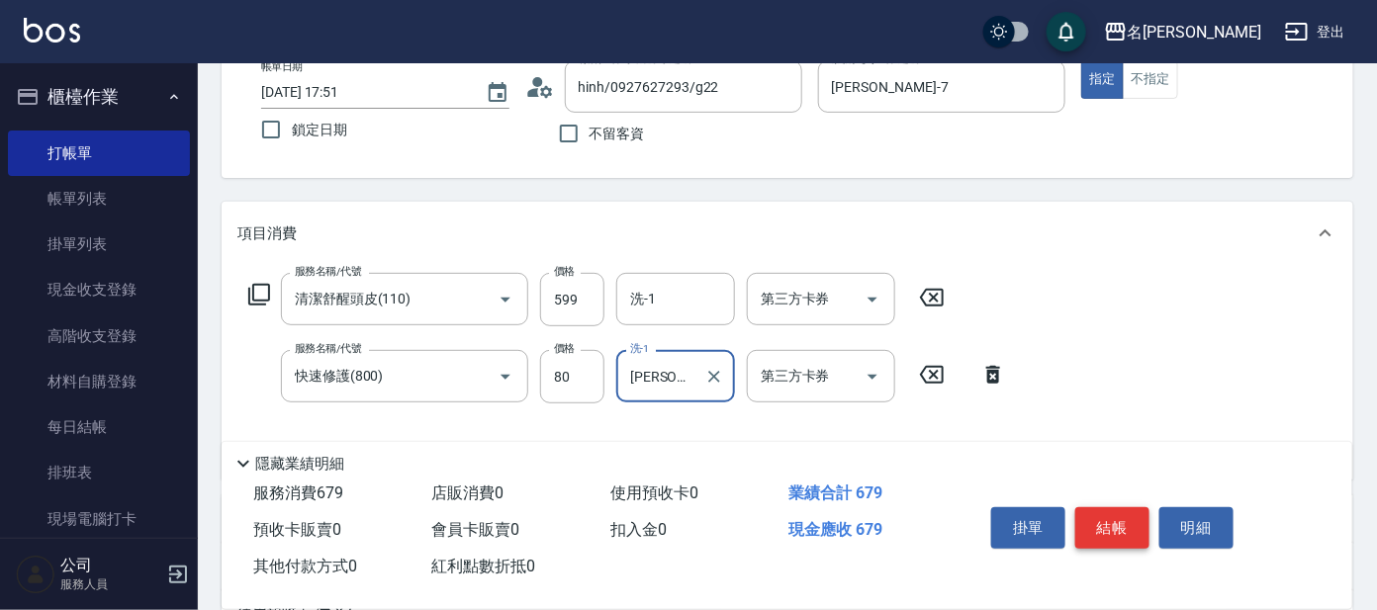
click at [1114, 525] on button "結帳" at bounding box center [1112, 529] width 74 height 42
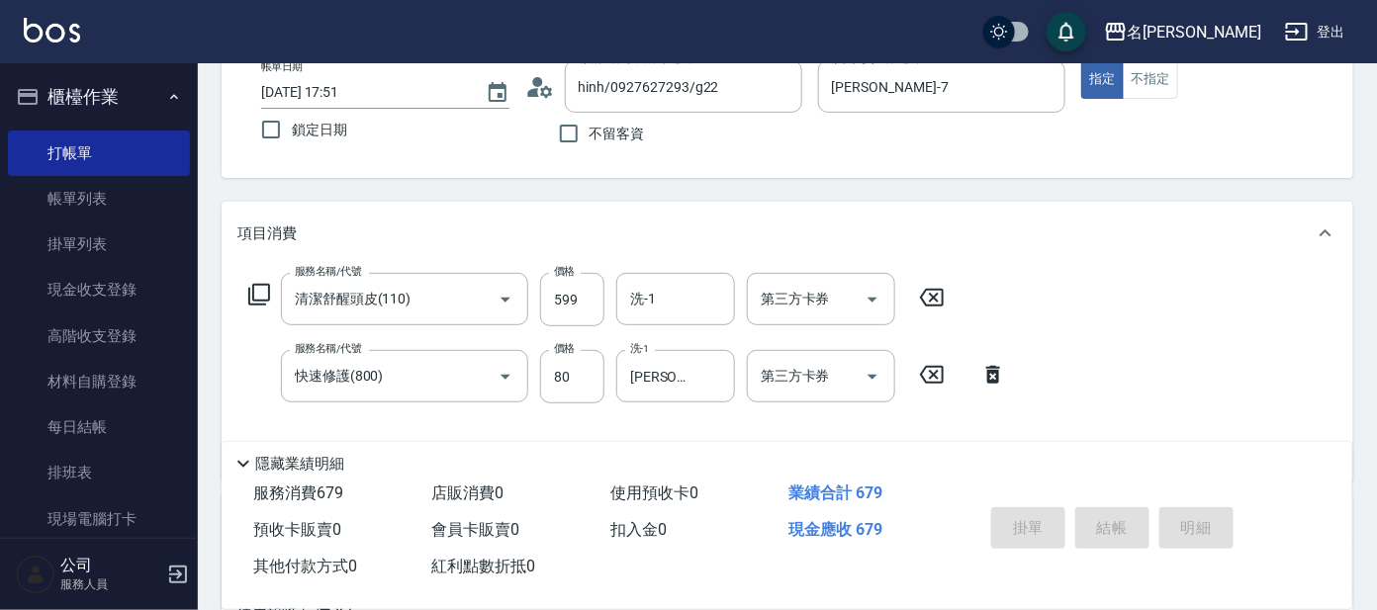
type input "[DATE] 17:54"
